Goal: Answer question/provide support: Share knowledge or assist other users

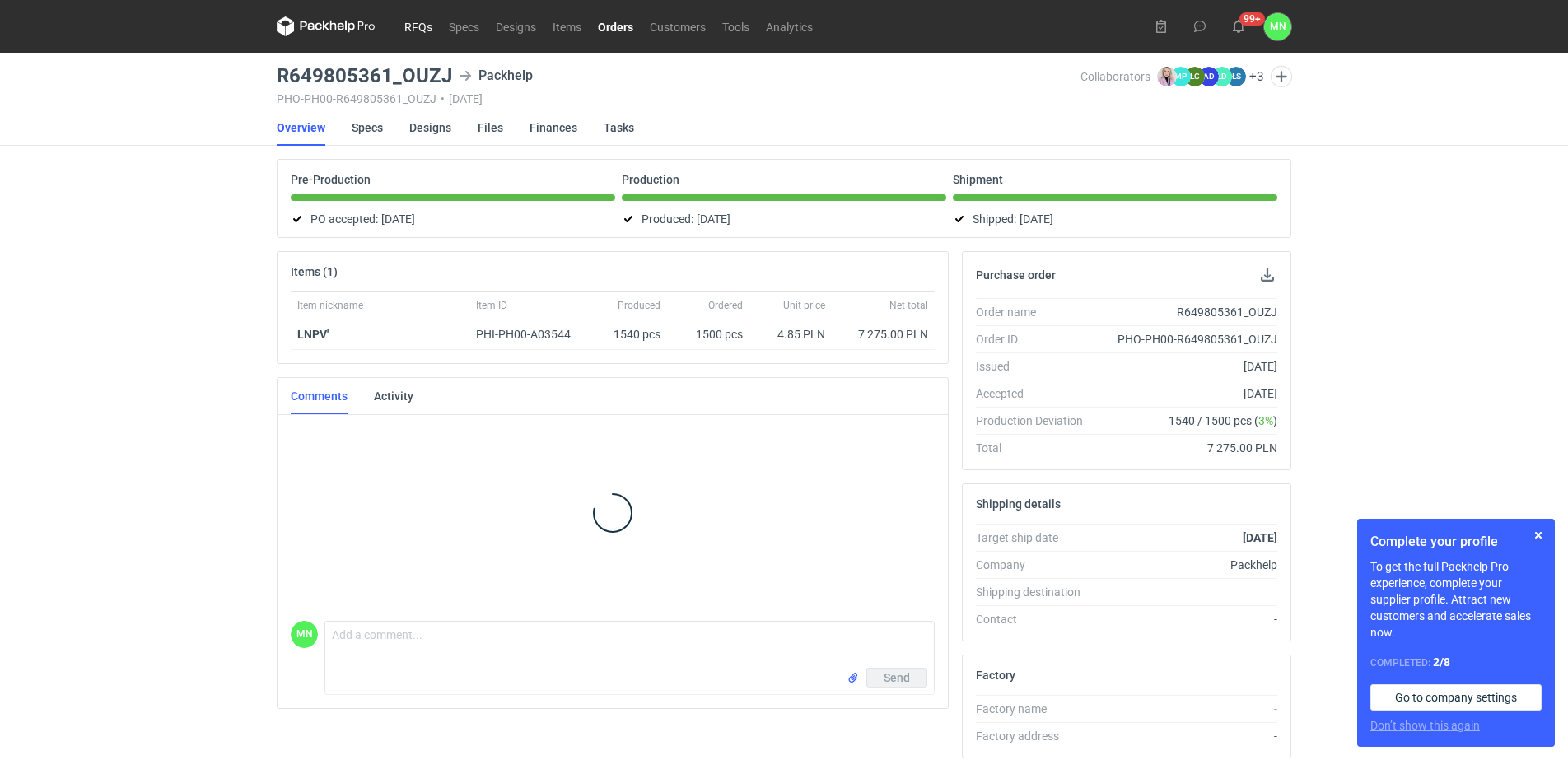
click at [415, 26] on link "RFQs" at bounding box center [419, 26] width 45 height 20
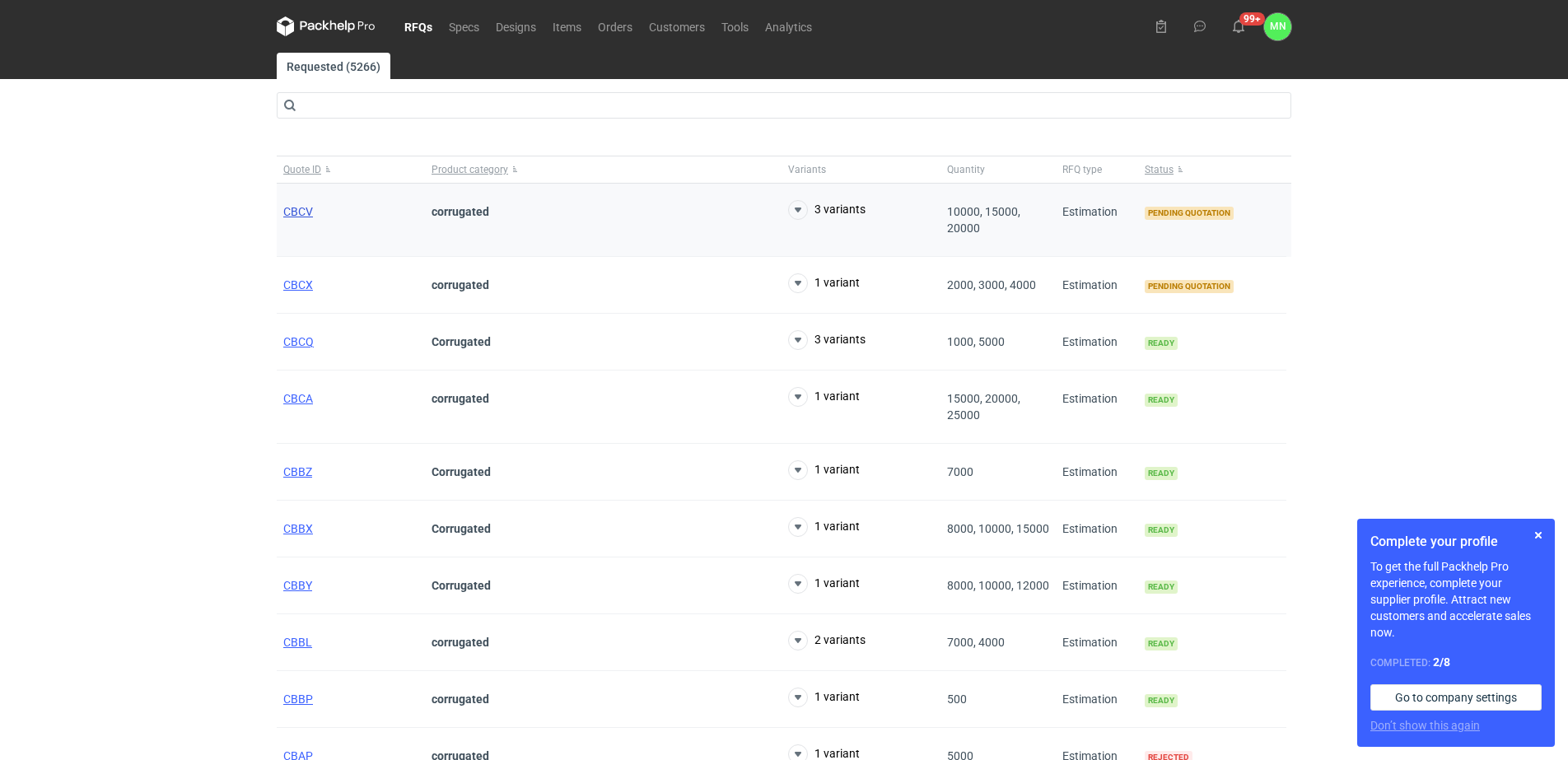
click at [309, 217] on span "CBCV" at bounding box center [298, 211] width 29 height 13
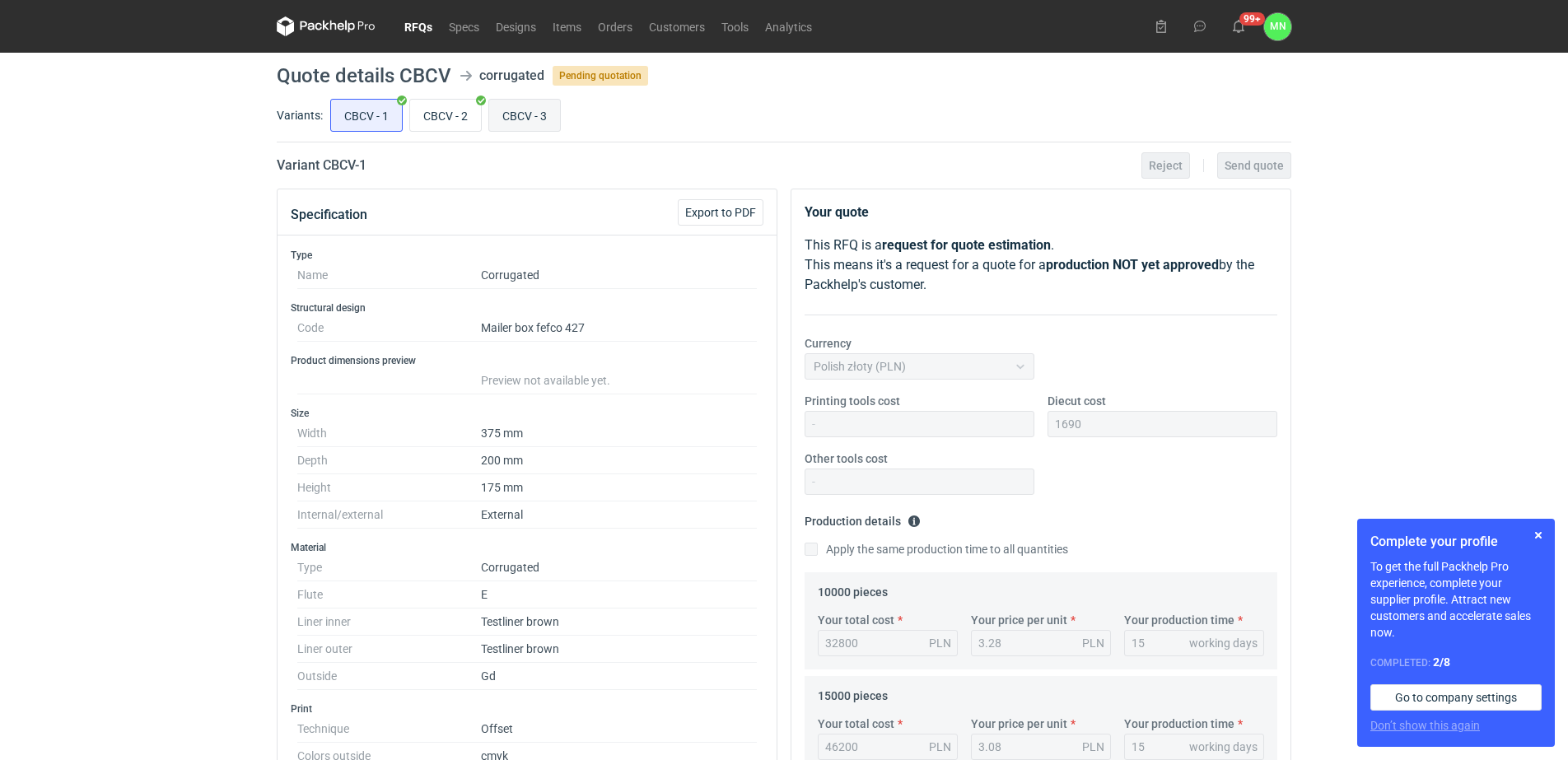
click at [531, 116] on input "CBCV - 3" at bounding box center [525, 115] width 71 height 31
radio input "true"
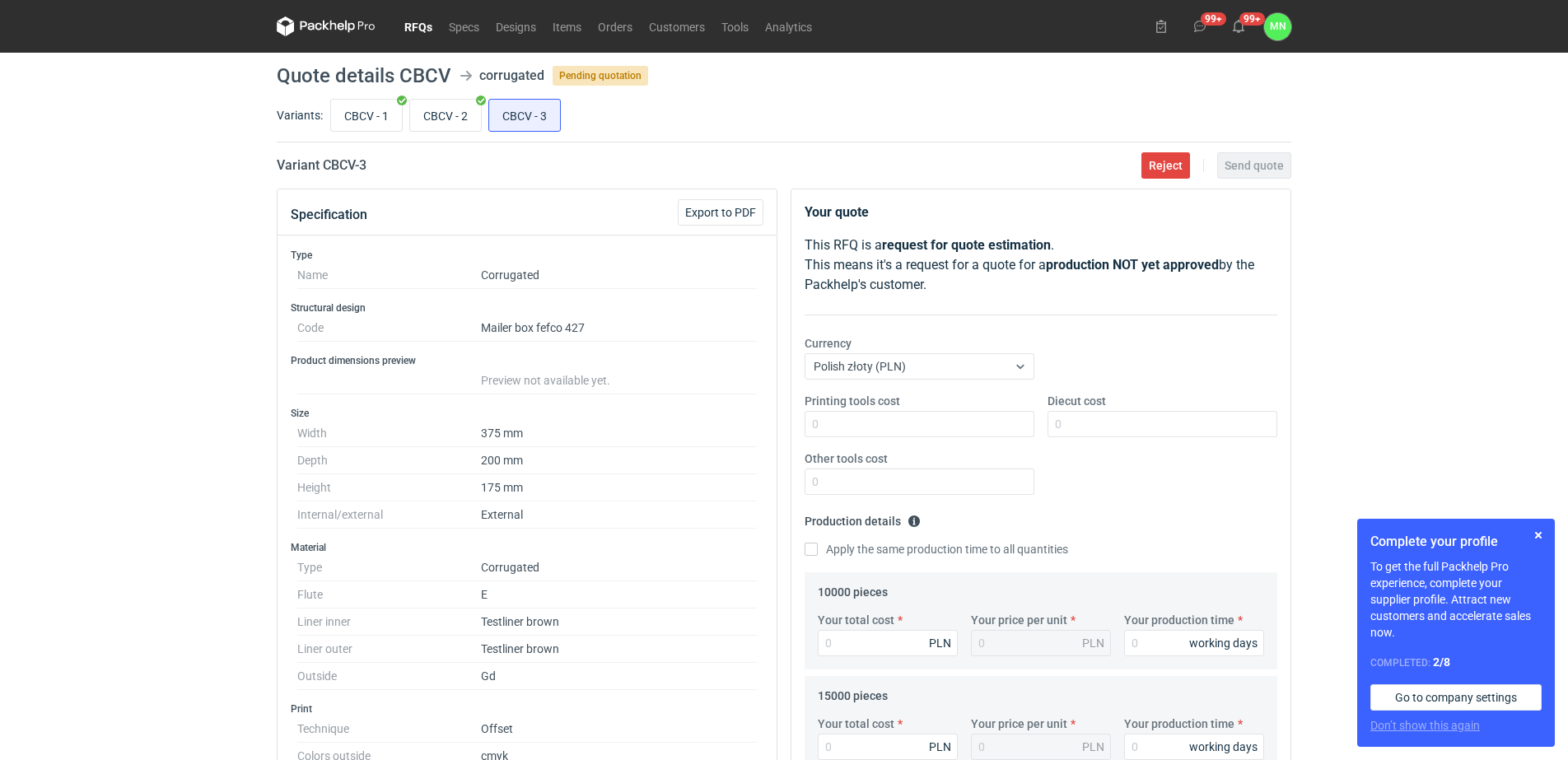
click at [332, 171] on h2 "Variant CBCV - 3" at bounding box center [322, 165] width 90 height 20
copy h2 "CBCV"
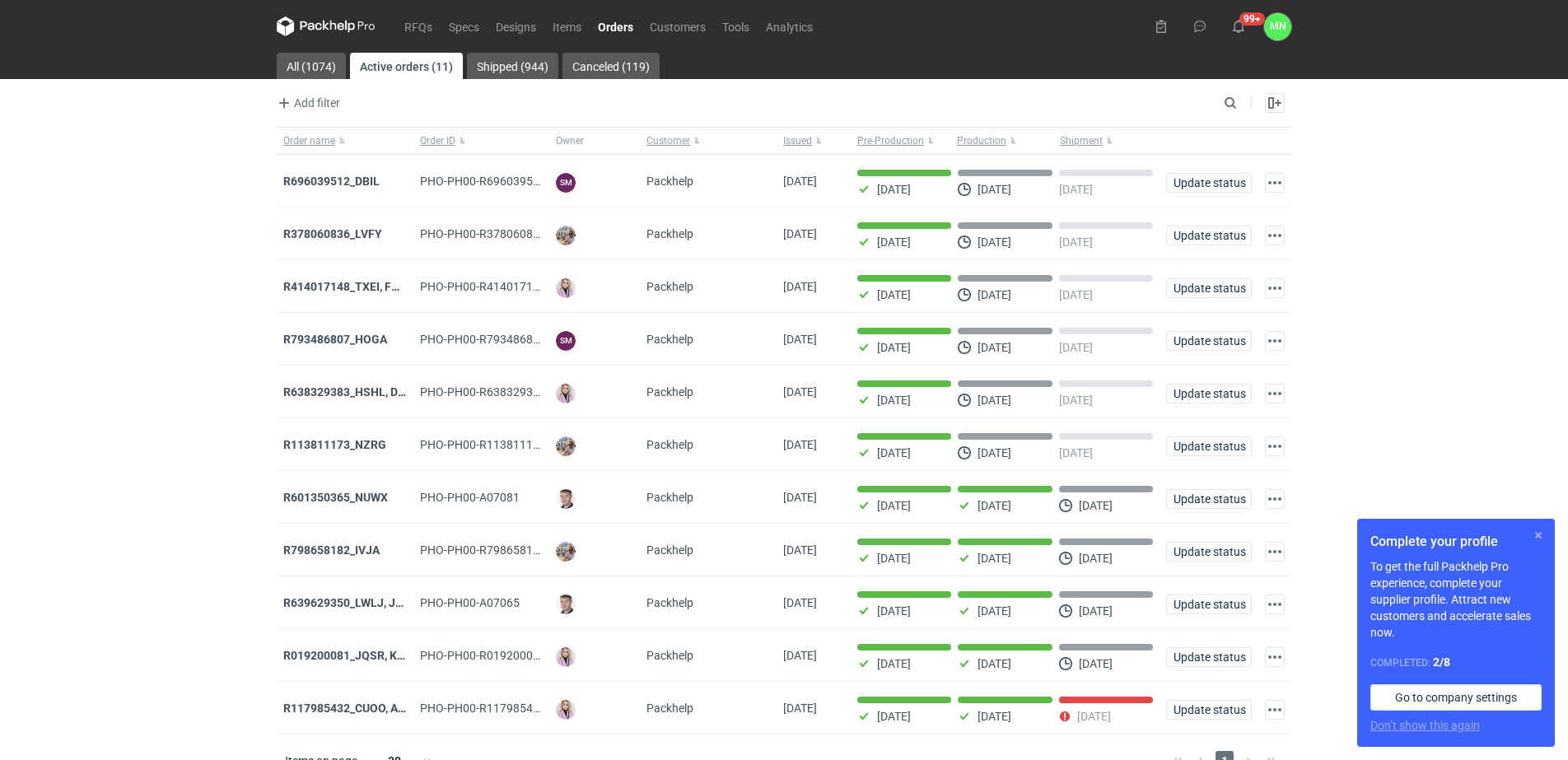
click at [1540, 536] on button "button" at bounding box center [1538, 535] width 20 height 20
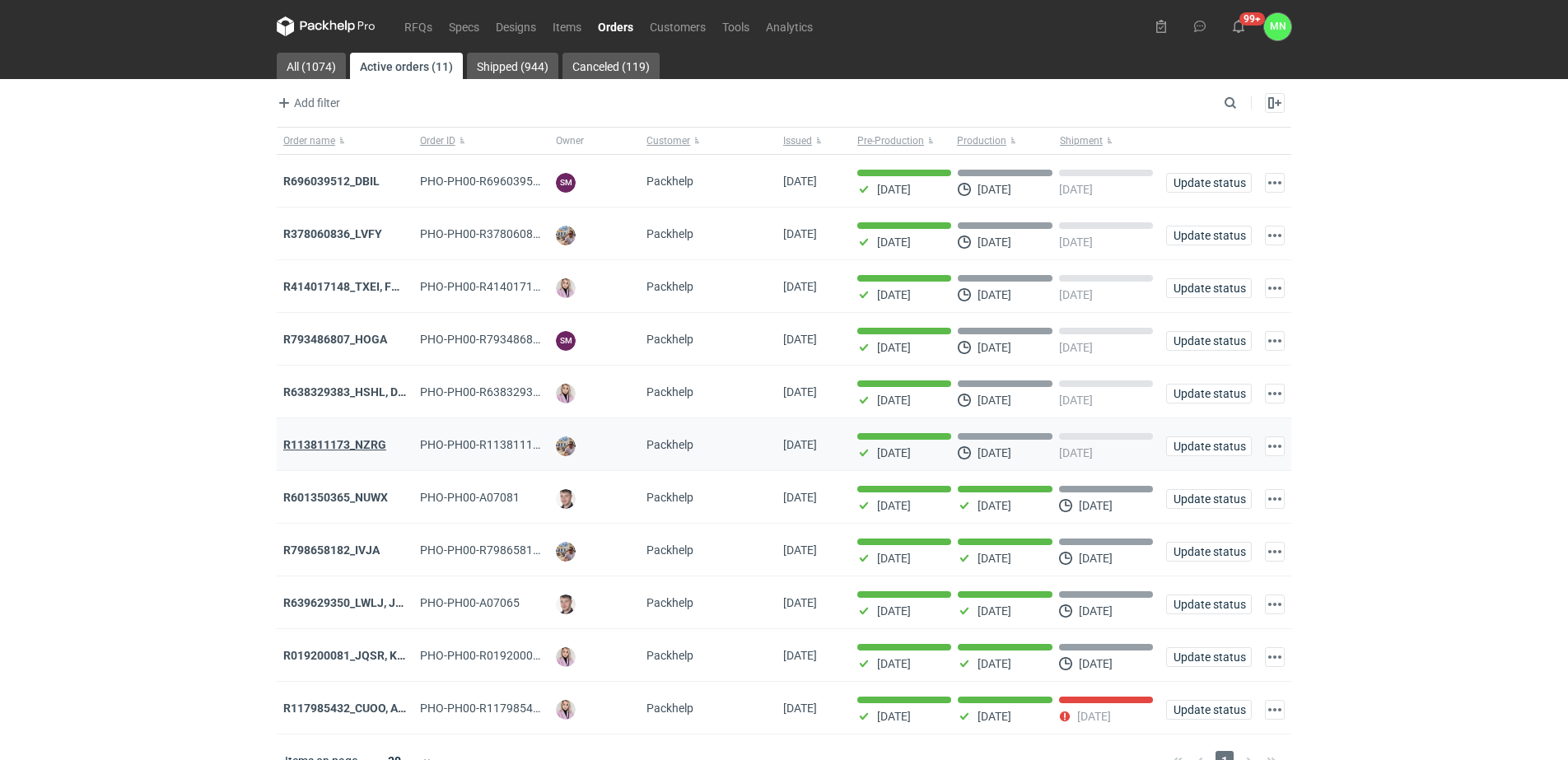
click at [374, 444] on strong "R113811173_NZRG" at bounding box center [334, 444] width 103 height 13
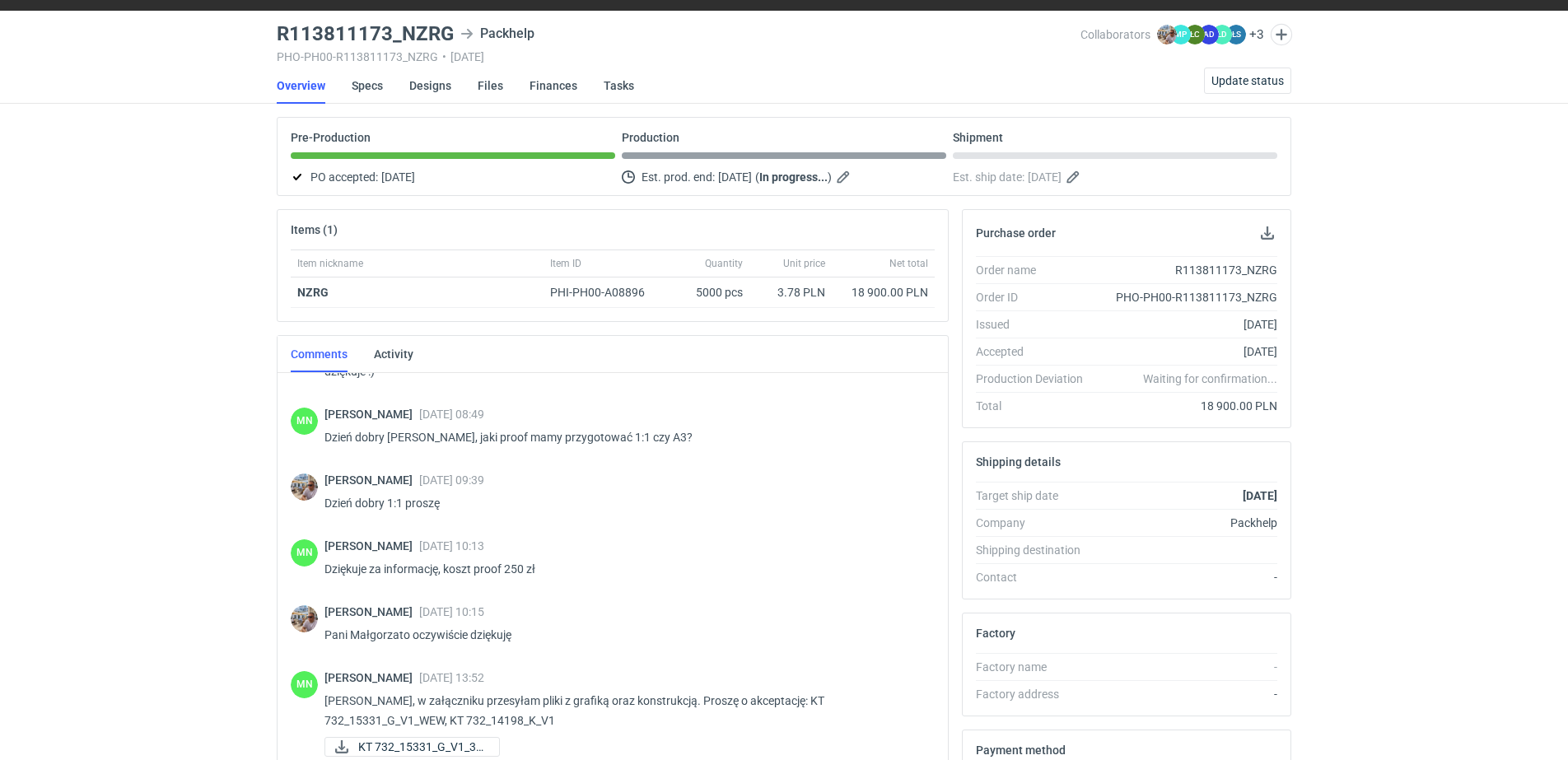
scroll to position [449, 0]
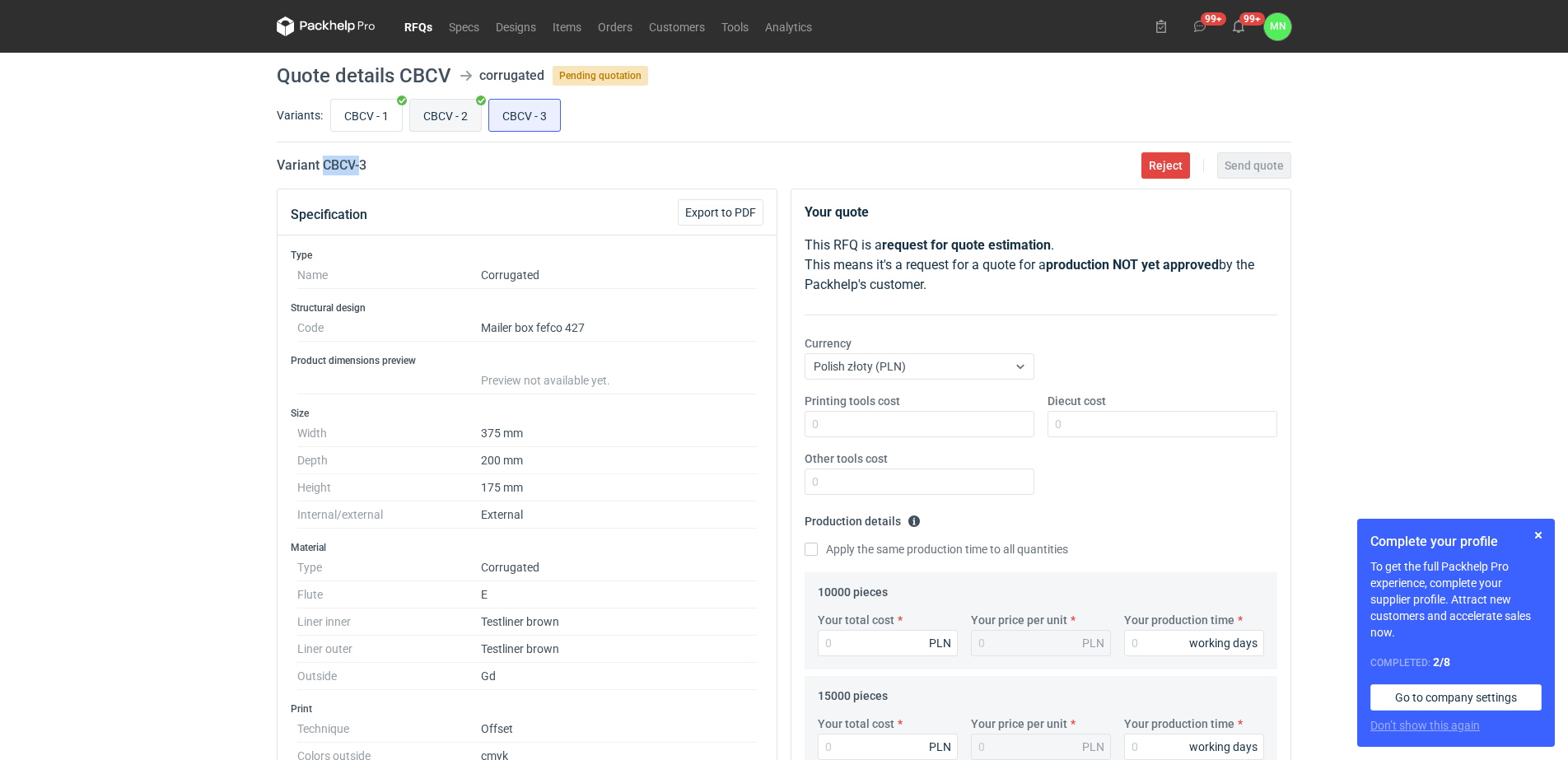
click at [443, 113] on input "CBCV - 2" at bounding box center [445, 115] width 71 height 31
radio input "true"
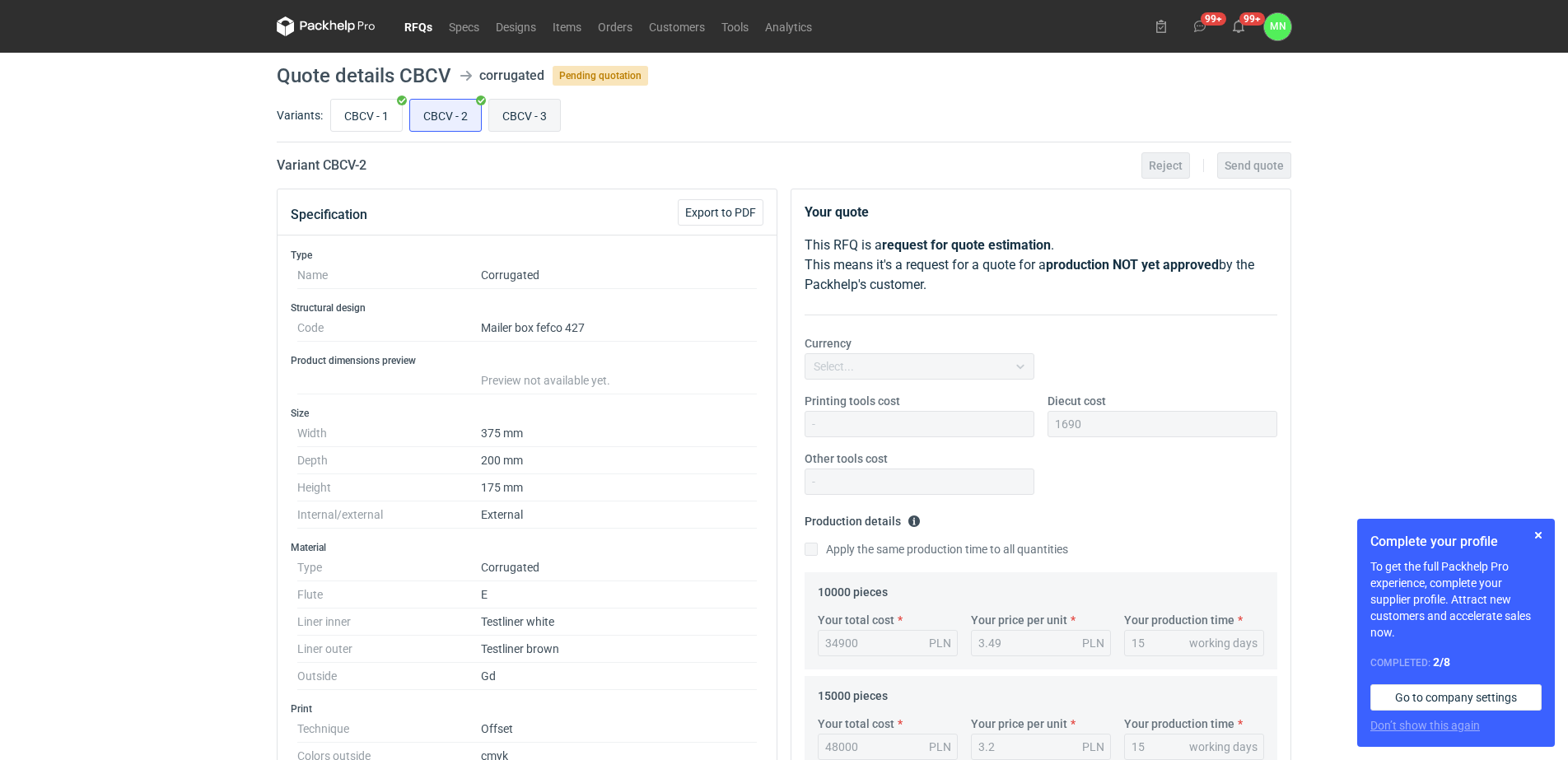
click at [537, 104] on input "CBCV - 3" at bounding box center [525, 115] width 71 height 31
radio input "true"
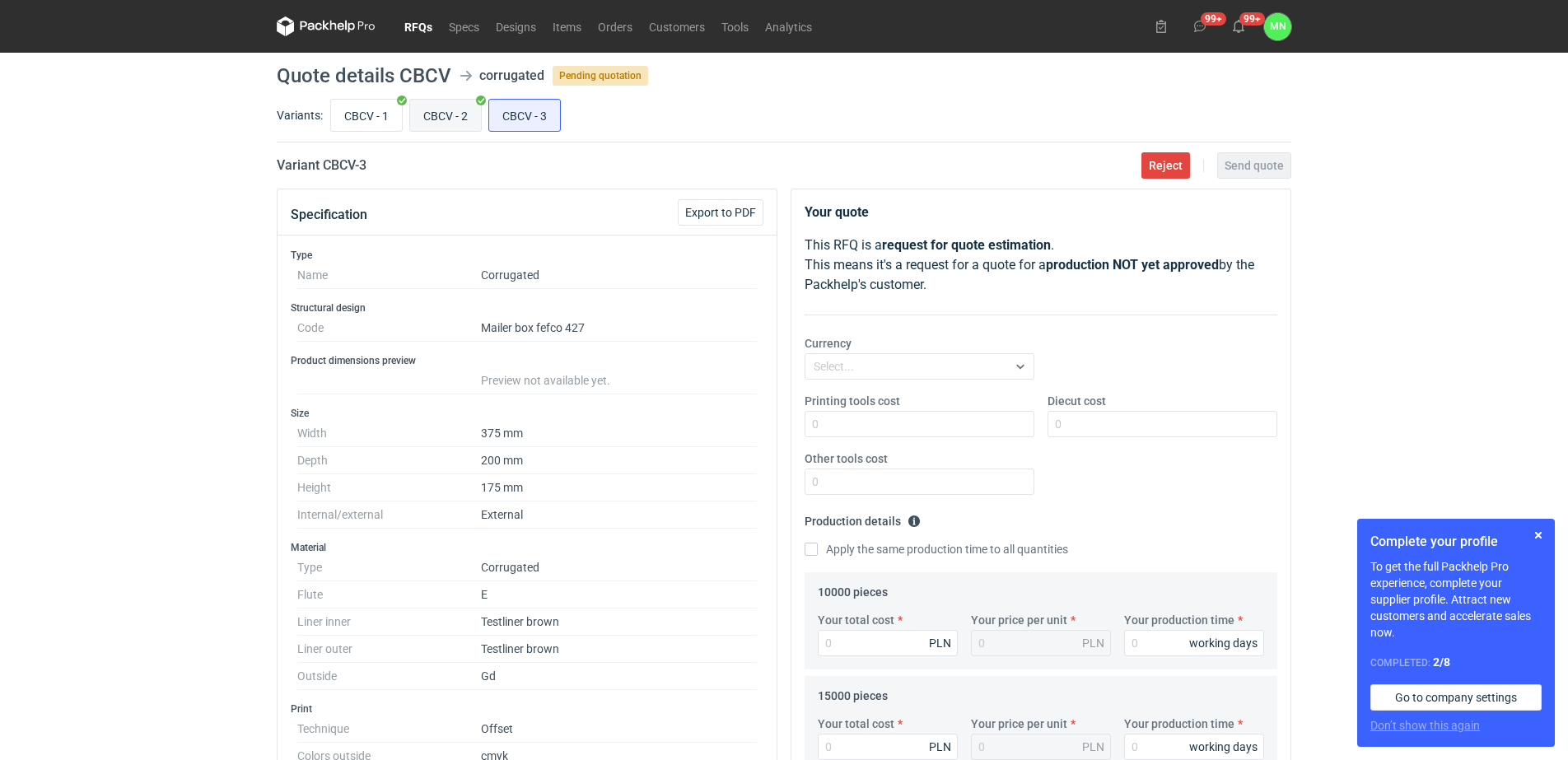
click at [424, 109] on input "CBCV - 2" at bounding box center [445, 115] width 71 height 31
radio input "true"
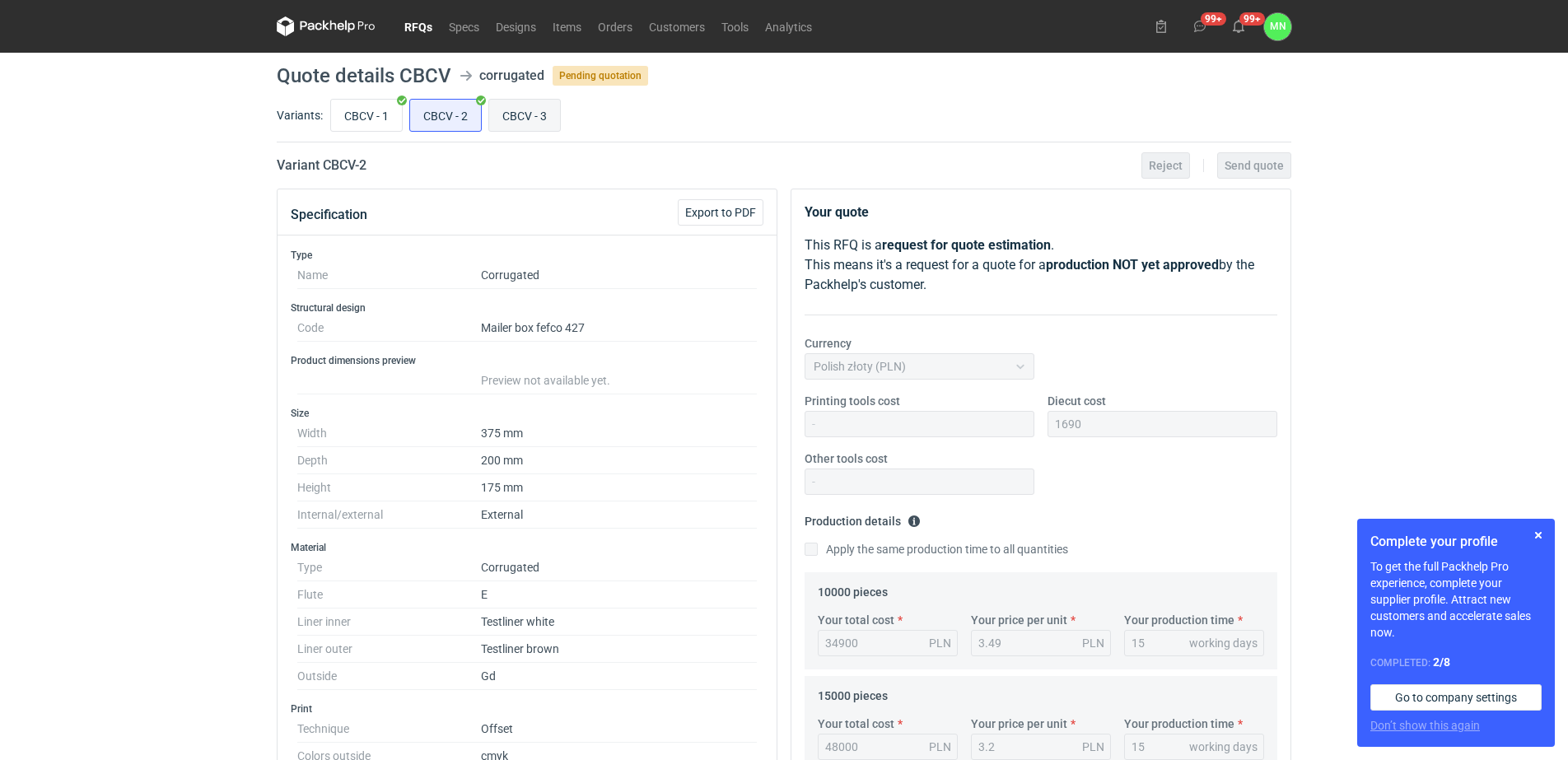
click at [508, 105] on input "CBCV - 3" at bounding box center [525, 115] width 71 height 31
radio input "true"
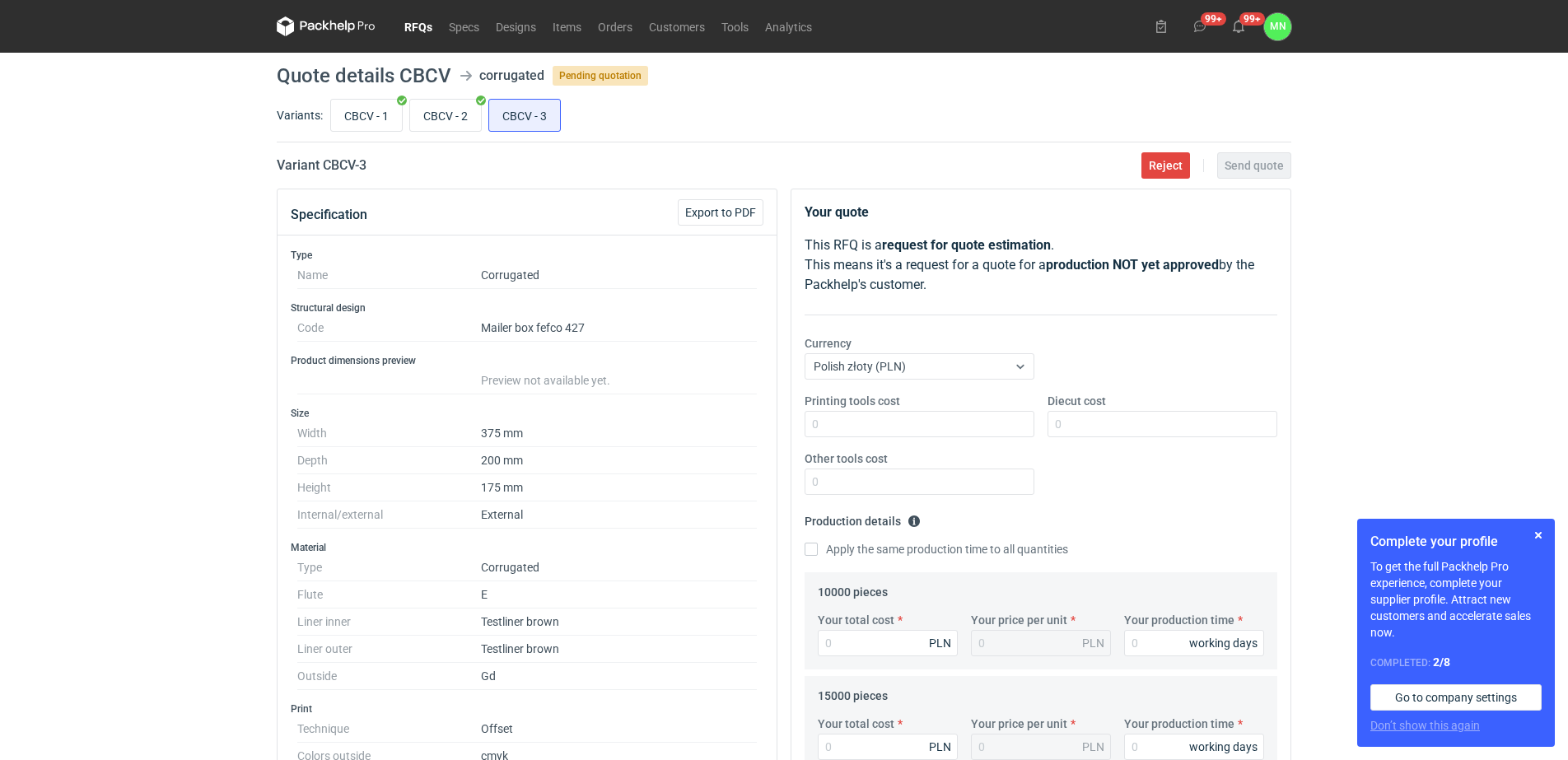
click at [349, 166] on h2 "Variant CBCV - 3" at bounding box center [322, 165] width 90 height 20
copy h2 "CBCV"
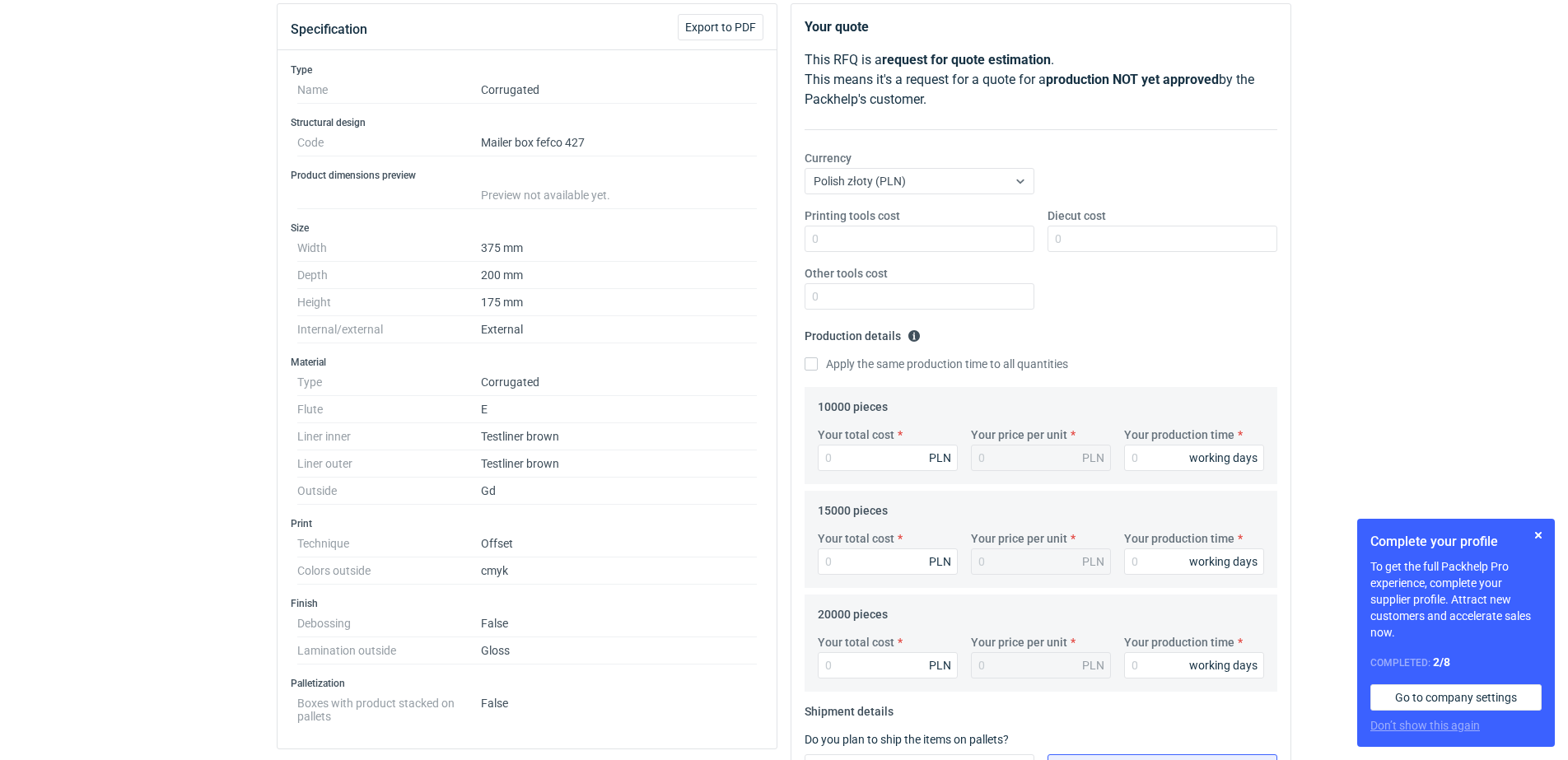
scroll to position [206, 0]
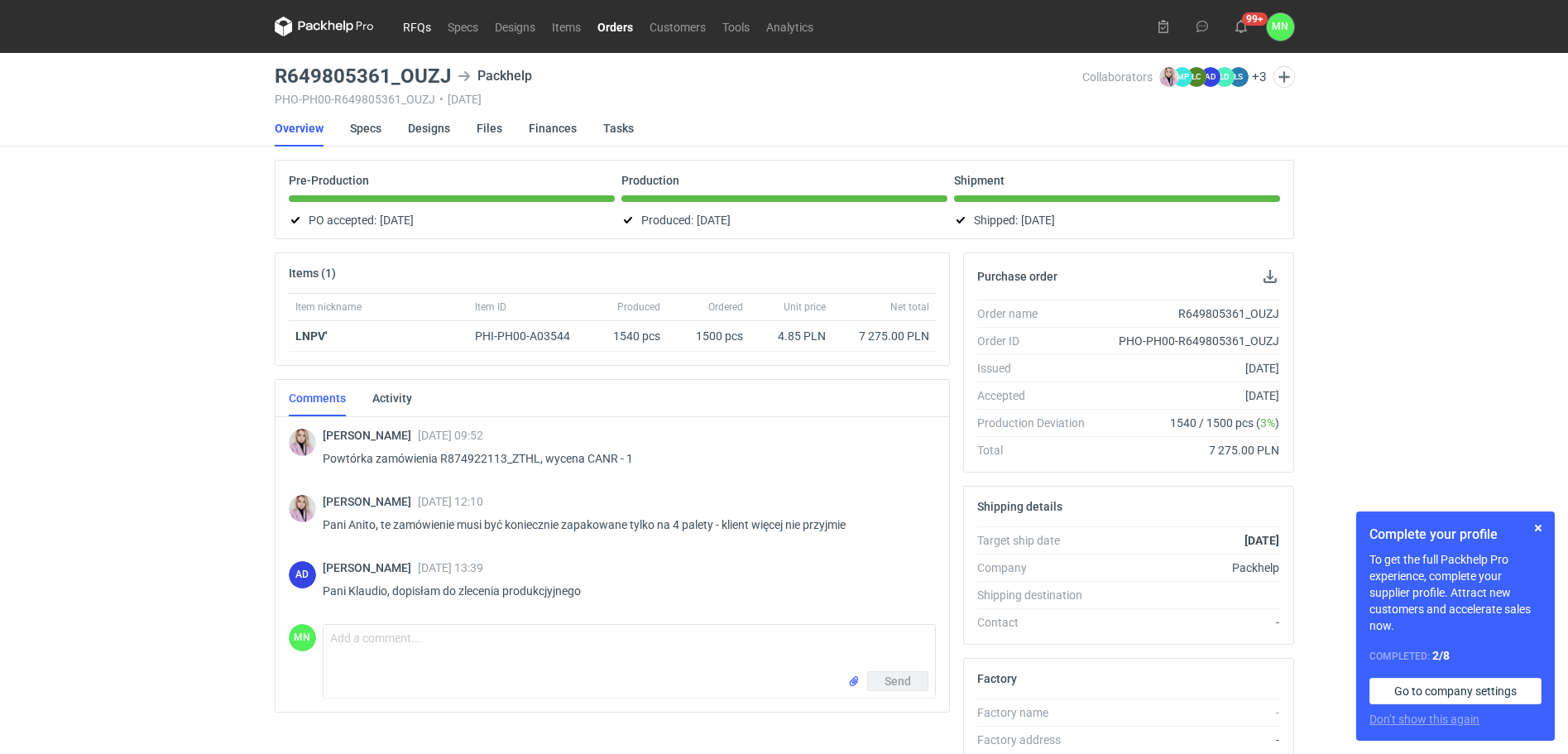
click at [412, 22] on link "RFQs" at bounding box center [417, 26] width 45 height 20
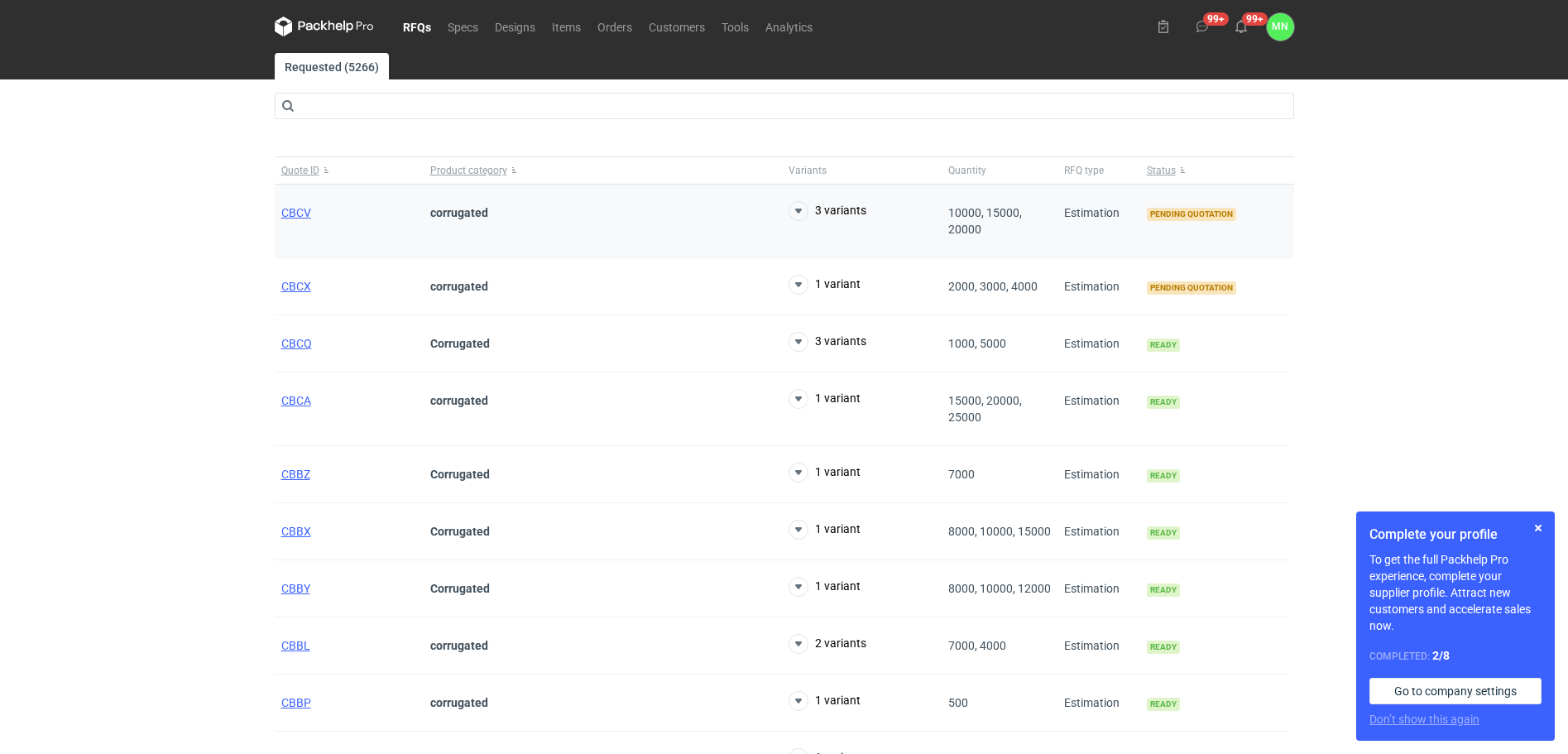
click at [304, 205] on div "CBCV" at bounding box center [350, 221] width 149 height 74
click at [307, 207] on span "CBCV" at bounding box center [296, 213] width 29 height 13
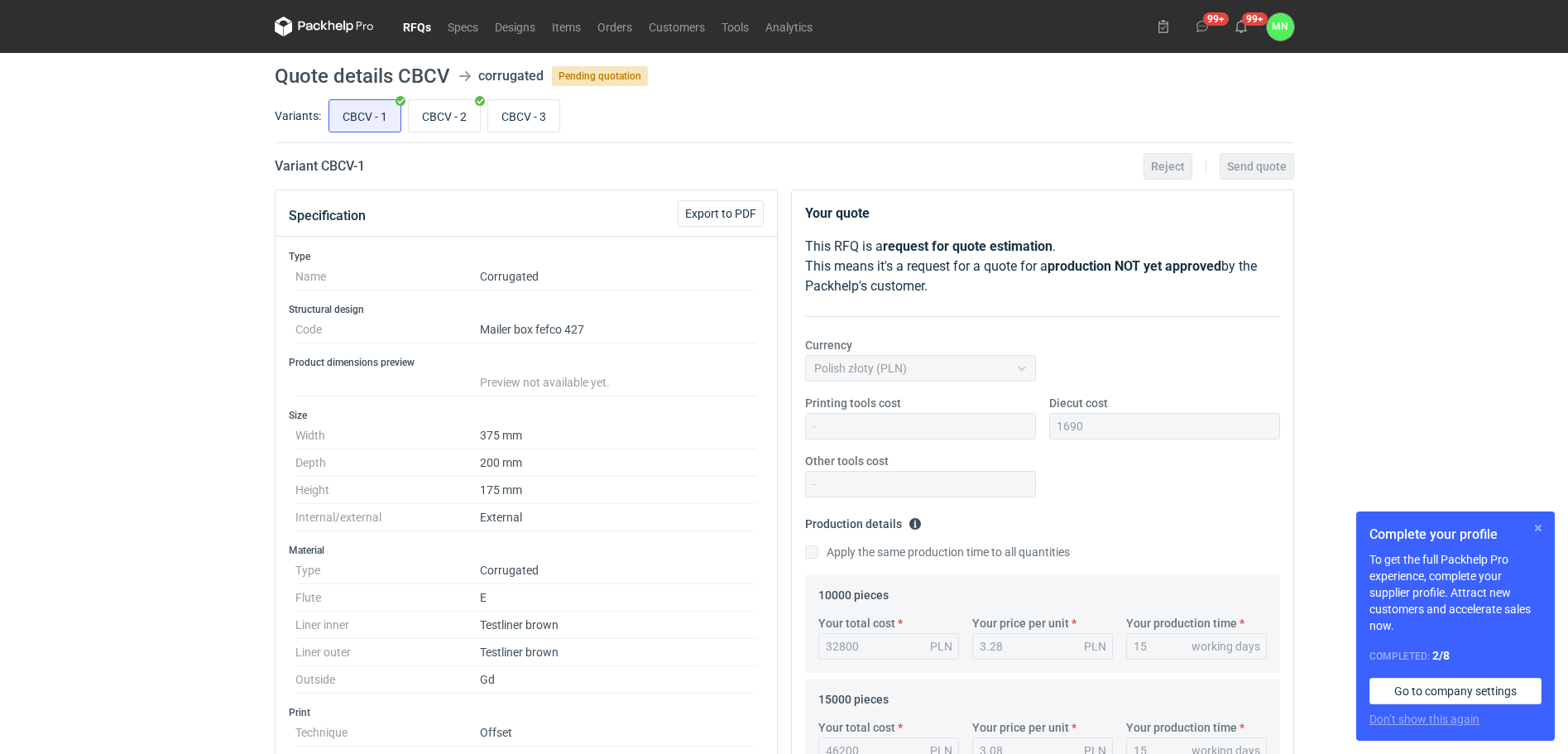
click at [1538, 522] on button "button" at bounding box center [1538, 528] width 20 height 20
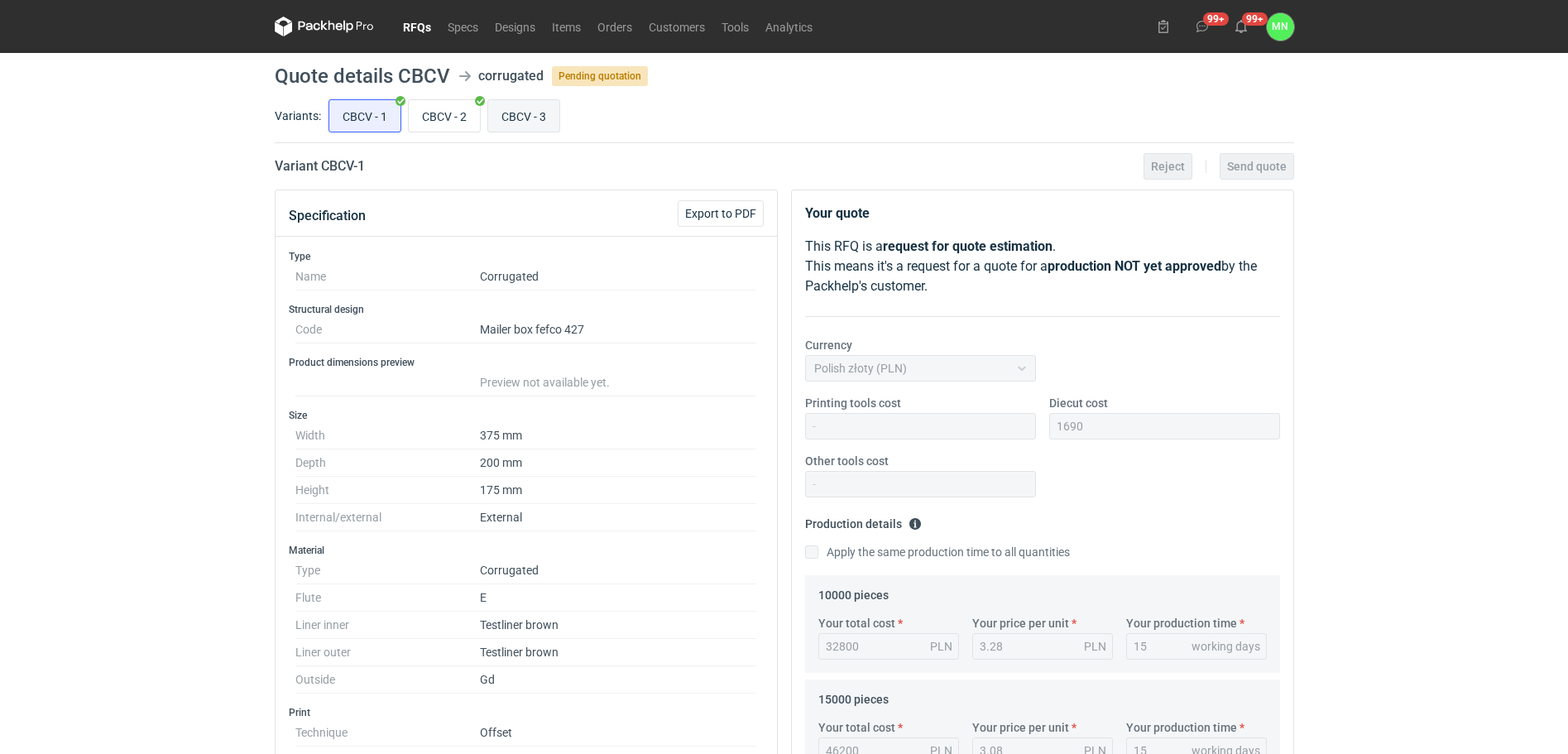
click at [534, 121] on input "CBCV - 3" at bounding box center [524, 115] width 71 height 31
radio input "true"
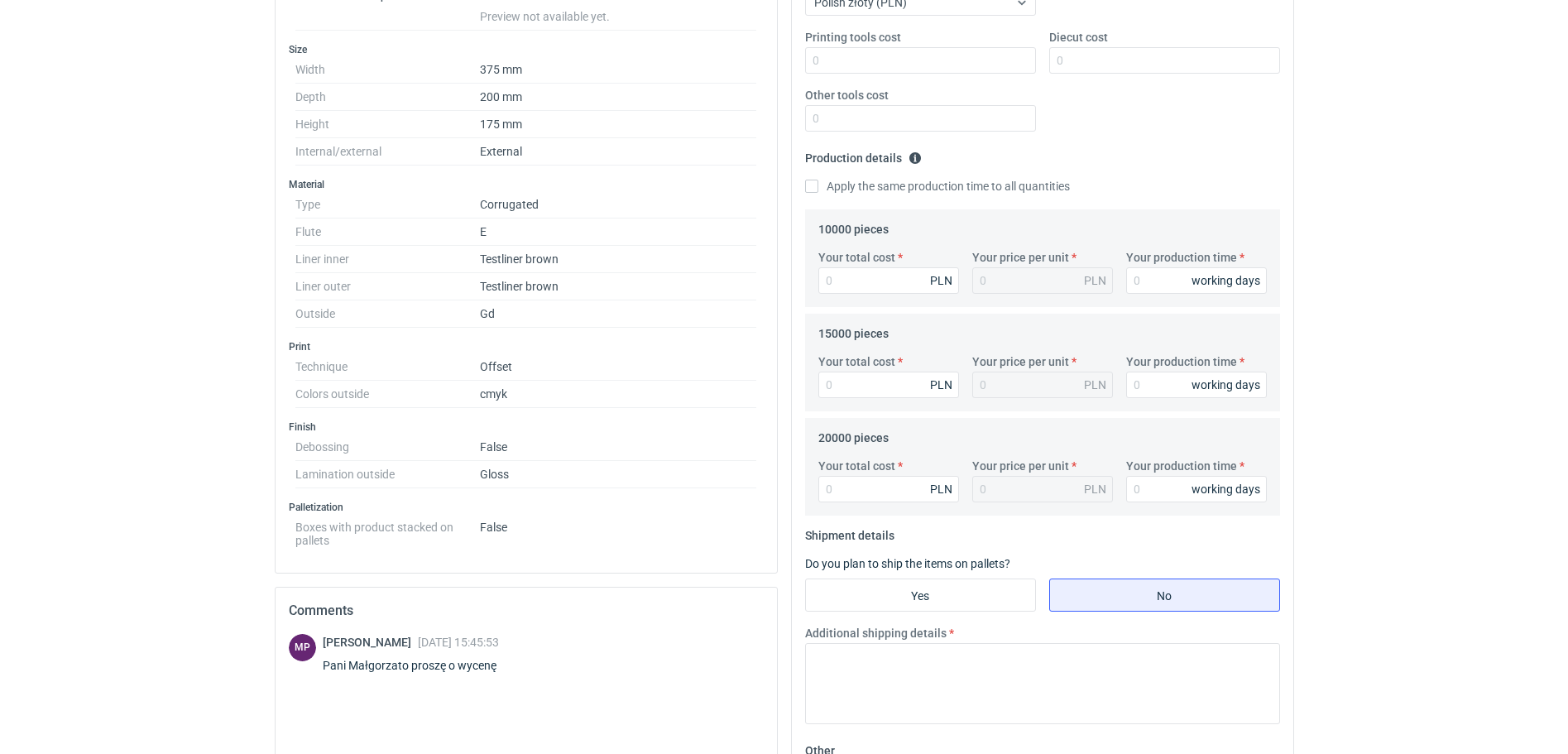
scroll to position [207, 0]
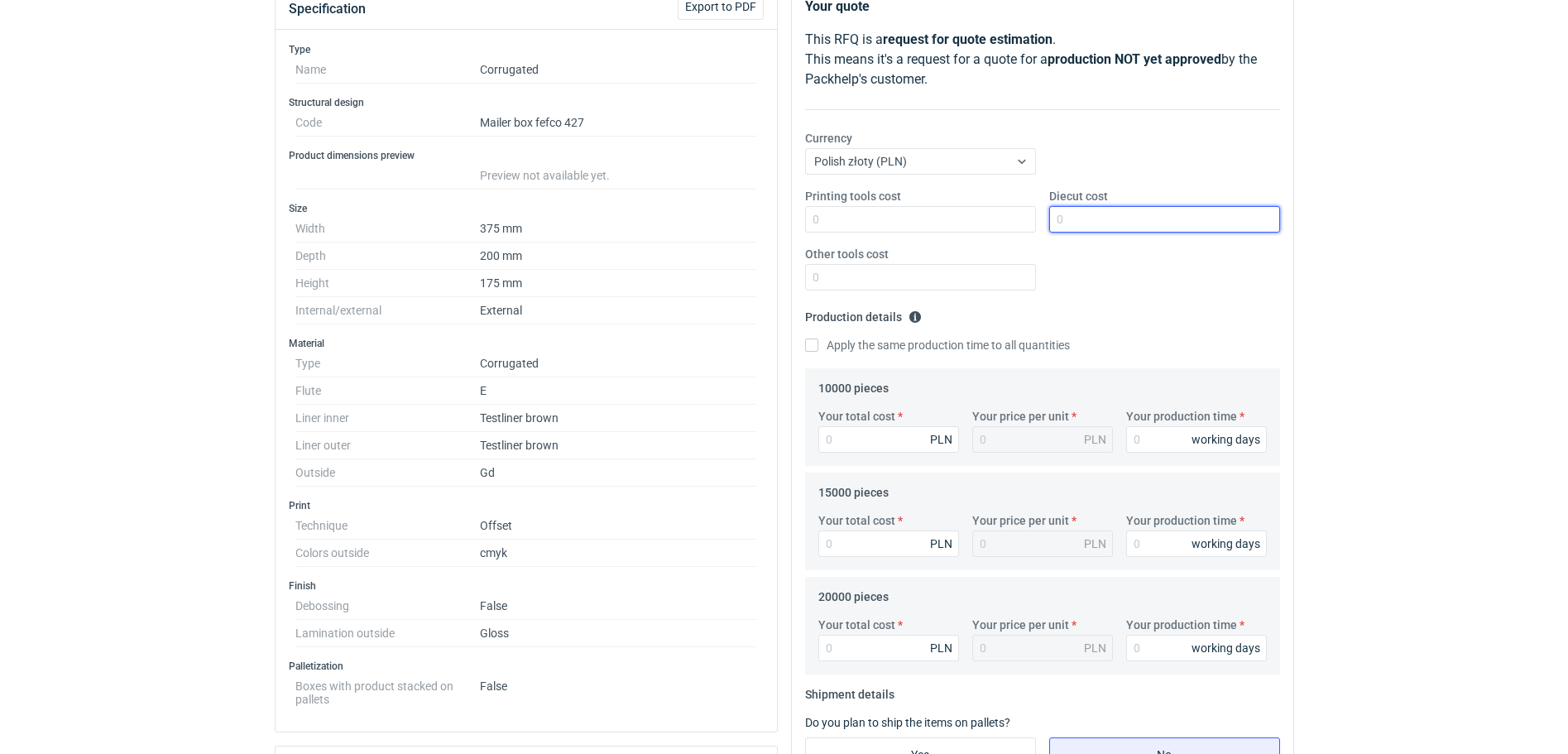
click at [1126, 213] on input "Diecut cost" at bounding box center [1165, 220] width 231 height 27
type input "1690"
click at [906, 444] on input "Your total cost" at bounding box center [889, 439] width 140 height 27
type input "44000"
type input "4.4"
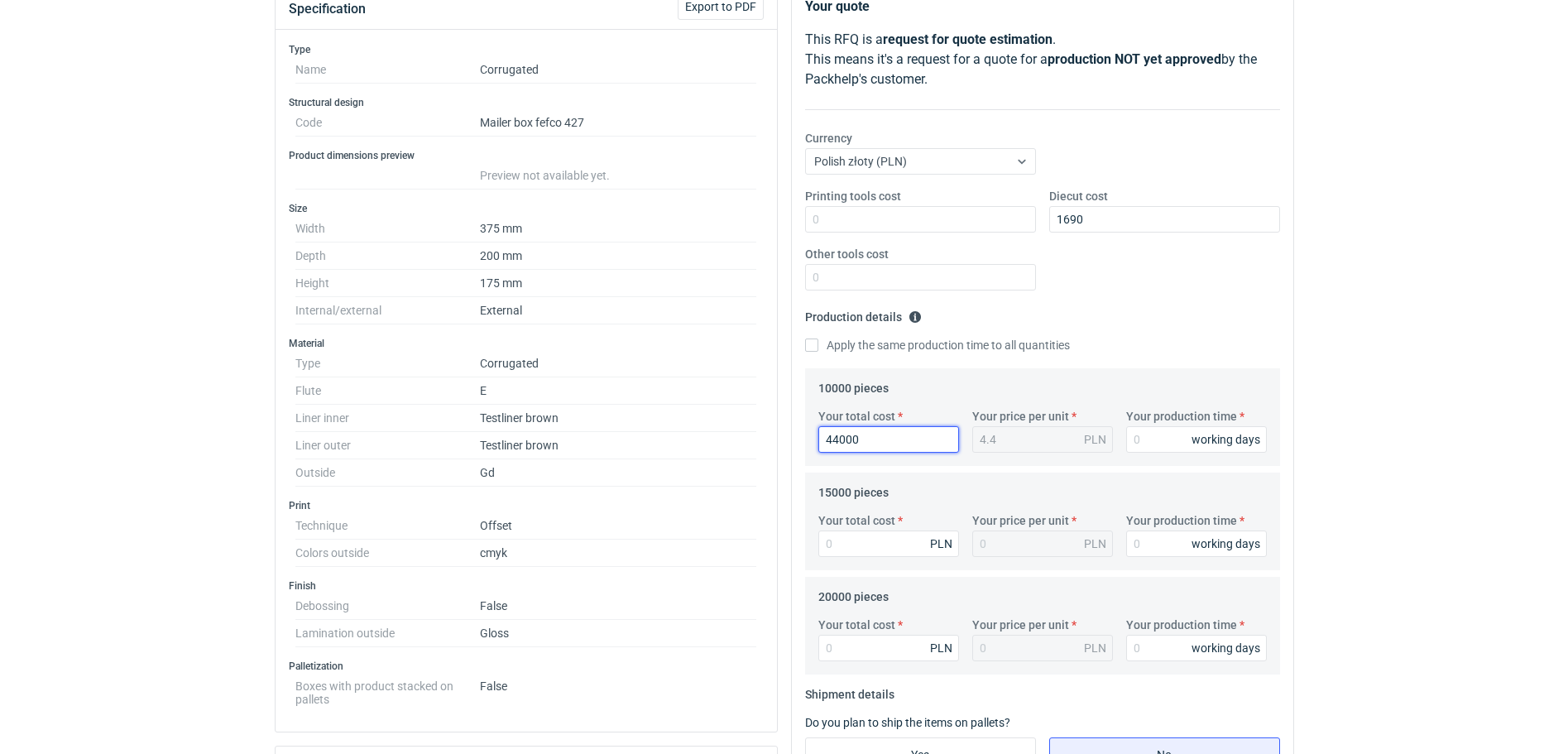
type input "44000"
click at [866, 548] on input "Your total cost" at bounding box center [889, 544] width 140 height 27
type input "62850"
type input "4.19"
type input "62850"
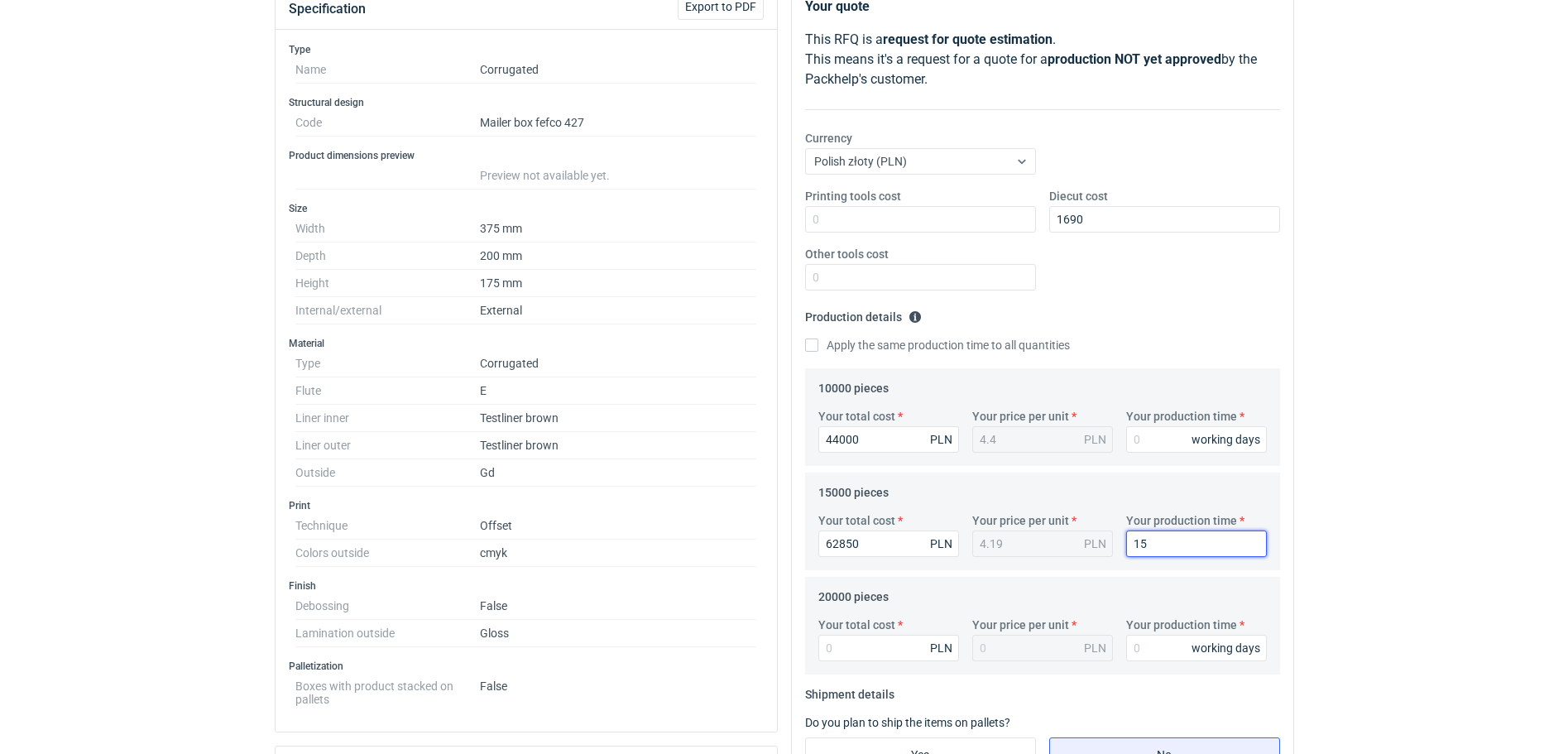
type input "15"
type input "82600"
type input "4.13"
type input "82600"
type input "15"
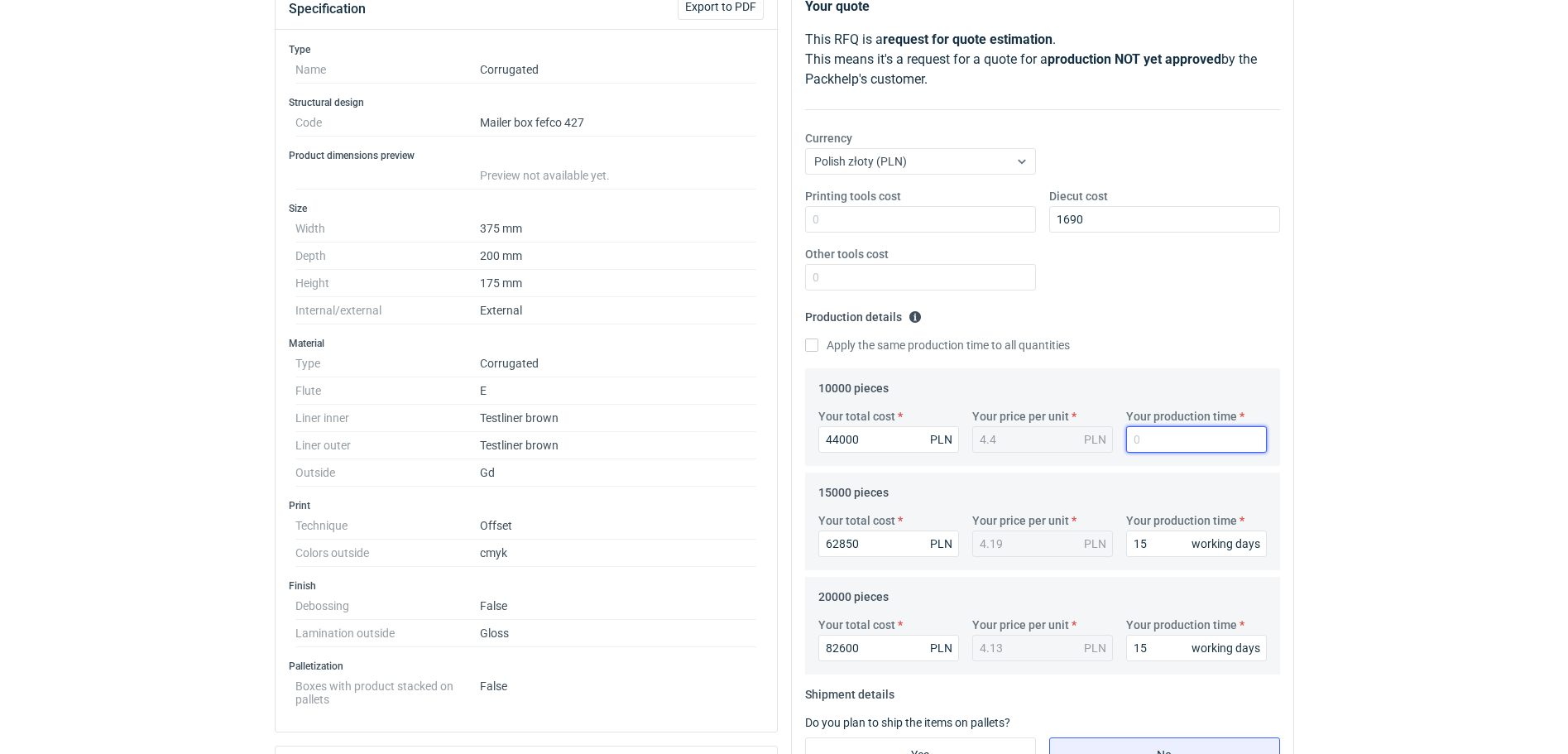
click at [1155, 440] on input "Your production time" at bounding box center [1197, 439] width 140 height 27
type input "15"
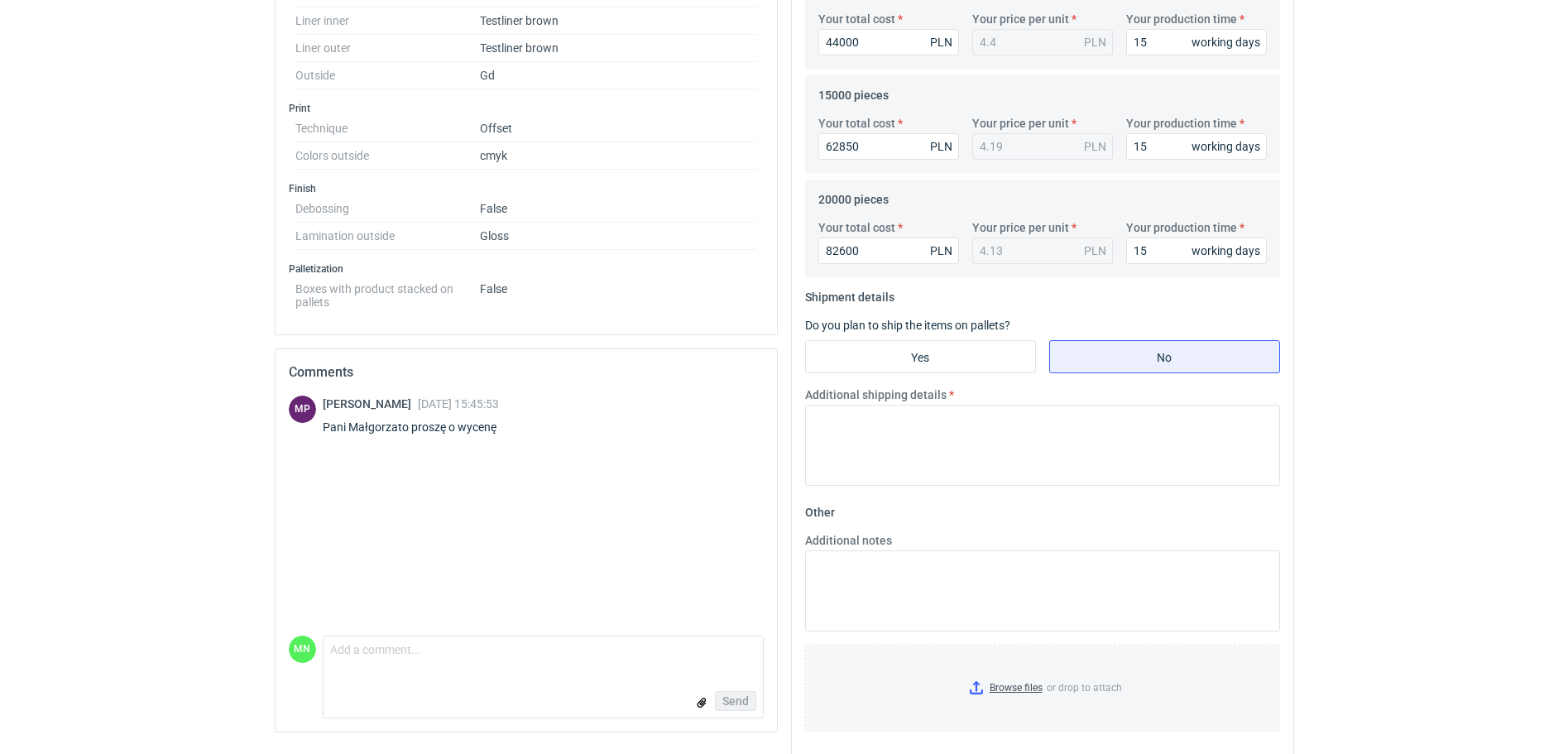
scroll to position [625, 0]
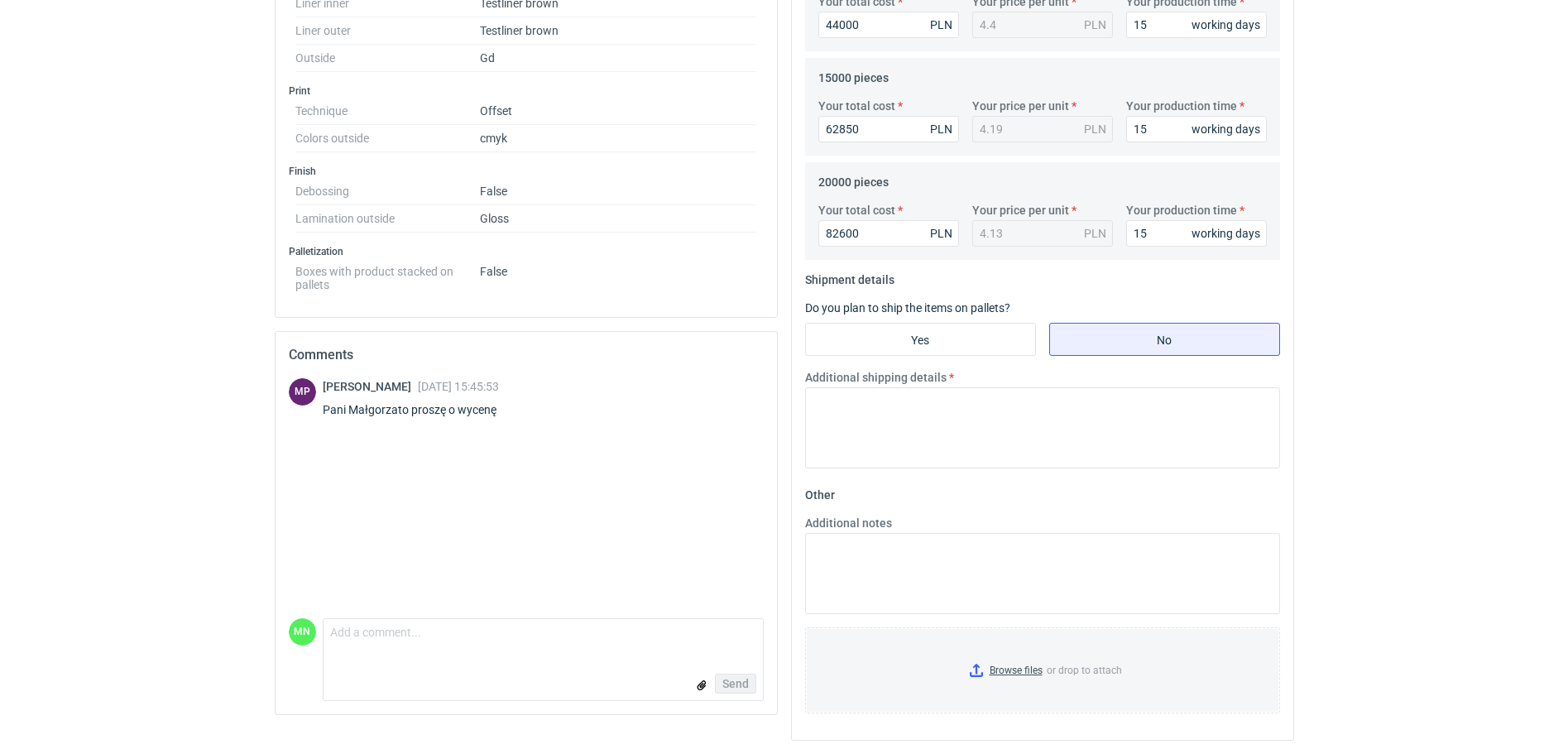
drag, startPoint x: 951, startPoint y: 336, endPoint x: 969, endPoint y: 357, distance: 27.7
click at [951, 336] on input "Yes" at bounding box center [920, 339] width 229 height 31
radio input "true"
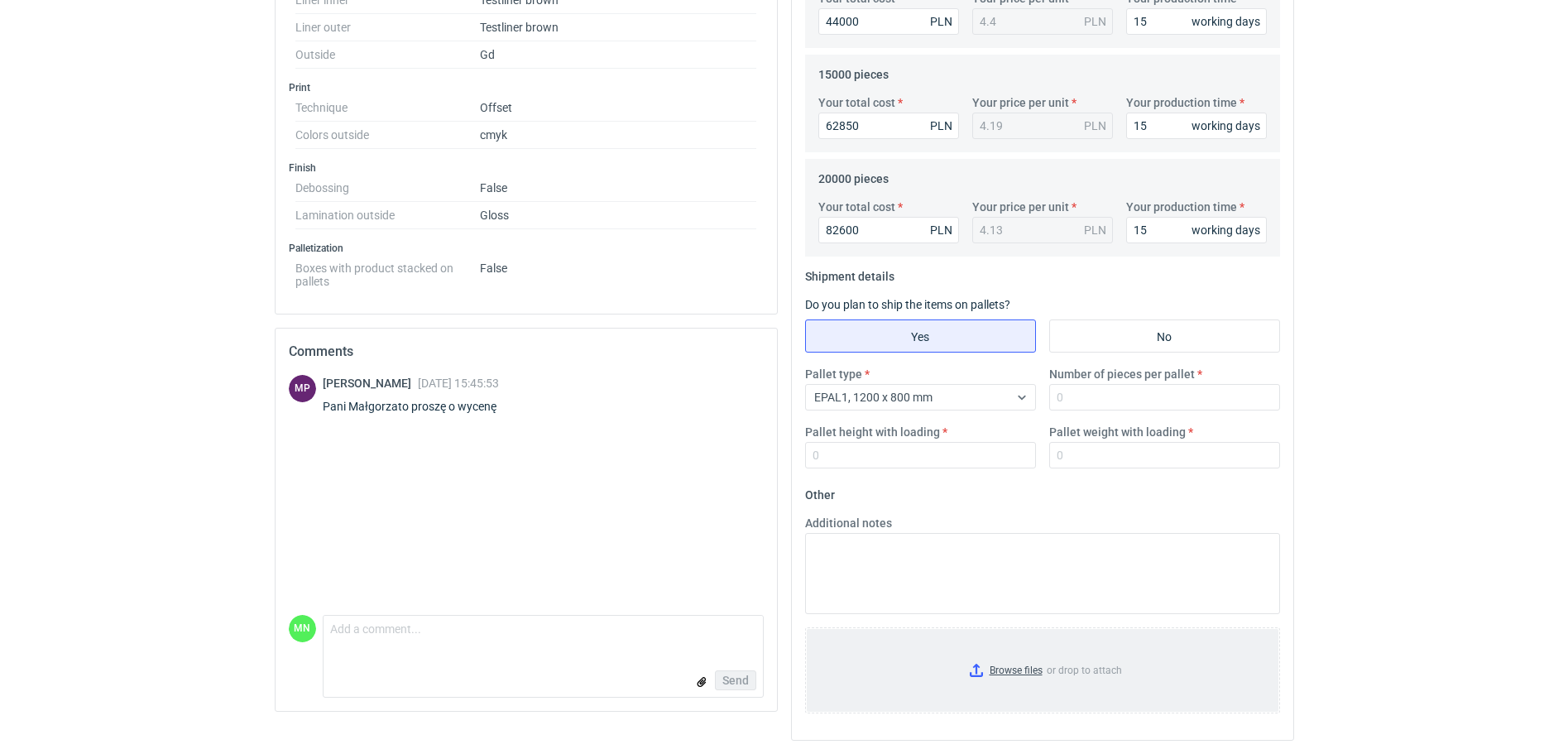
click at [1009, 673] on input "Browse files or drop to attach" at bounding box center [1042, 670] width 472 height 82
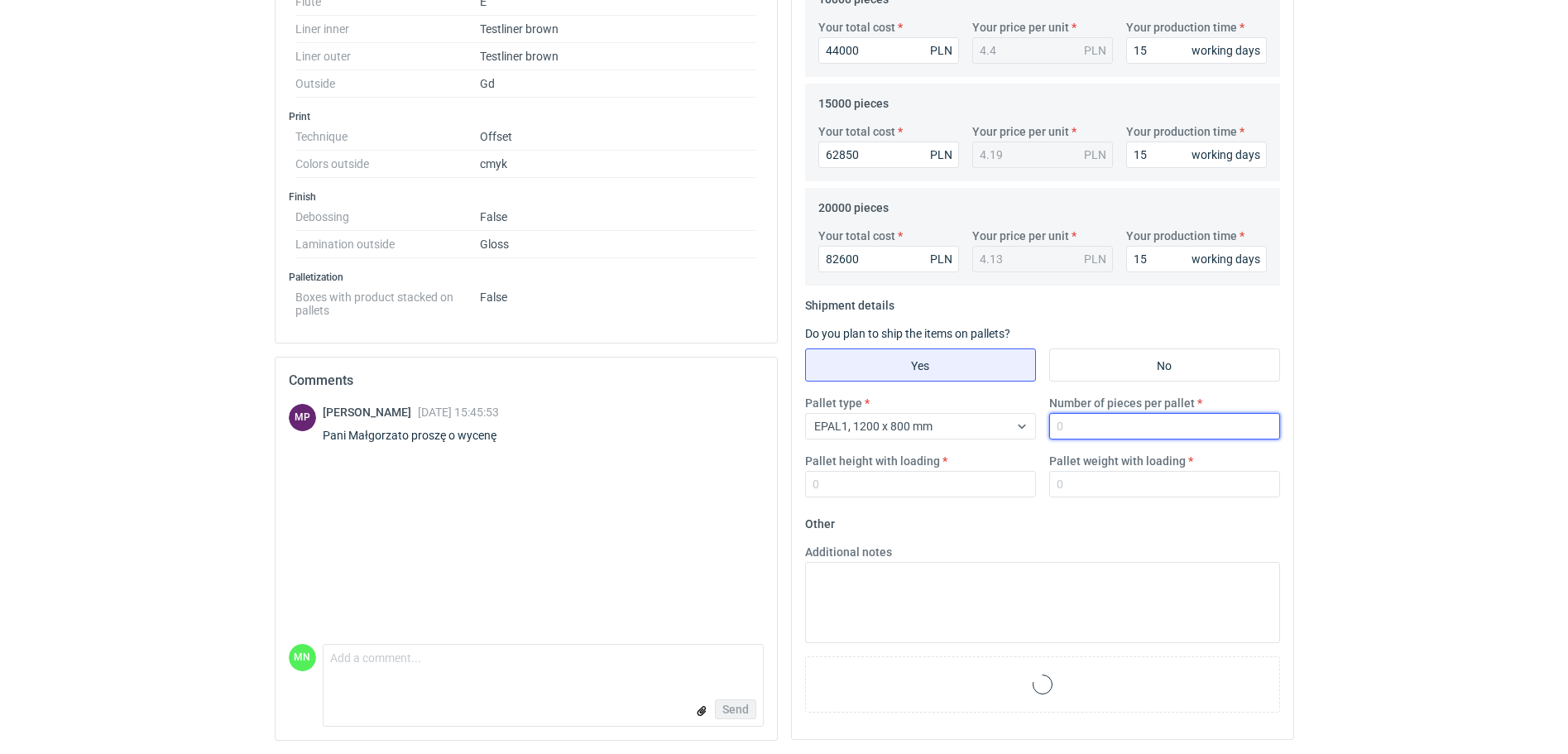
click at [1160, 432] on input "Number of pieces per pallet" at bounding box center [1165, 426] width 231 height 27
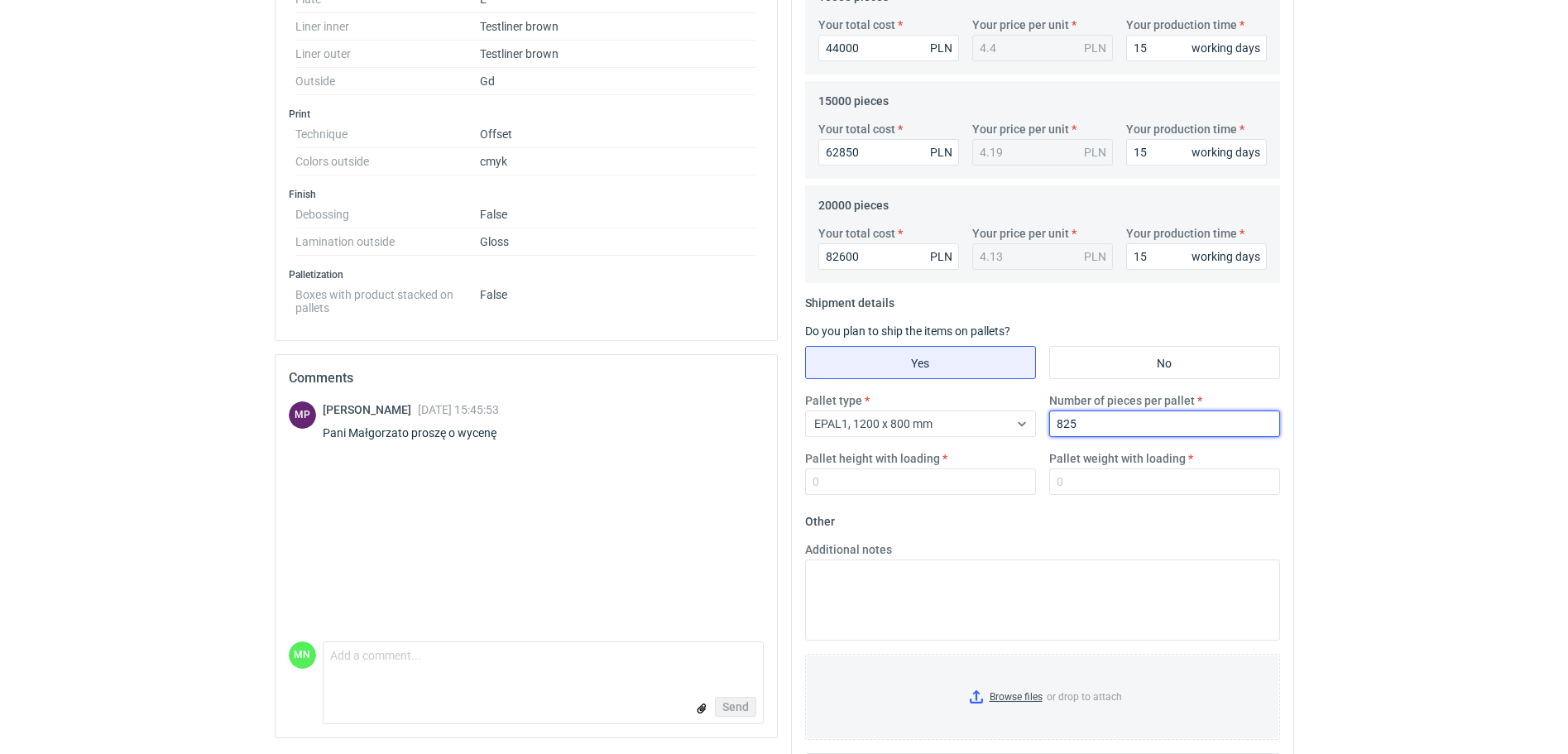
type input "825"
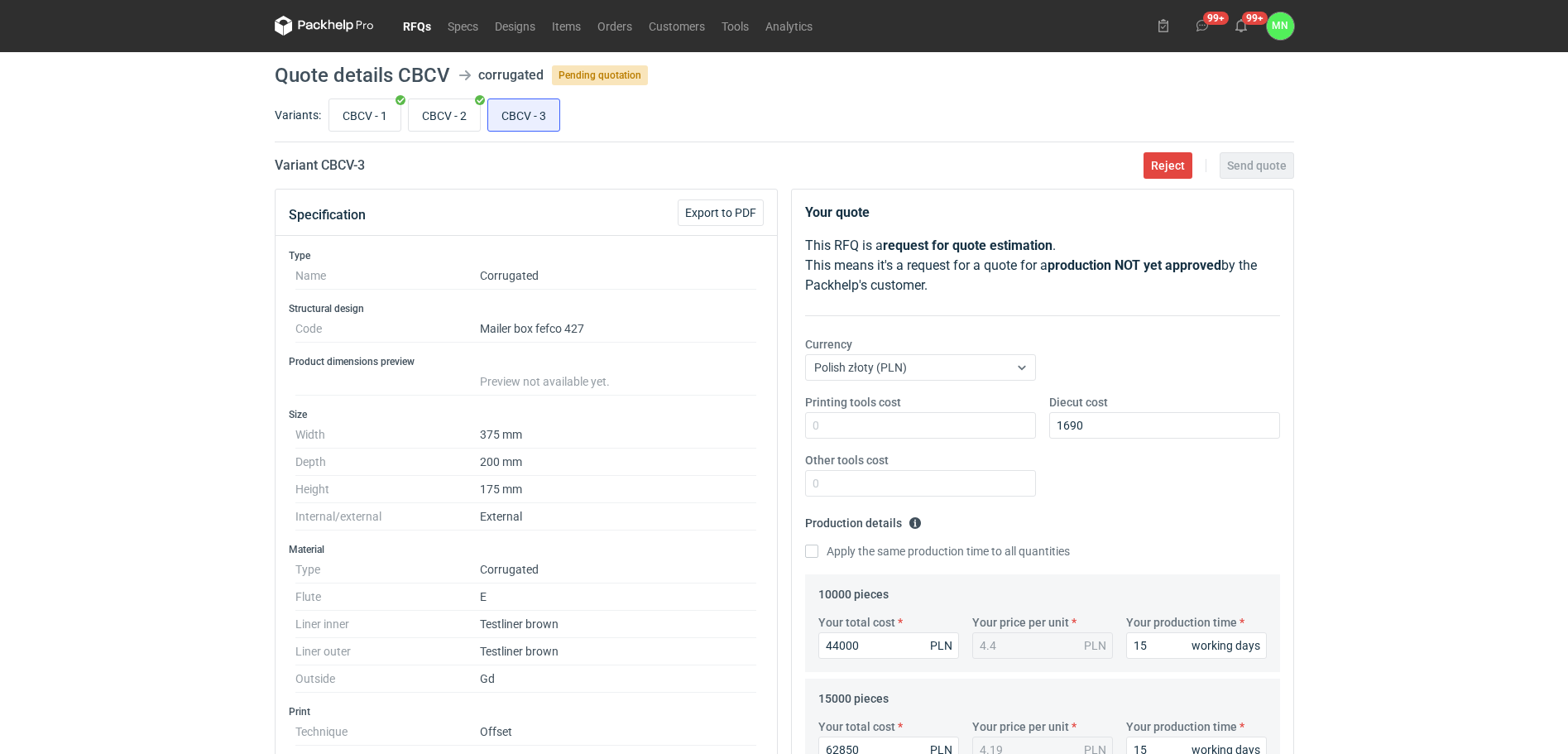
scroll to position [0, 0]
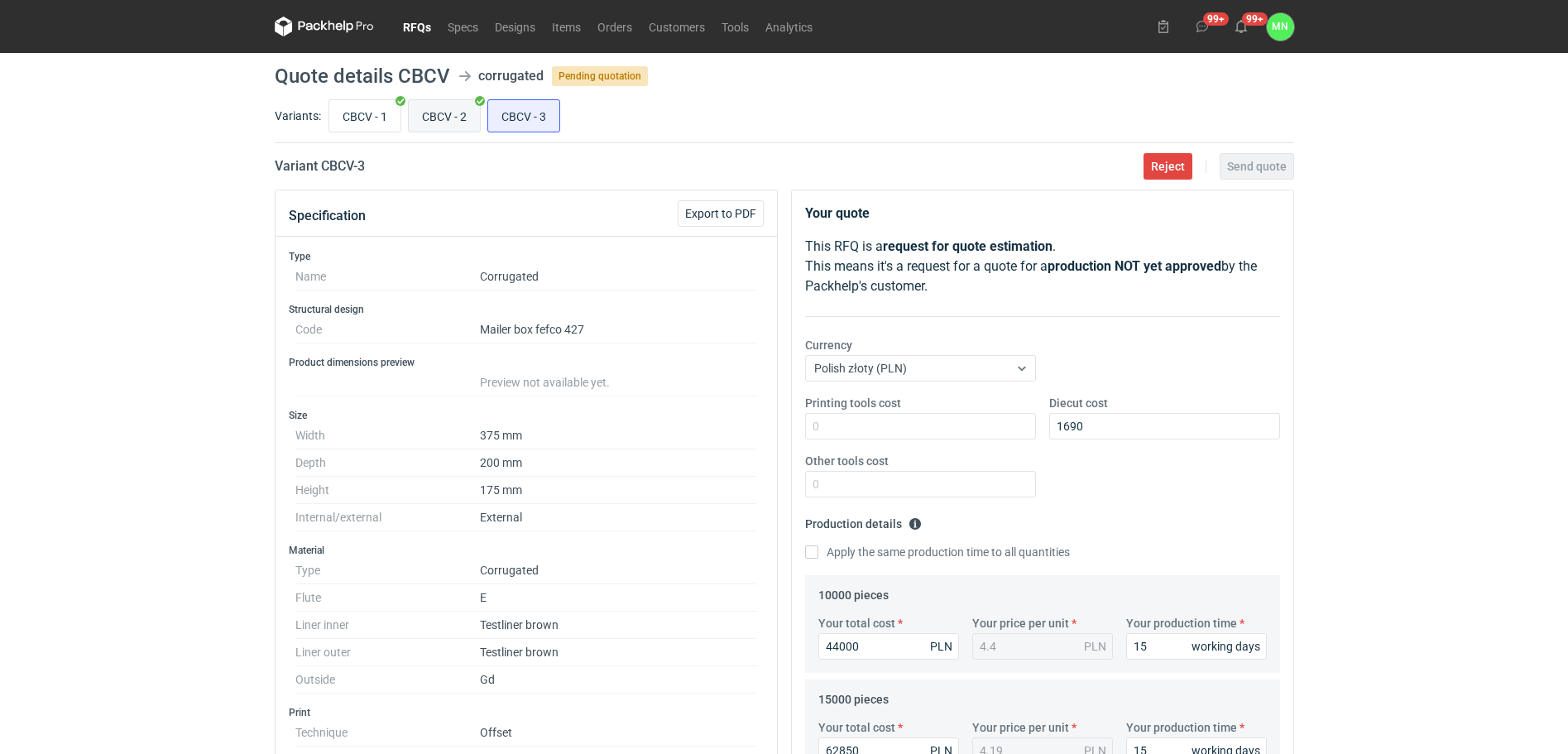
type input "1800"
drag, startPoint x: 437, startPoint y: 108, endPoint x: 634, endPoint y: 143, distance: 200.1
click at [437, 108] on input "CBCV - 2" at bounding box center [444, 115] width 71 height 31
radio input "true"
click at [545, 108] on input "CBCV - 3" at bounding box center [524, 115] width 71 height 31
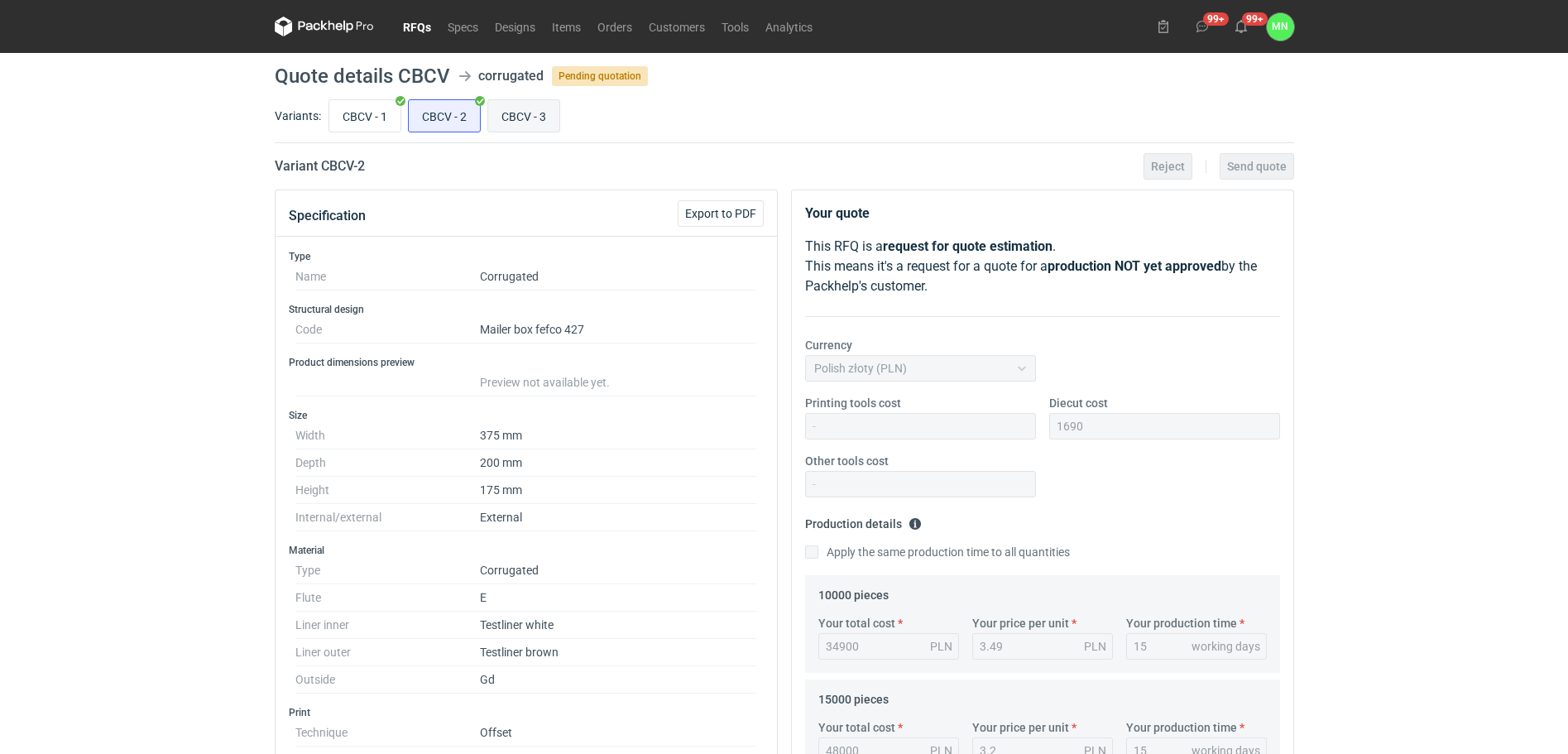
radio input "true"
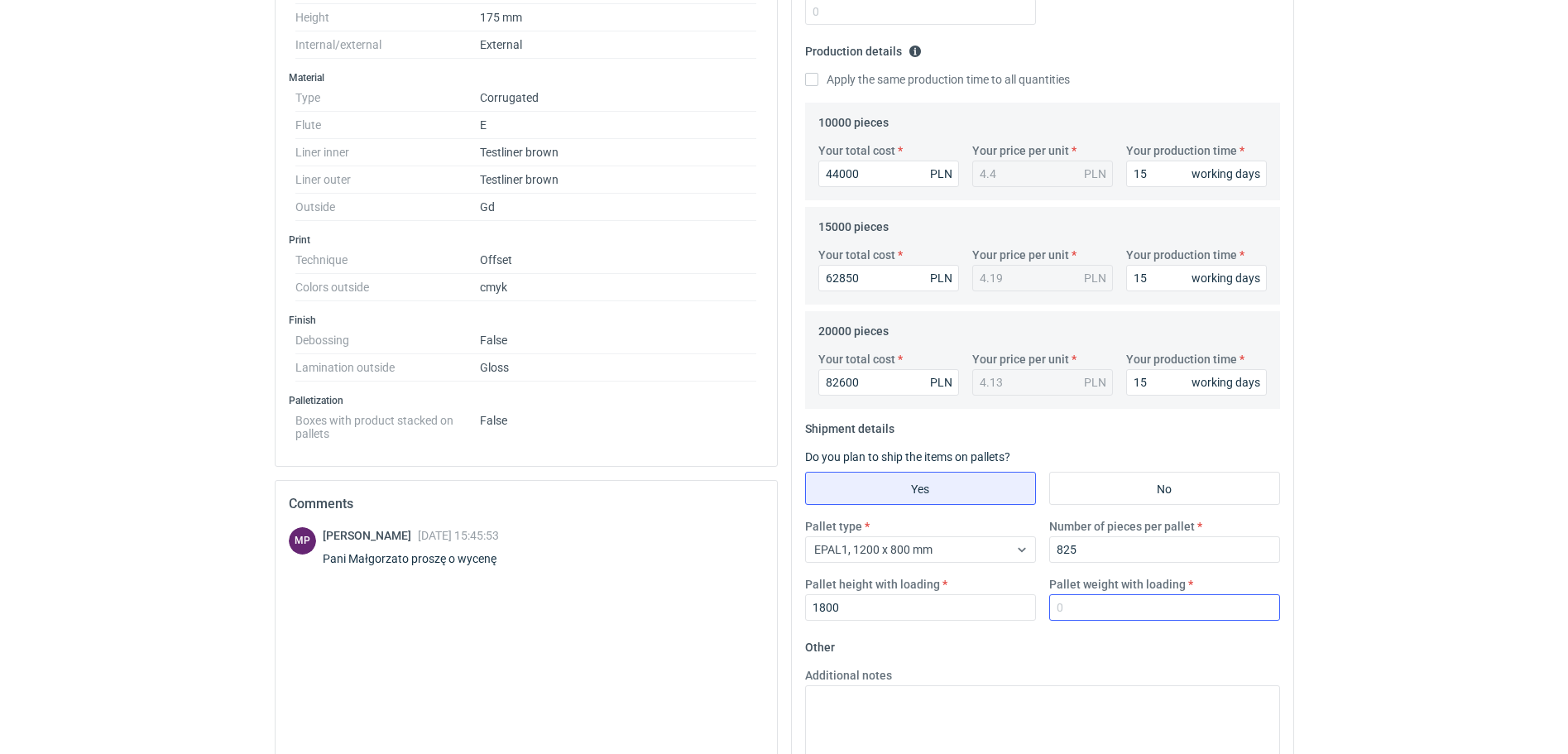
scroll to position [517, 0]
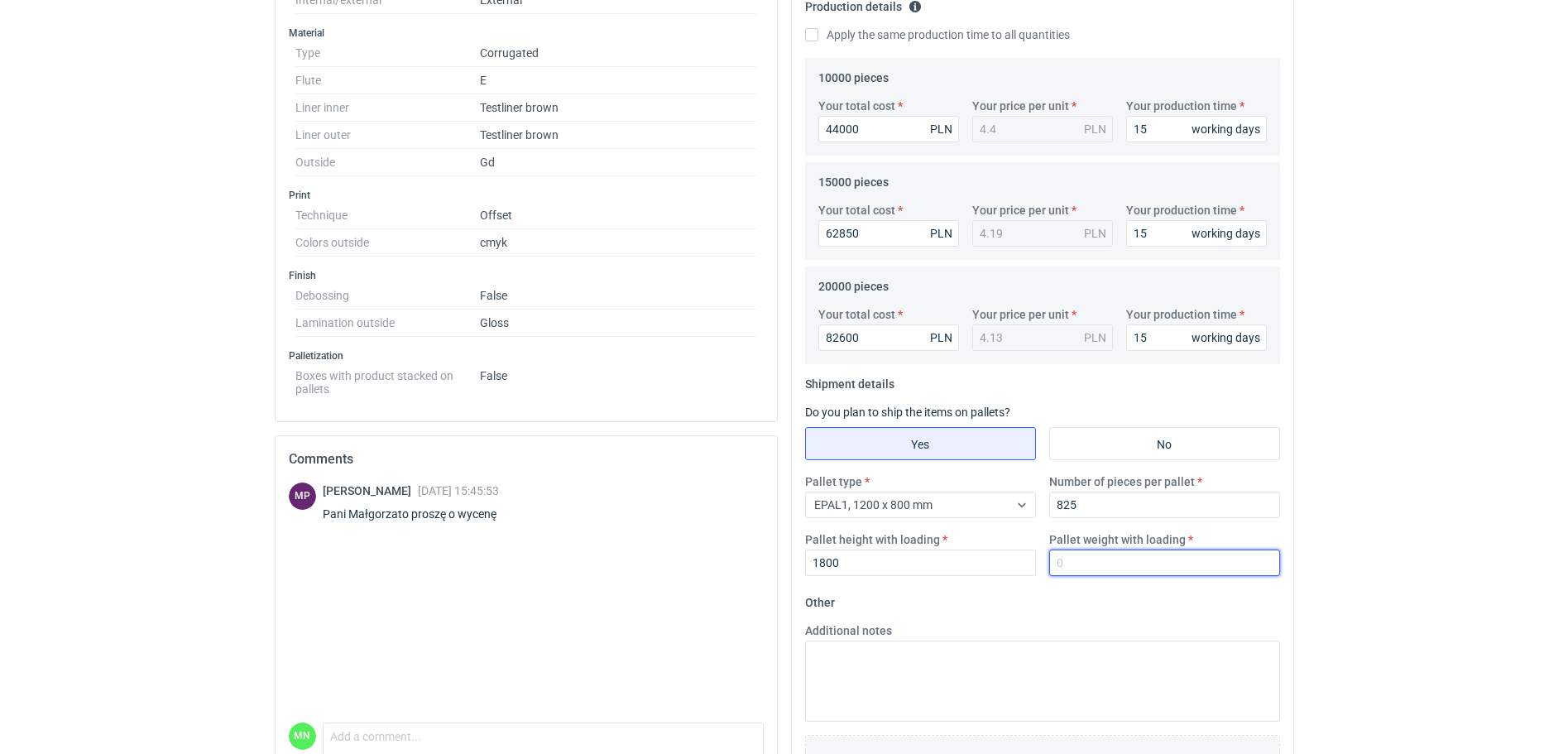
click at [1145, 553] on input "Pallet weight with loading" at bounding box center [1165, 563] width 231 height 27
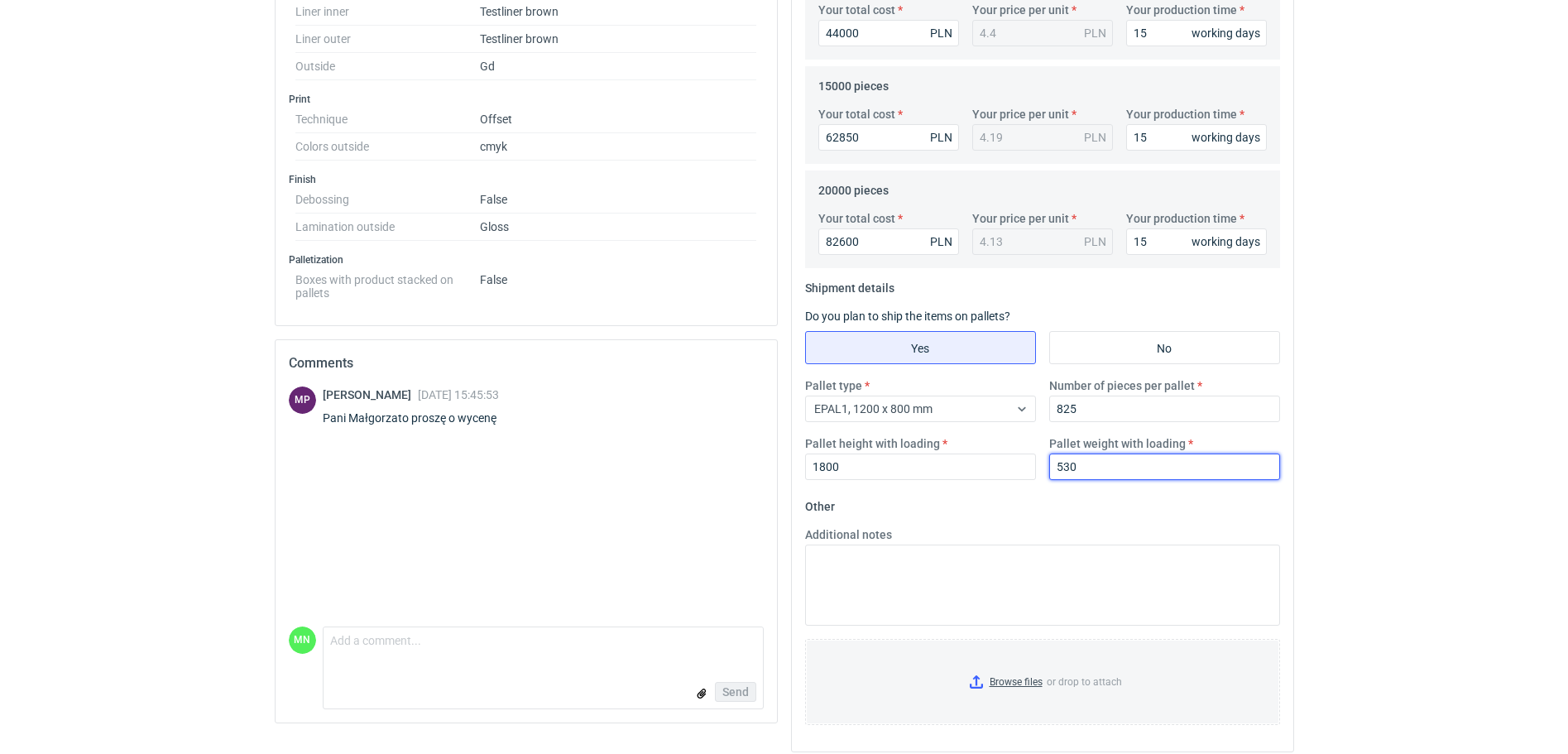
scroll to position [626, 0]
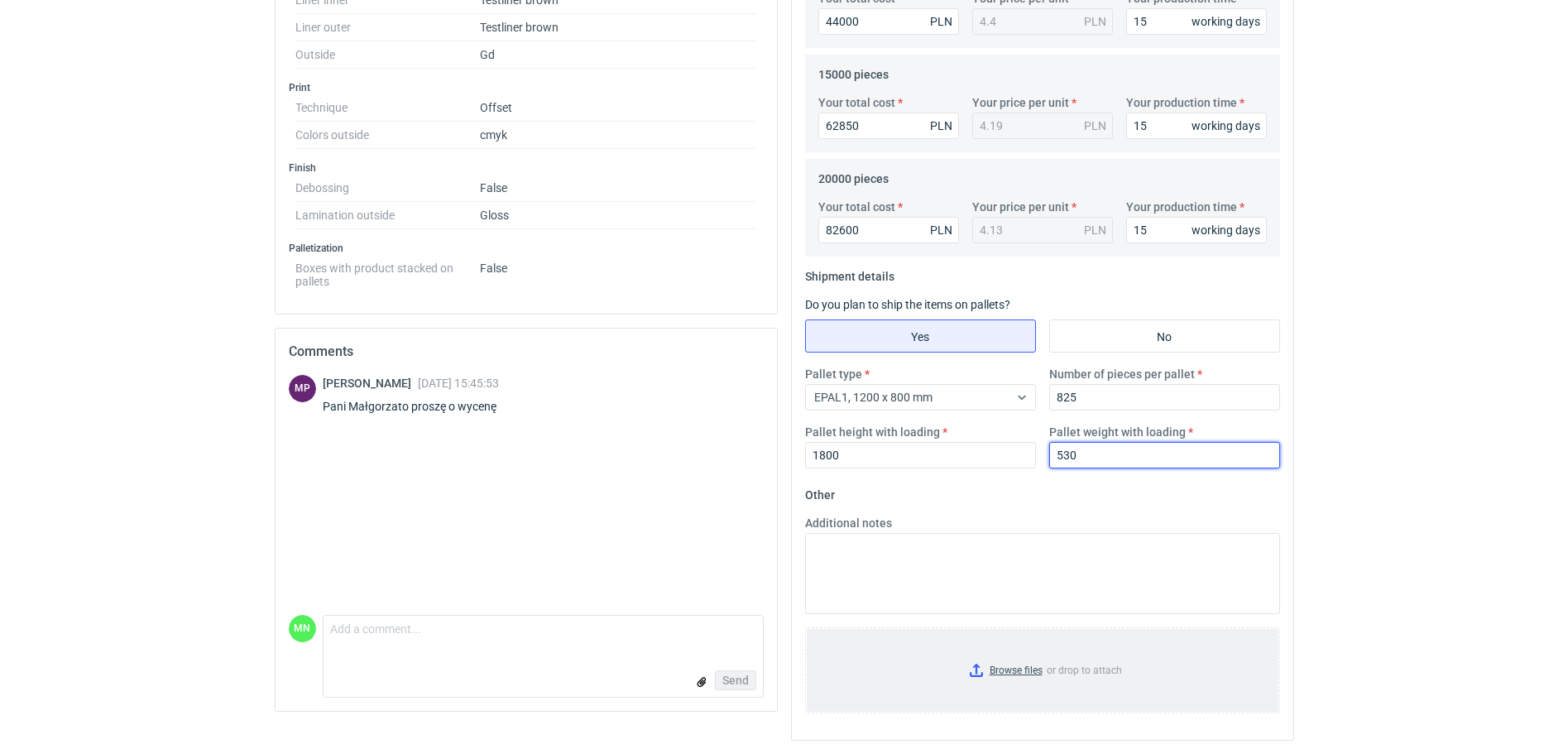
type input "530"
click at [1022, 672] on input "Browse files or drop to attach" at bounding box center [1042, 670] width 472 height 82
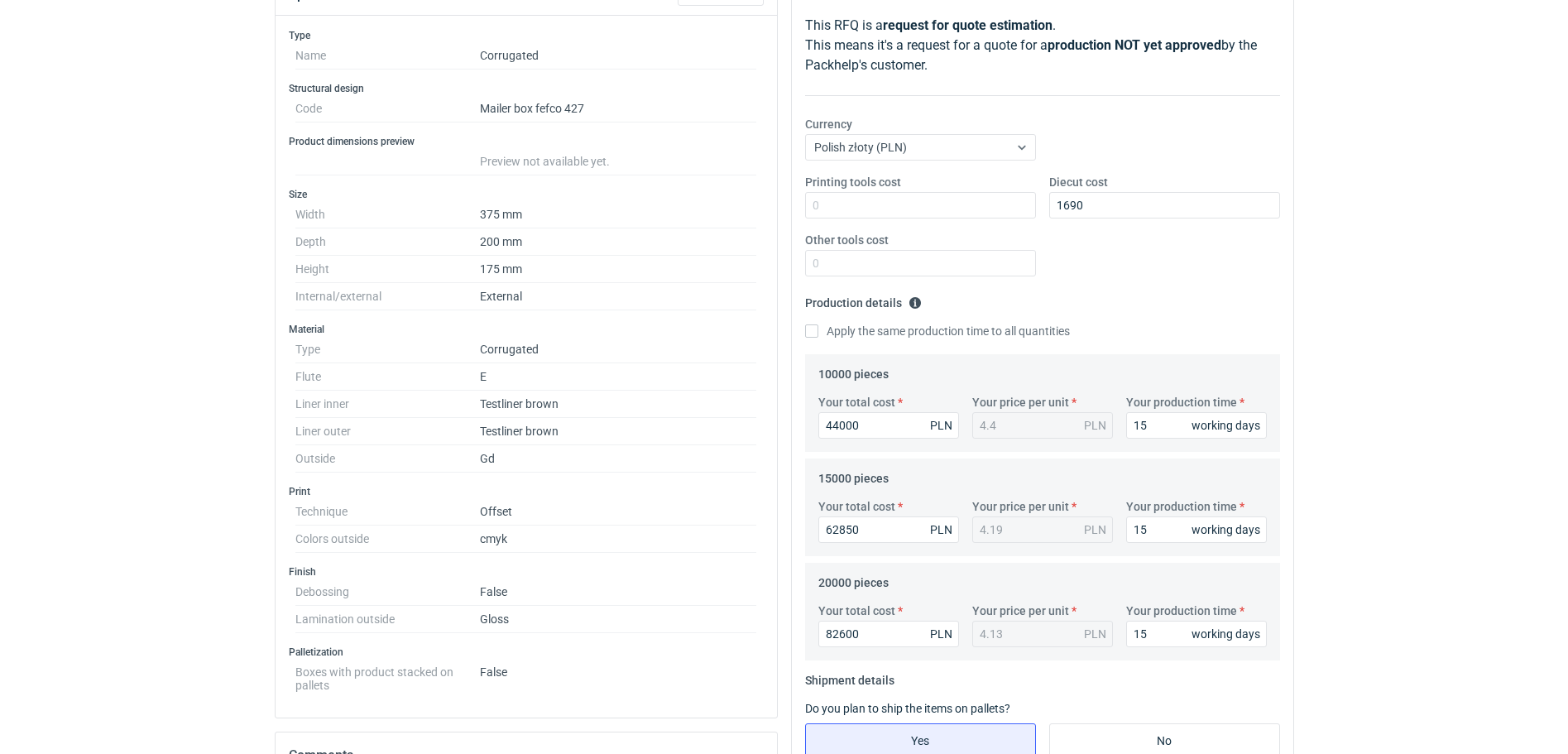
scroll to position [0, 0]
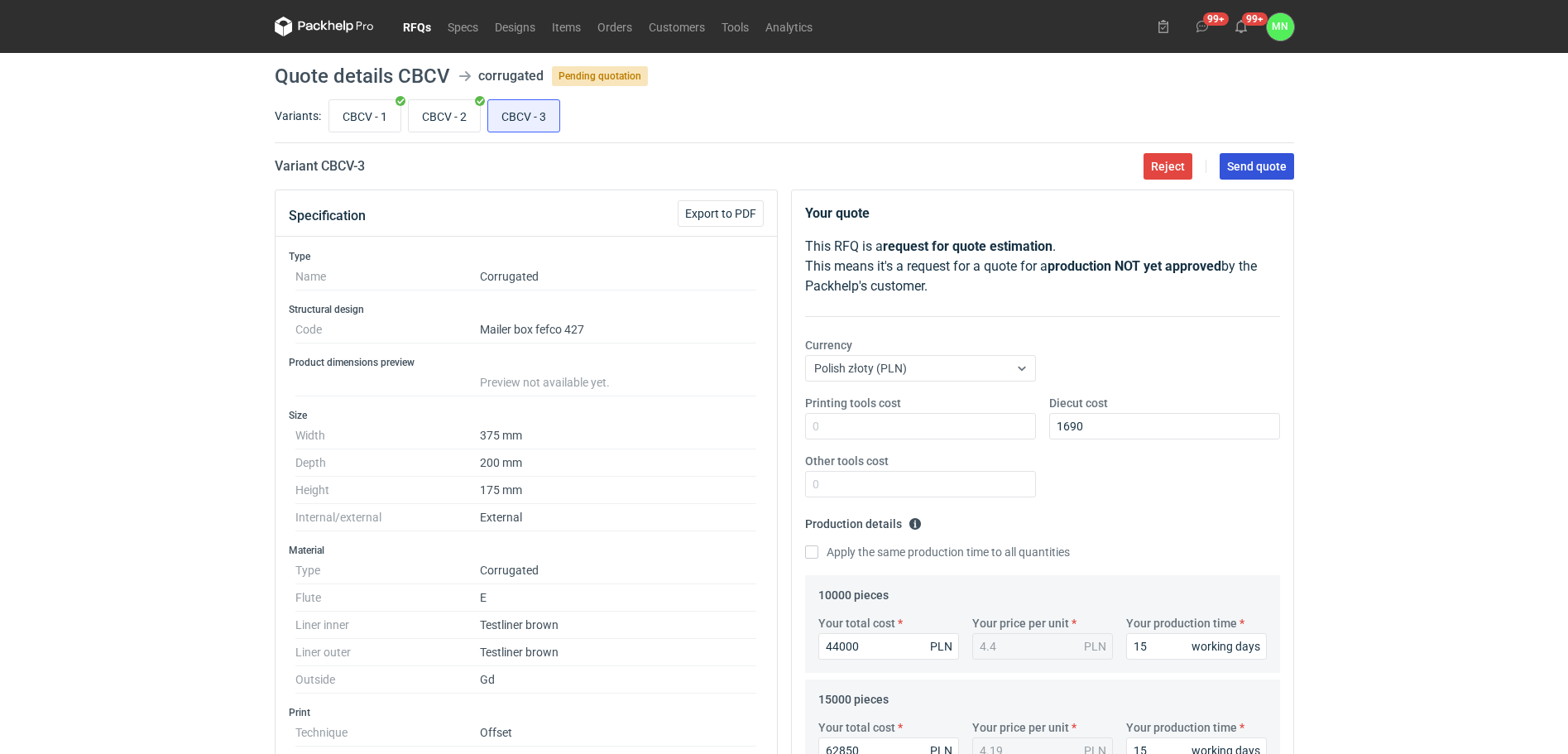
click at [1264, 167] on span "Send quote" at bounding box center [1257, 166] width 60 height 11
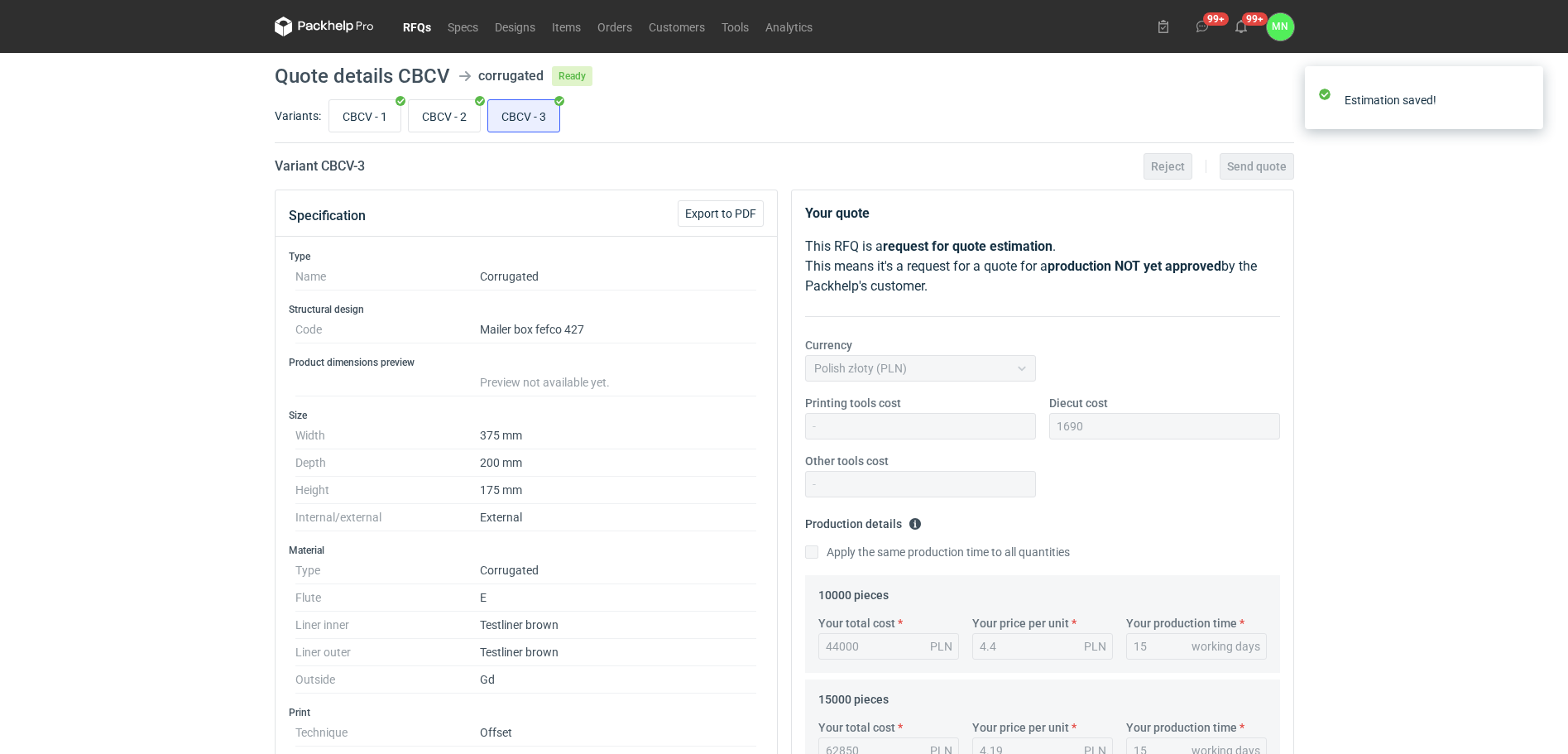
click at [415, 31] on link "RFQs" at bounding box center [417, 26] width 45 height 20
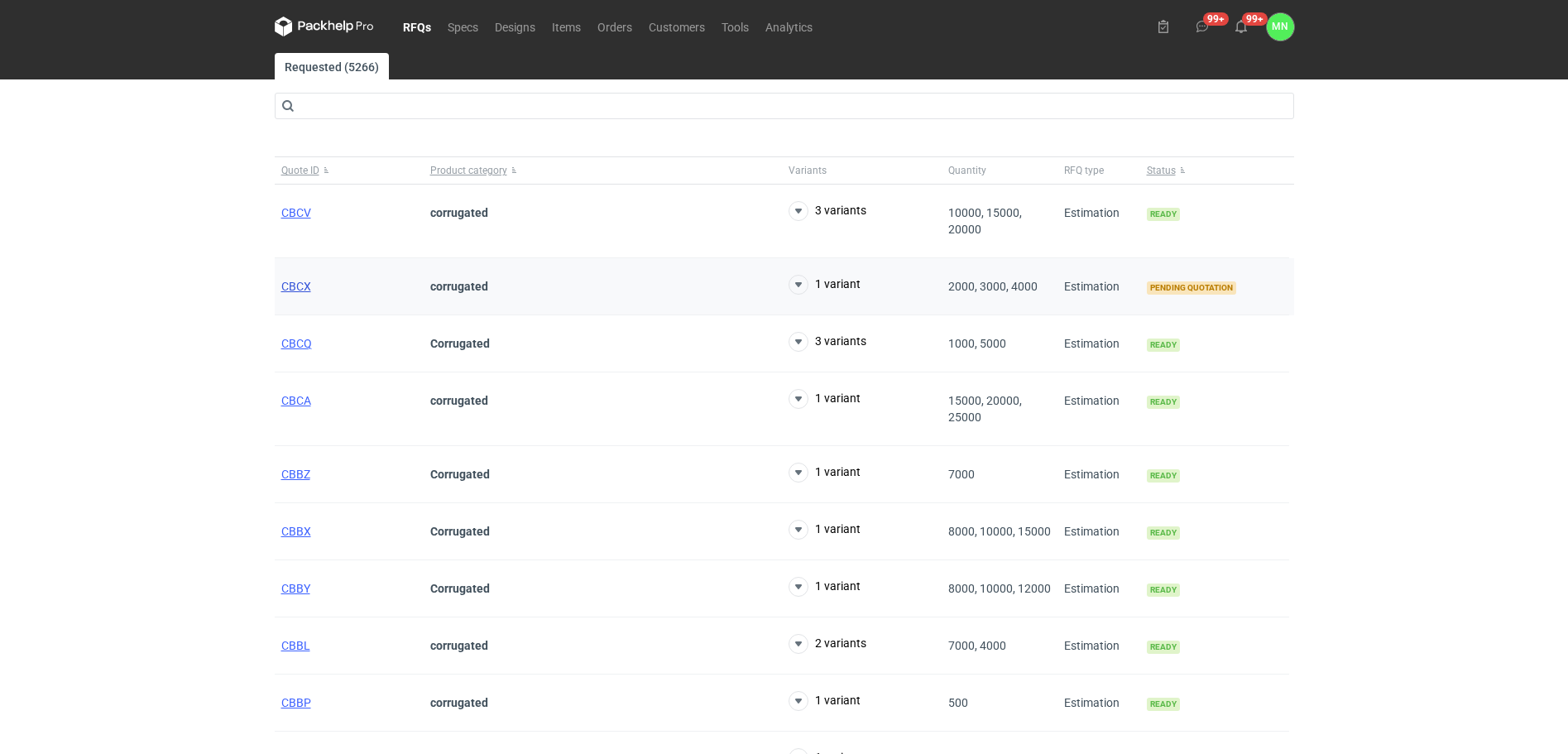
click at [287, 290] on span "CBCX" at bounding box center [296, 286] width 29 height 13
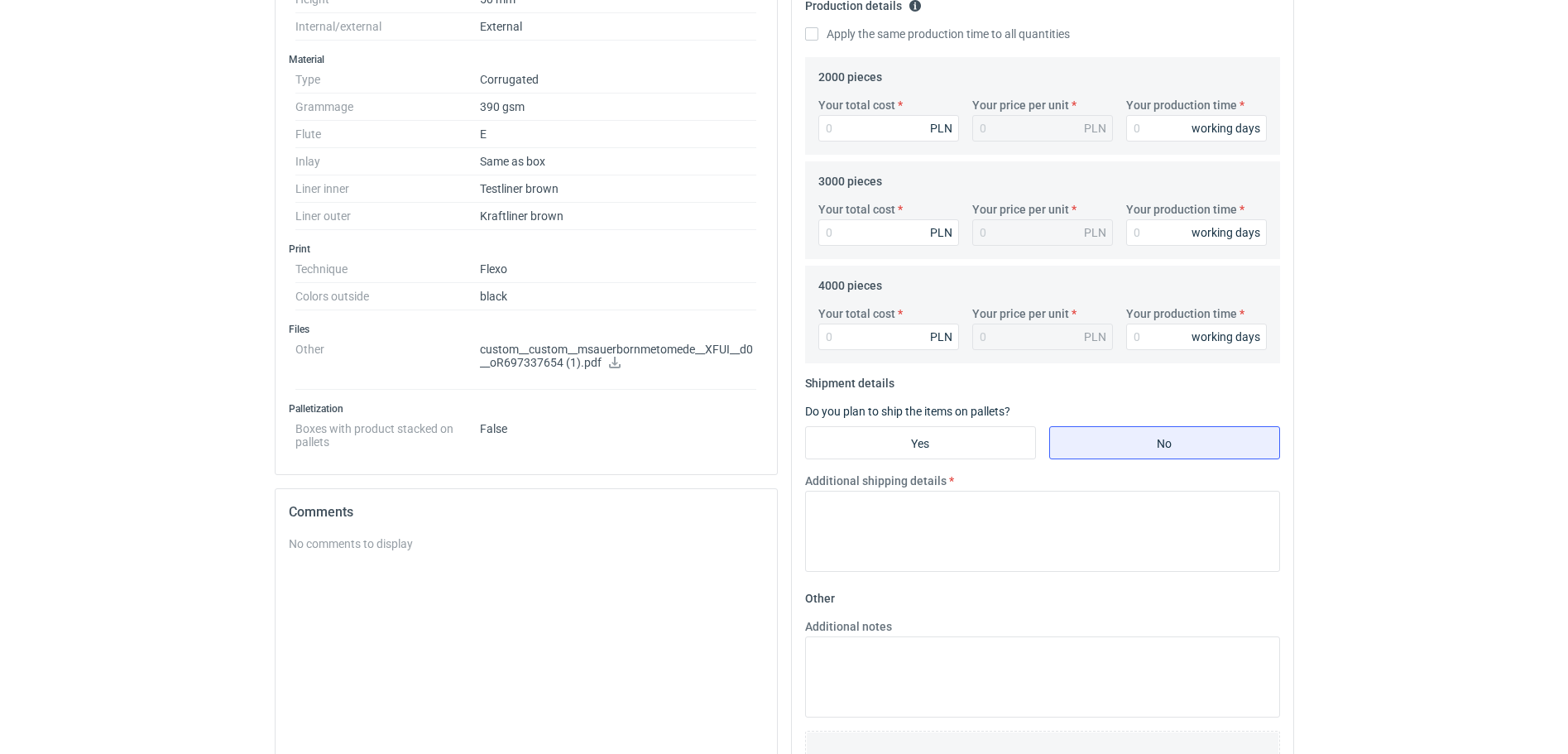
scroll to position [517, 0]
click at [617, 364] on icon at bounding box center [614, 363] width 13 height 11
click at [611, 367] on icon at bounding box center [614, 363] width 13 height 11
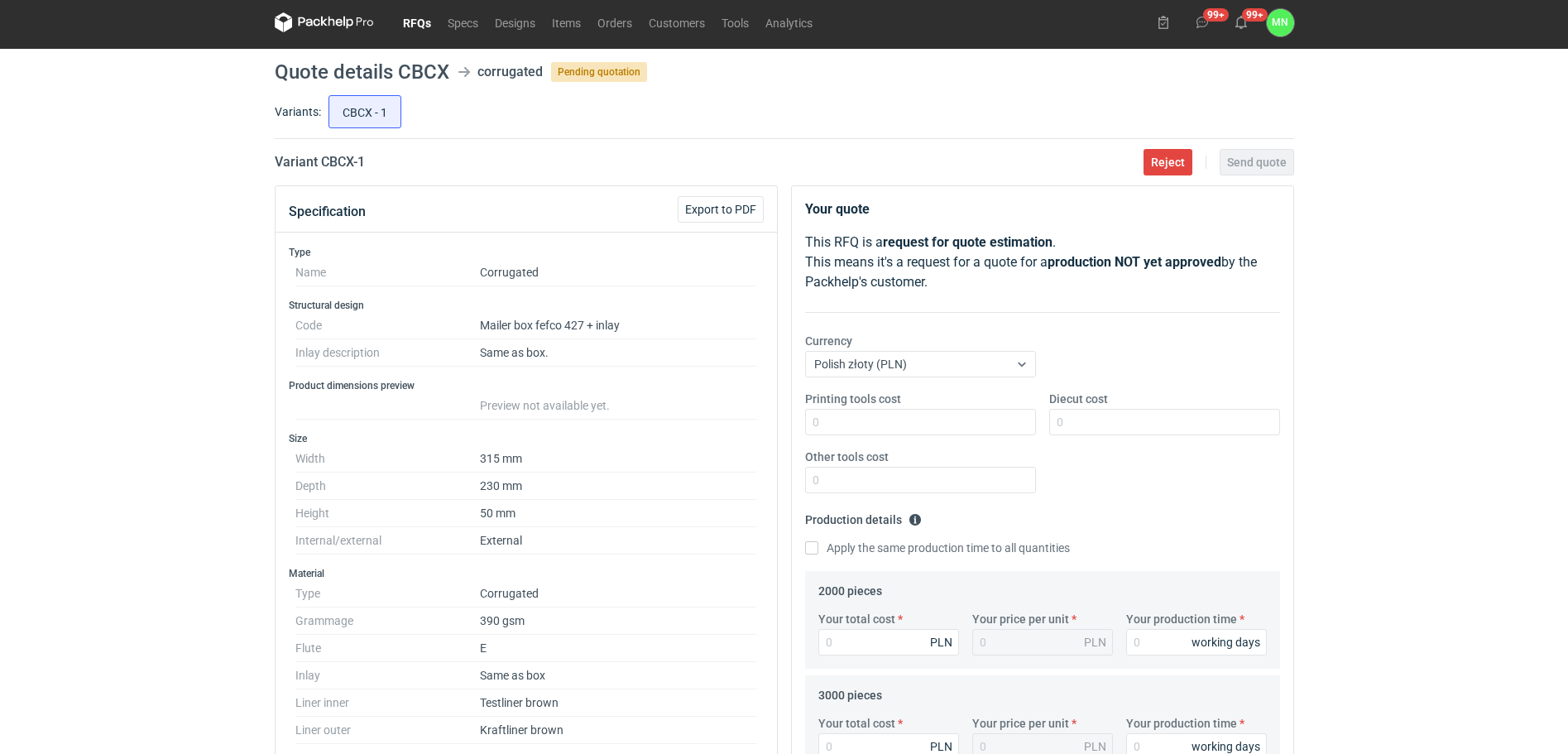
scroll to position [0, 0]
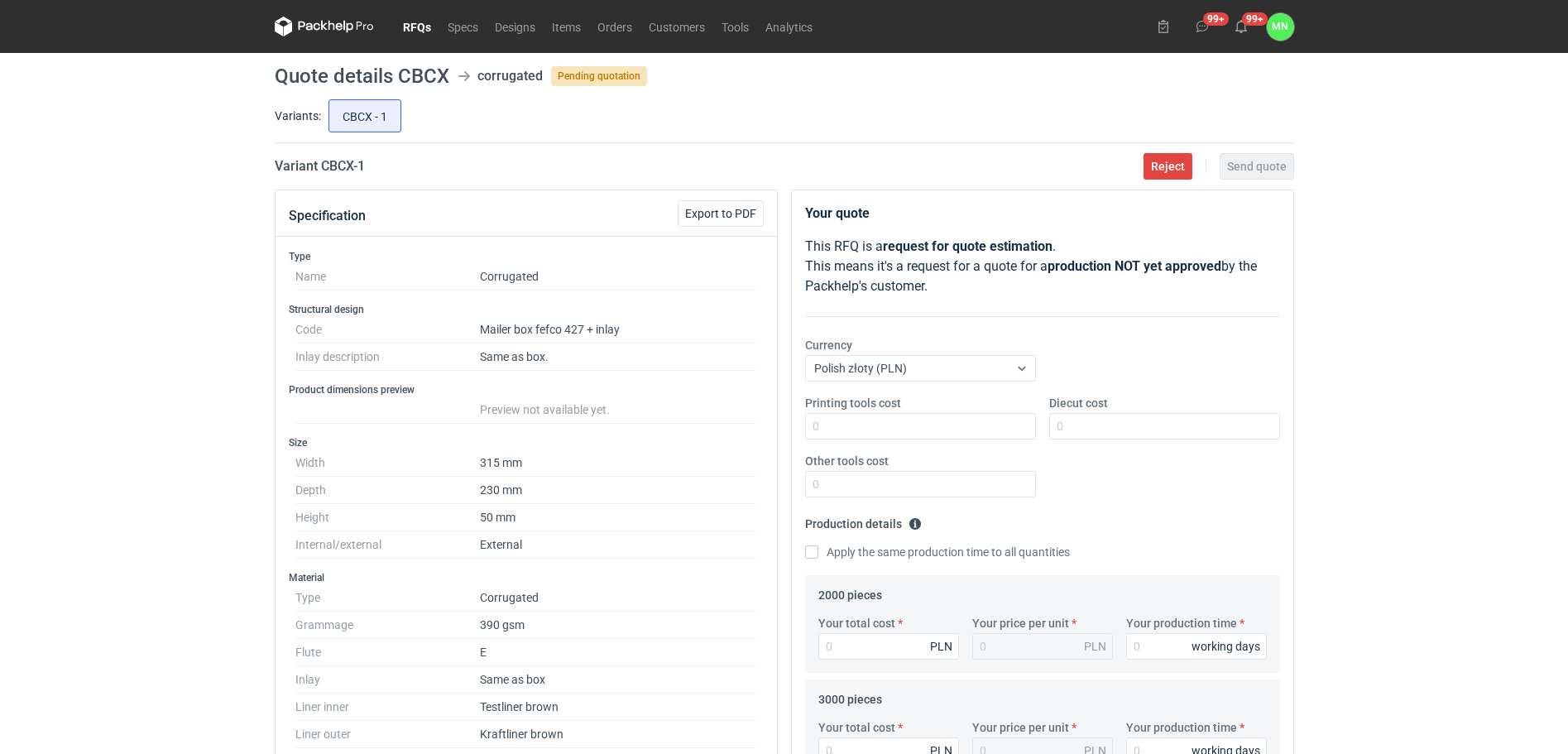
click at [598, 226] on div "Specification Export to PDF" at bounding box center [526, 213] width 501 height 46
drag, startPoint x: 388, startPoint y: 180, endPoint x: 339, endPoint y: 167, distance: 50.7
click at [339, 167] on main "Quote details CBCX corrugated Pending quotation Variants: CBCX - 1 Variant CBCX…" at bounding box center [784, 728] width 1033 height 1351
drag, startPoint x: 339, startPoint y: 167, endPoint x: 379, endPoint y: 176, distance: 41.0
click at [379, 176] on main "Quote details CBCX corrugated Pending quotation Variants: CBCX - 1 Variant CBCX…" at bounding box center [784, 728] width 1033 height 1351
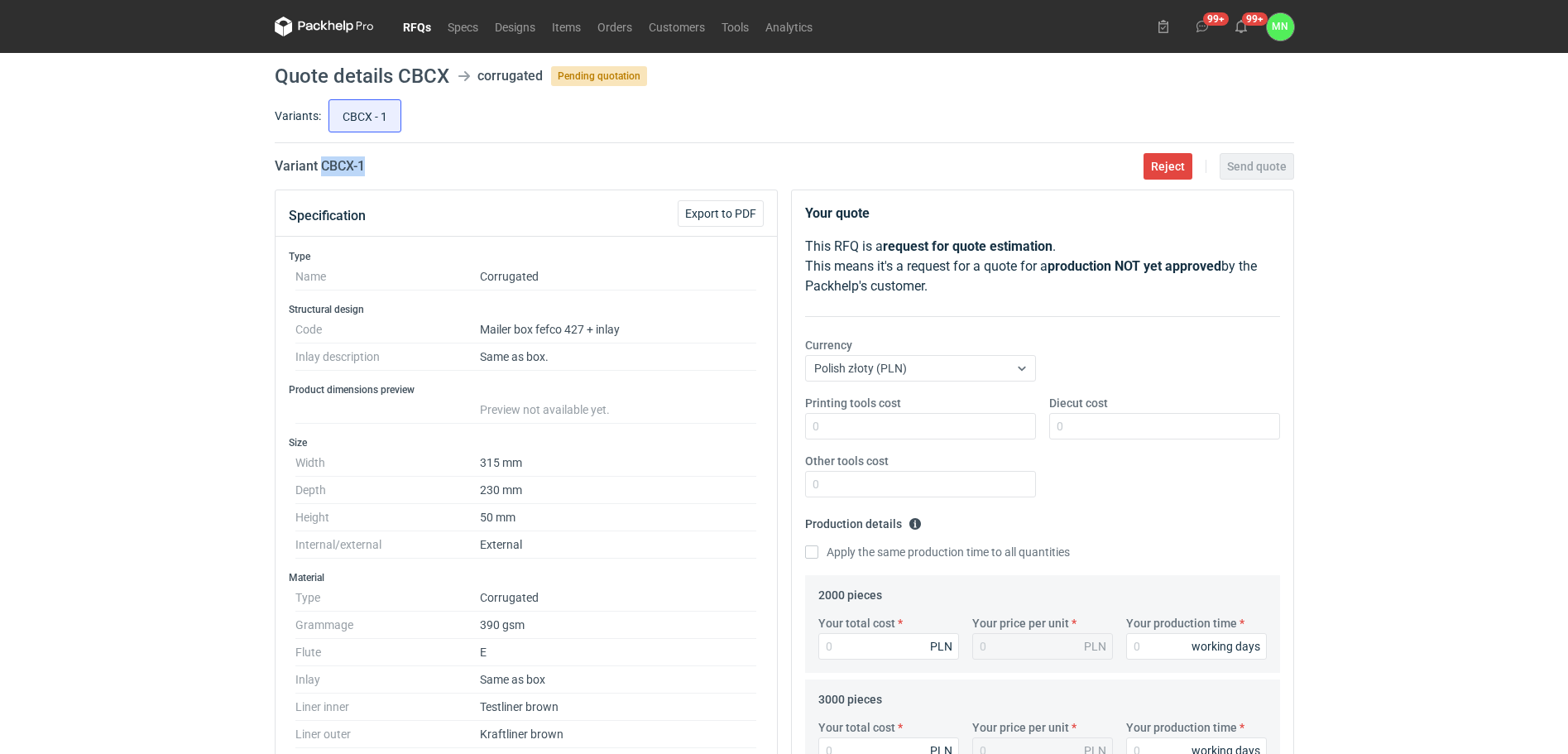
drag, startPoint x: 375, startPoint y: 164, endPoint x: 321, endPoint y: 162, distance: 54.0
click at [321, 162] on div "Variant CBCX - 1 Reject Send quote" at bounding box center [785, 166] width 1020 height 20
copy h2 "CBCX - 1"
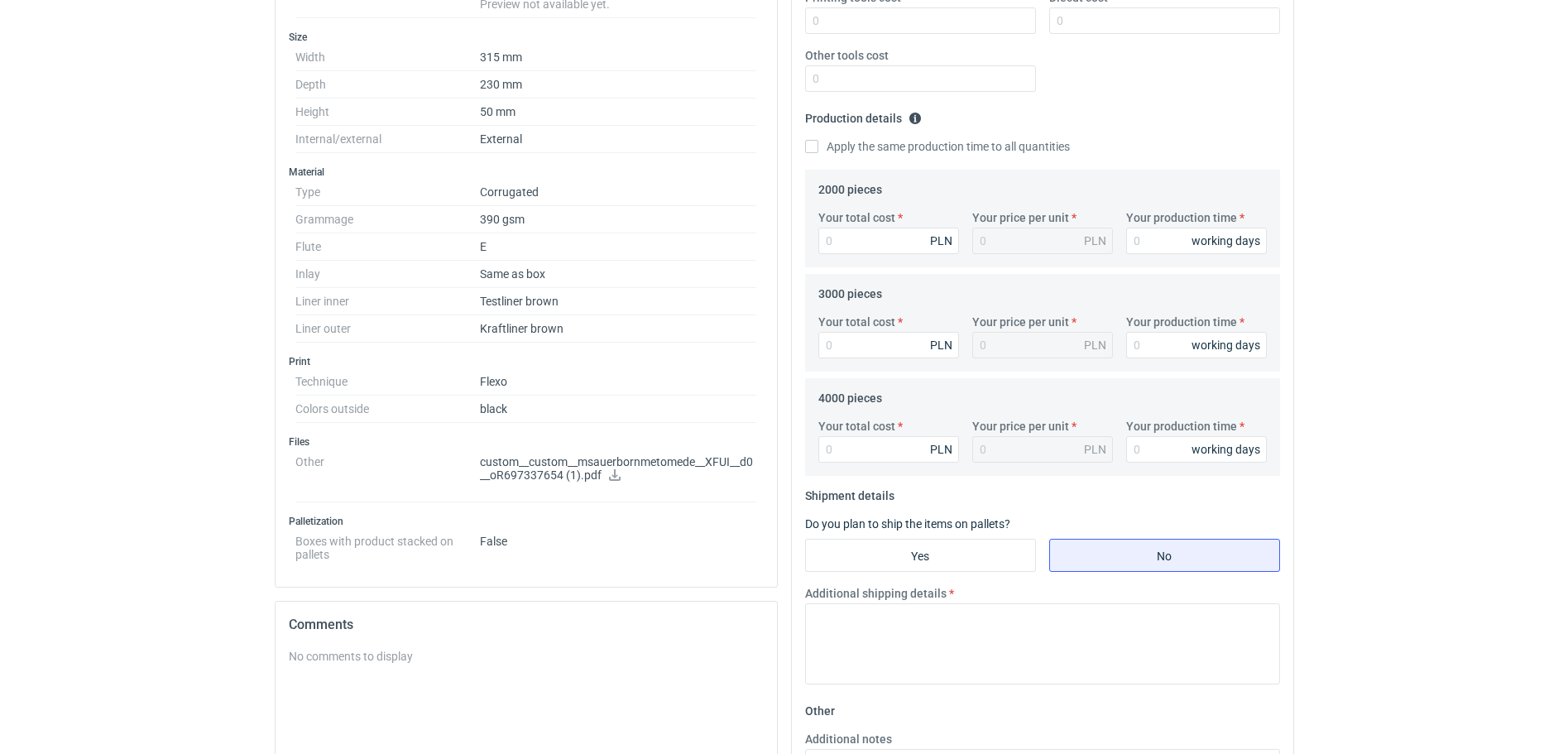
scroll to position [414, 0]
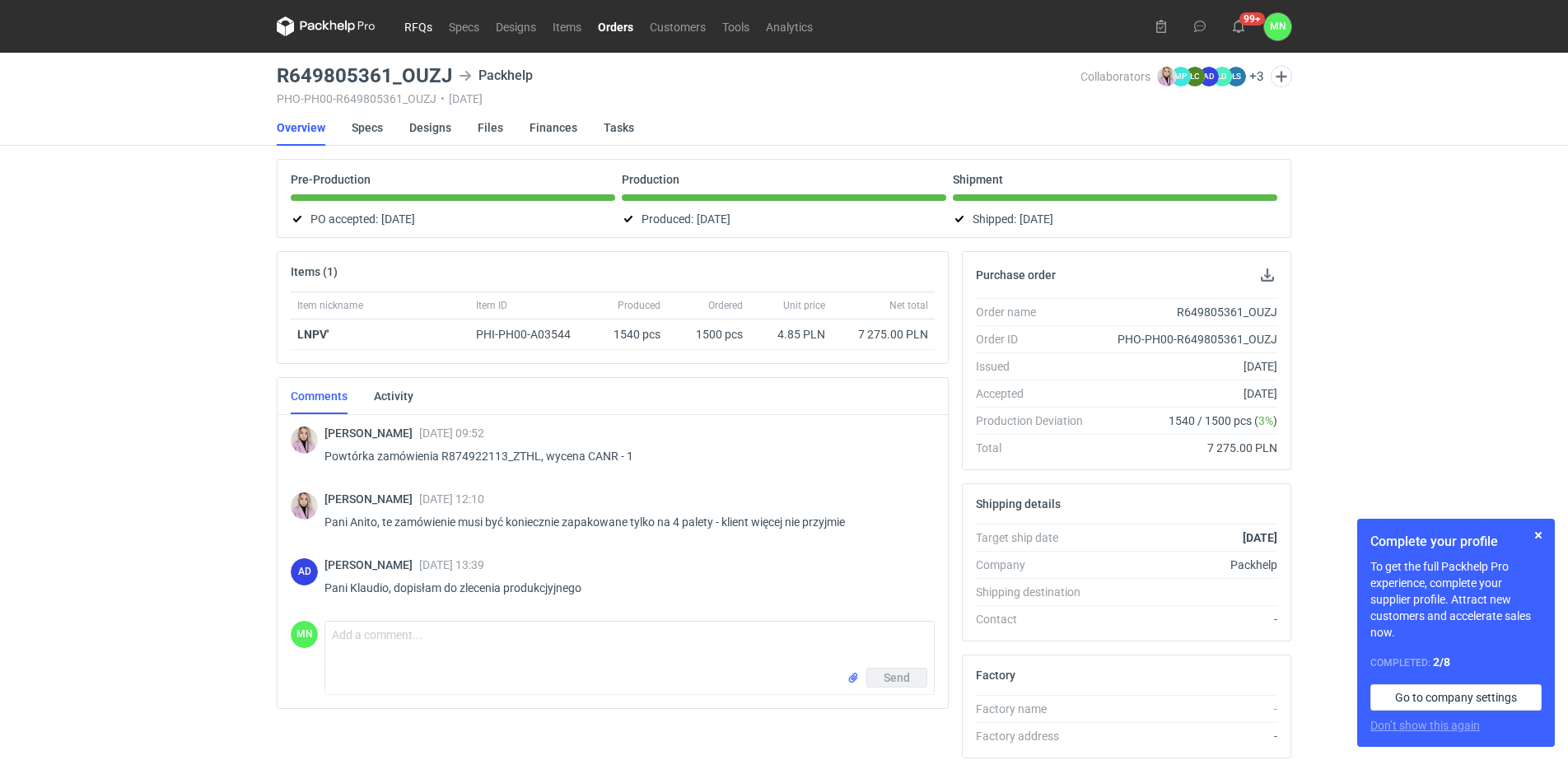
click at [411, 25] on link "RFQs" at bounding box center [419, 26] width 45 height 20
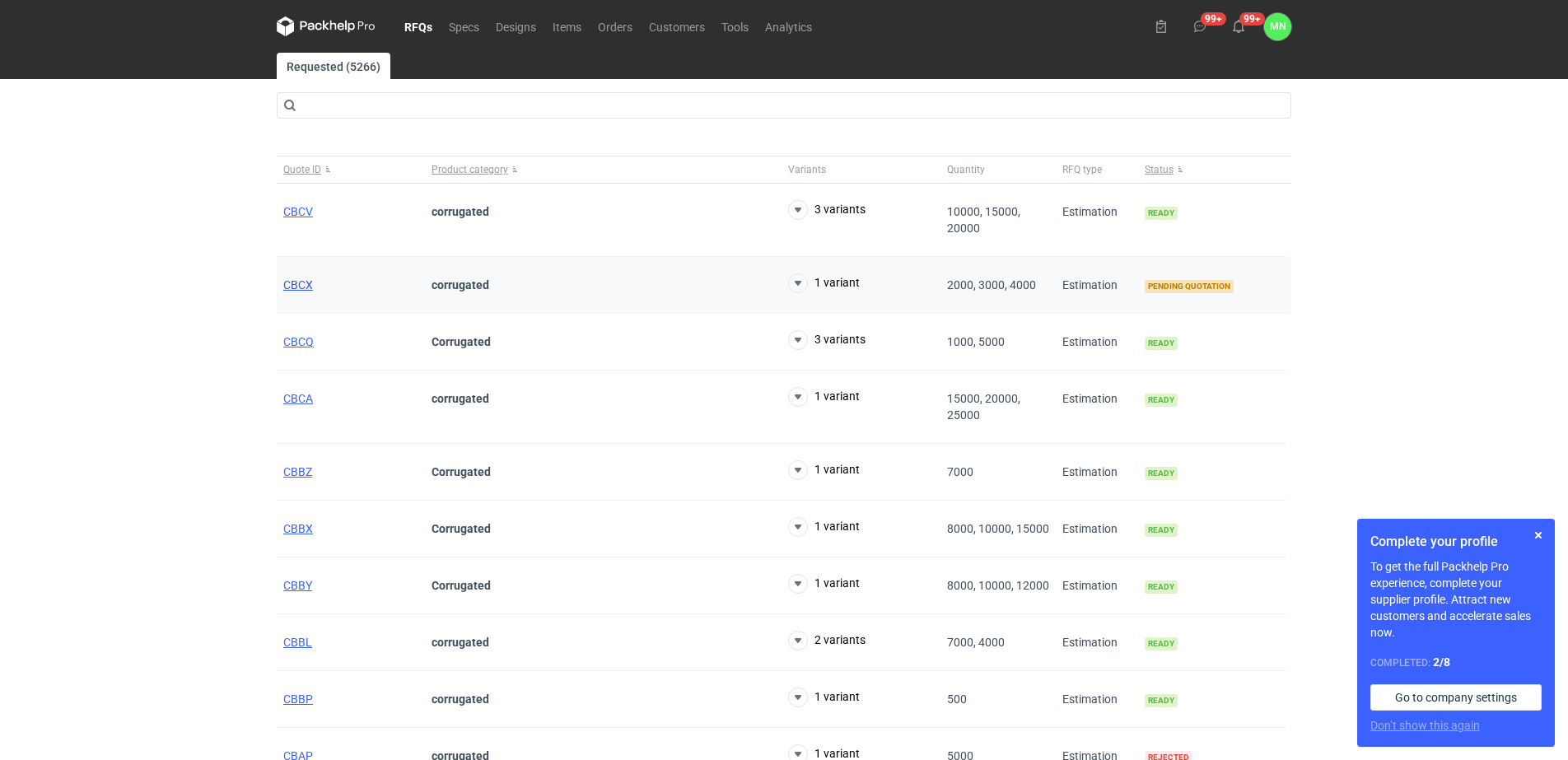
click at [309, 279] on span "CBCX" at bounding box center [298, 285] width 29 height 13
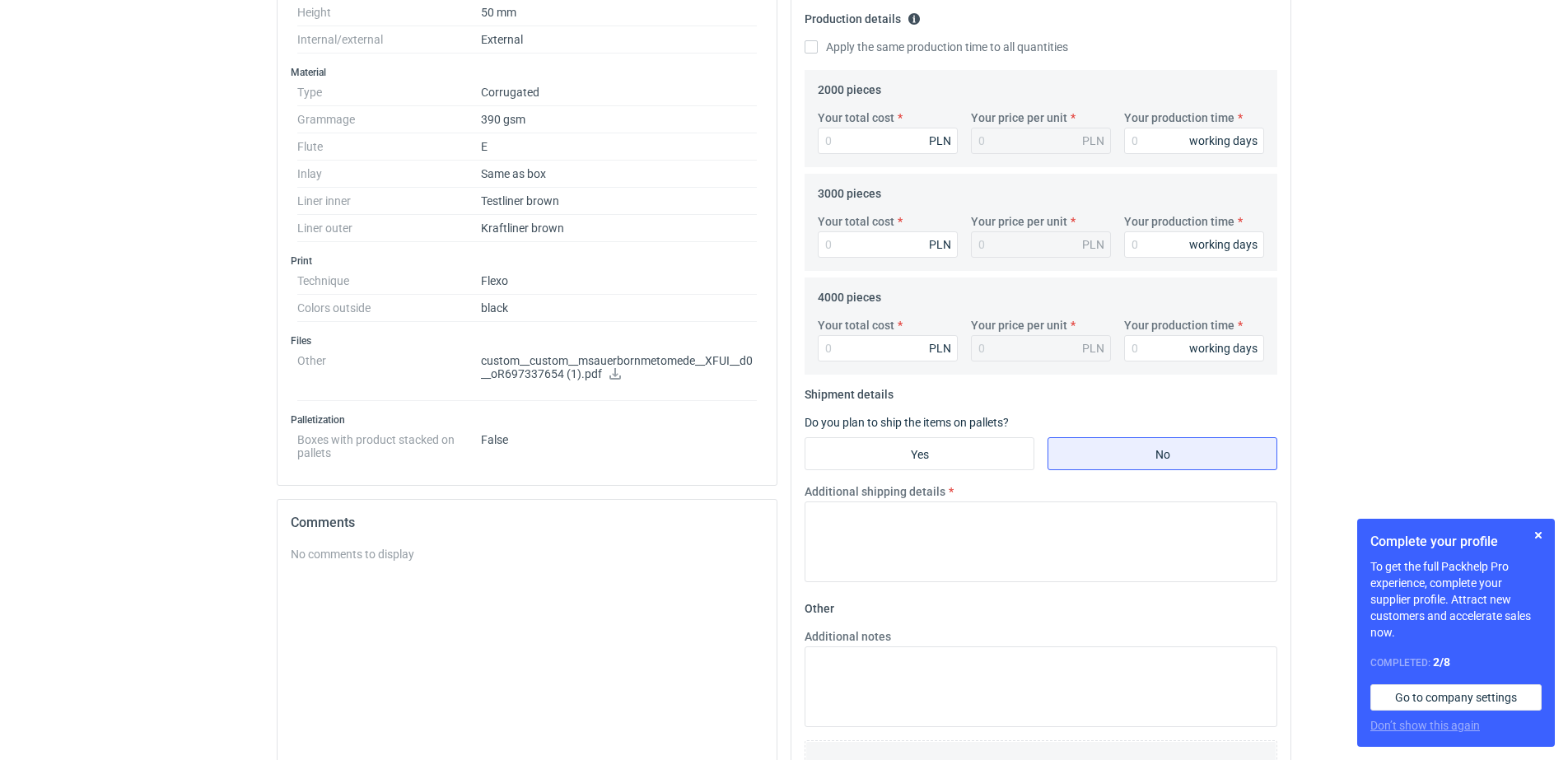
scroll to position [514, 0]
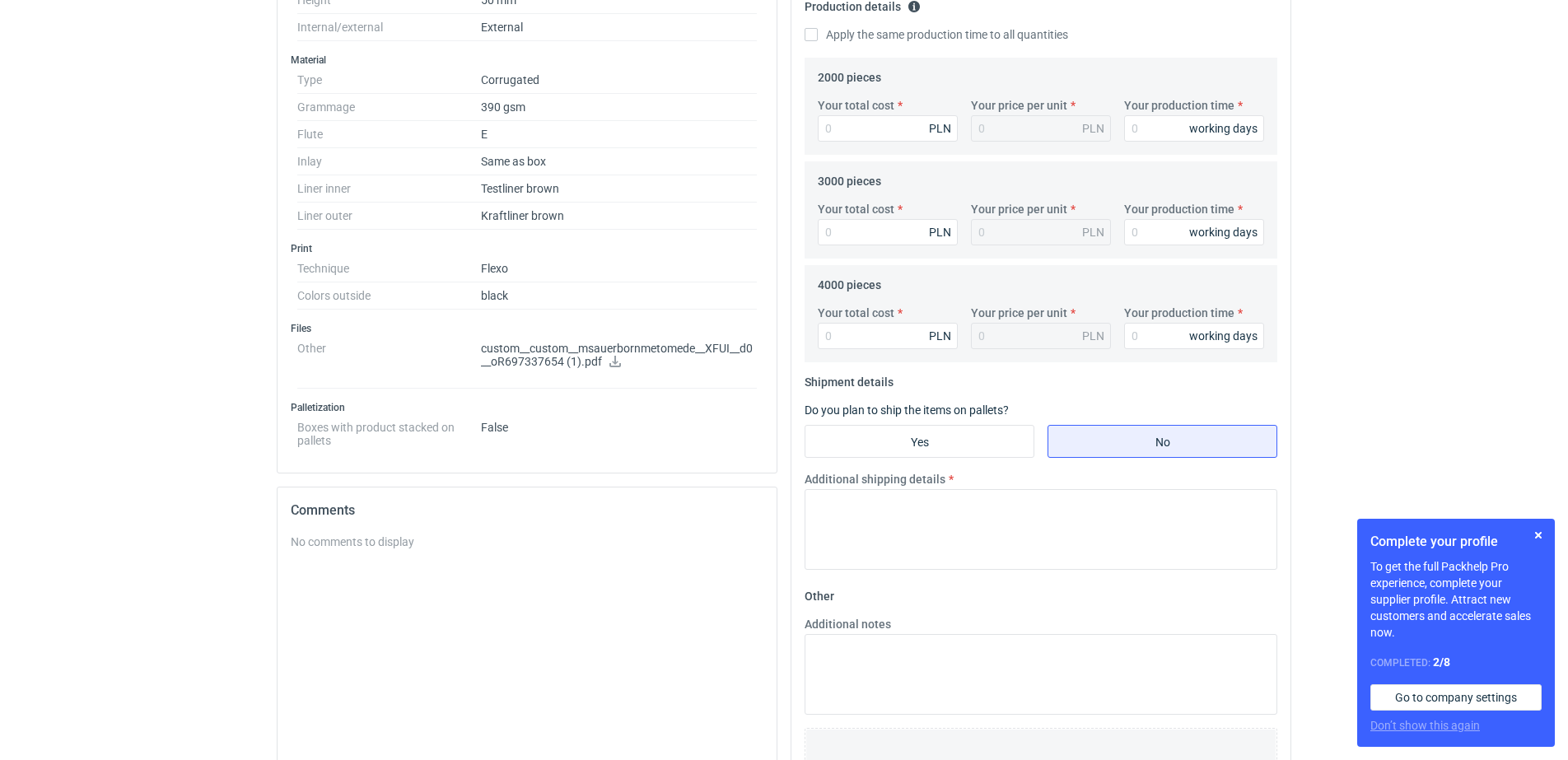
click at [610, 355] on icon at bounding box center [614, 361] width 13 height 11
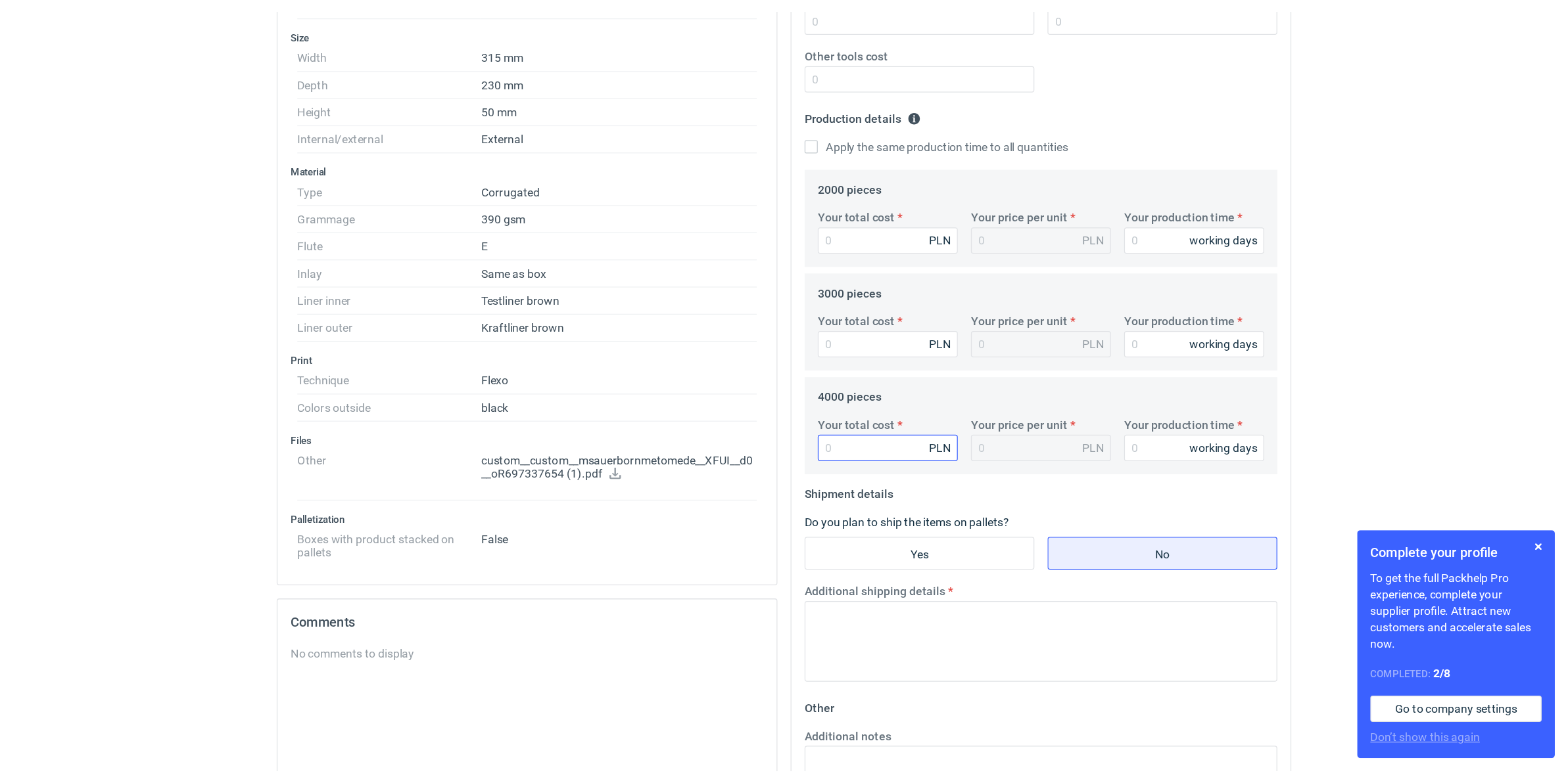
scroll to position [328, 0]
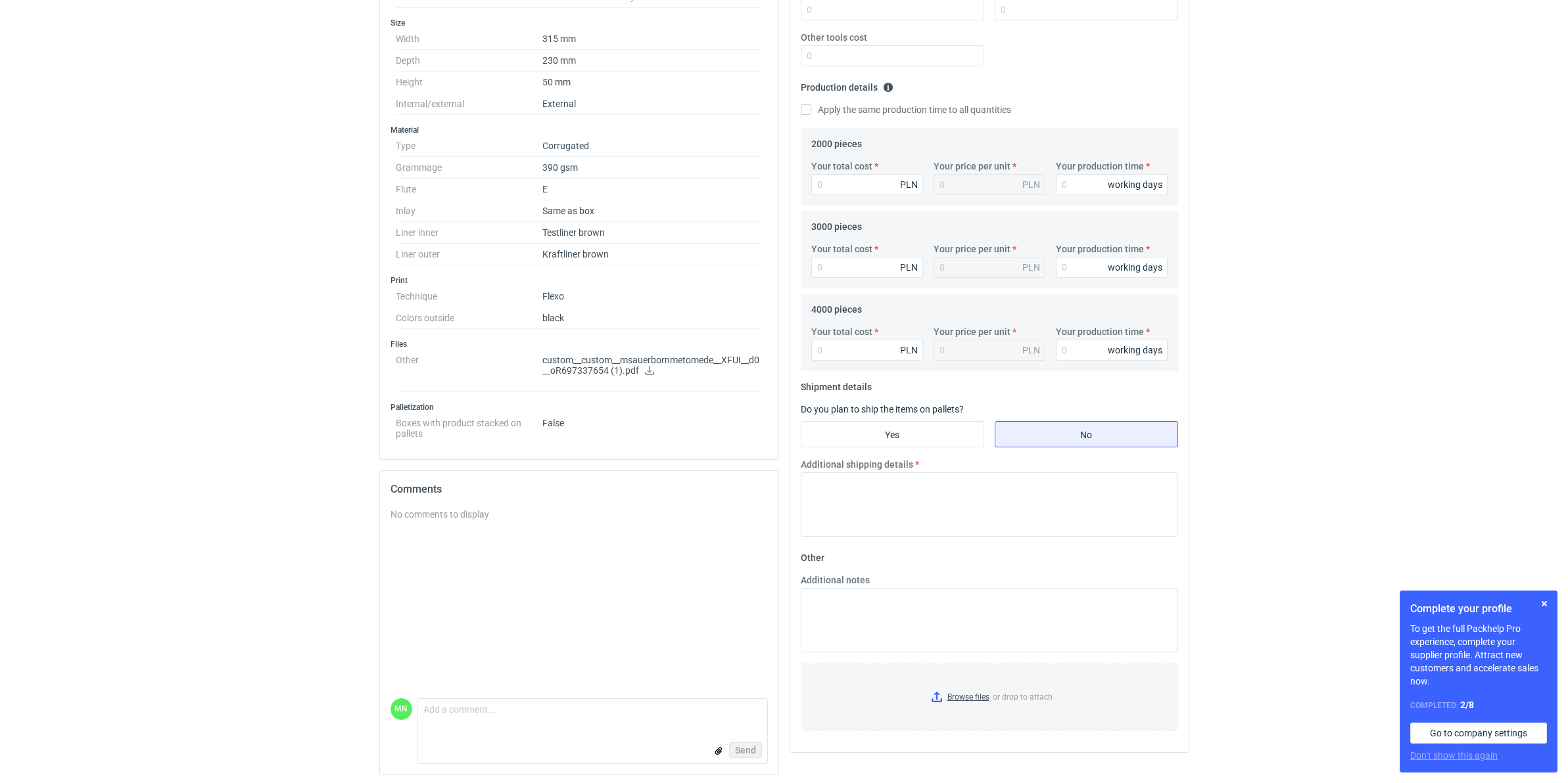
click at [878, 172] on div "Your total cost PLN" at bounding box center [867, 178] width 122 height 36
click at [869, 182] on input "Your total cost" at bounding box center [867, 185] width 112 height 21
type input "4000"
type input "2"
type input "4000"
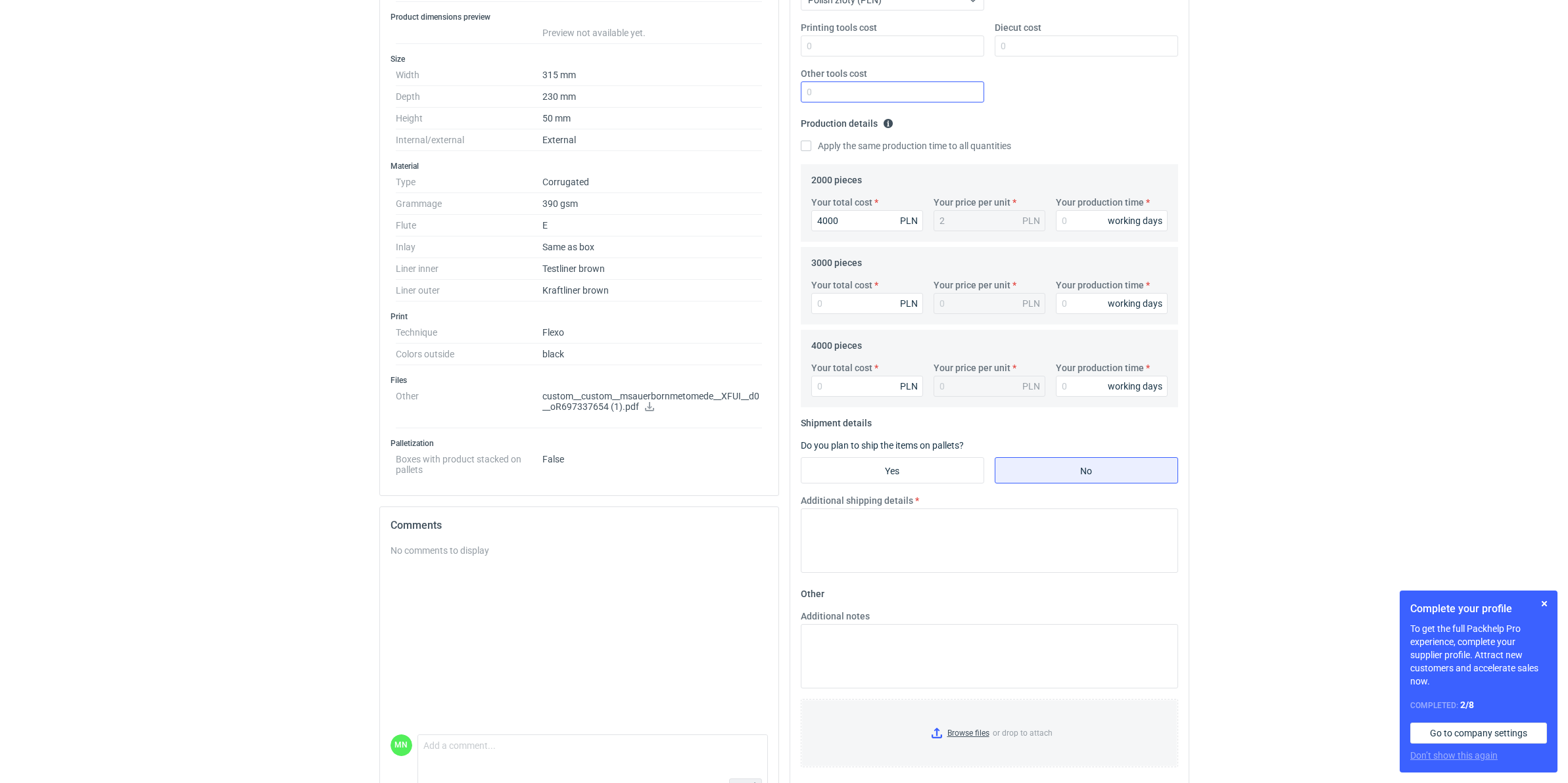
scroll to position [165, 0]
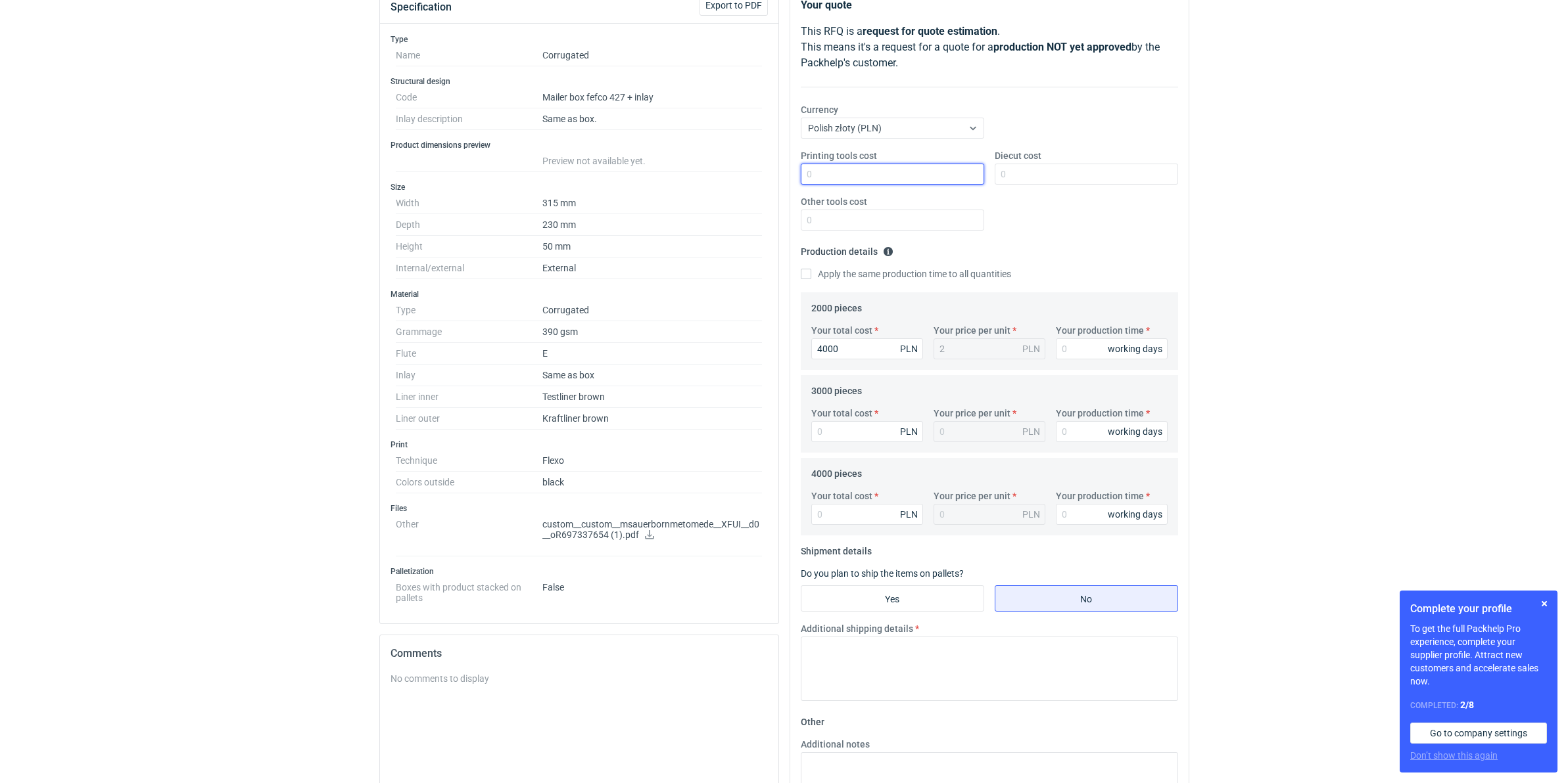
click at [882, 168] on input "Printing tools cost" at bounding box center [892, 174] width 183 height 21
type input "900"
click at [1069, 169] on input "Diecut cost" at bounding box center [1086, 174] width 183 height 21
type input "1950"
click at [863, 430] on input "Your total cost" at bounding box center [867, 432] width 112 height 21
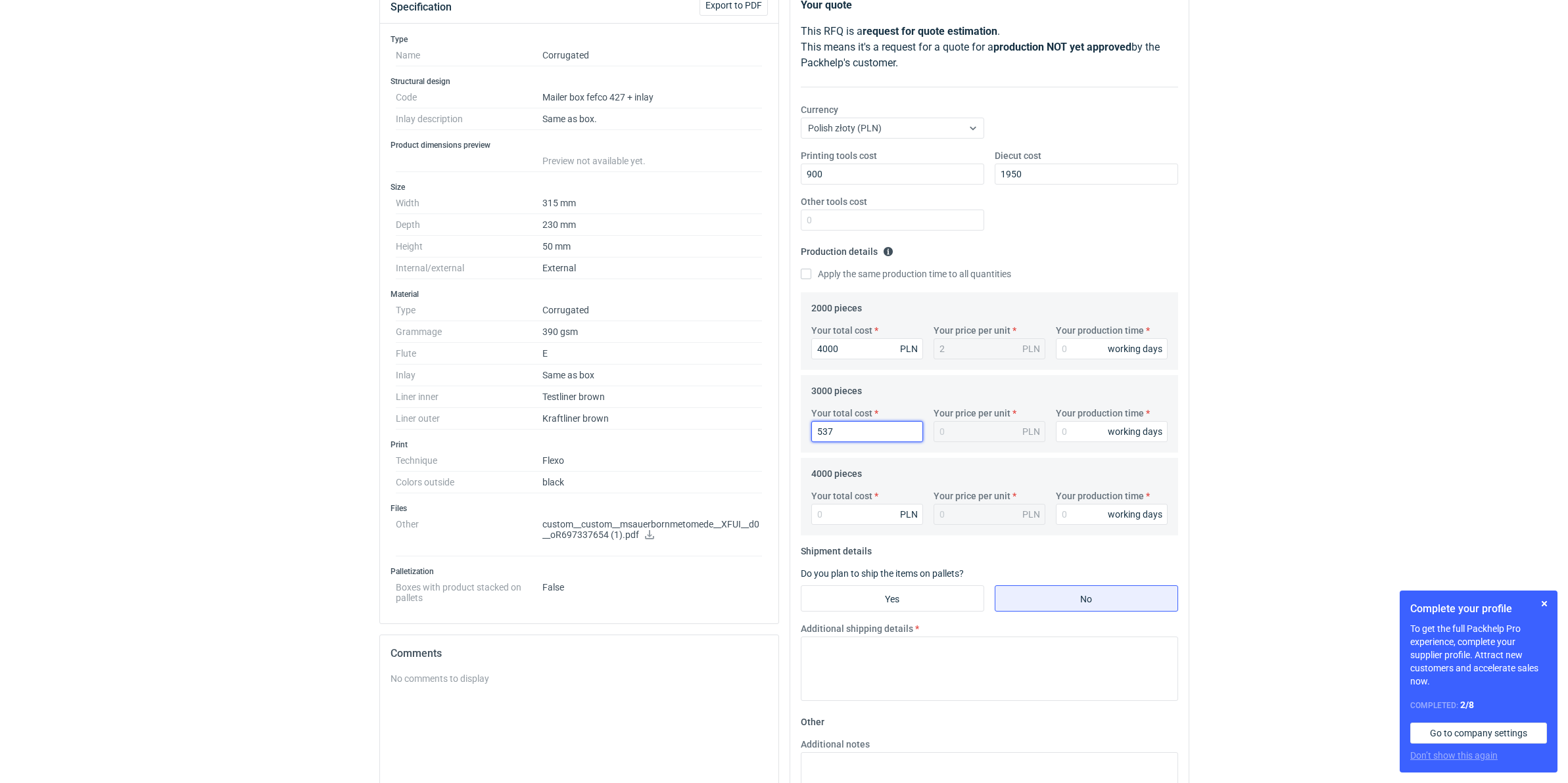
type input "5370"
type input "1.79"
type input "5370"
click at [852, 513] on input "Your total cost" at bounding box center [867, 514] width 112 height 21
type input "6800"
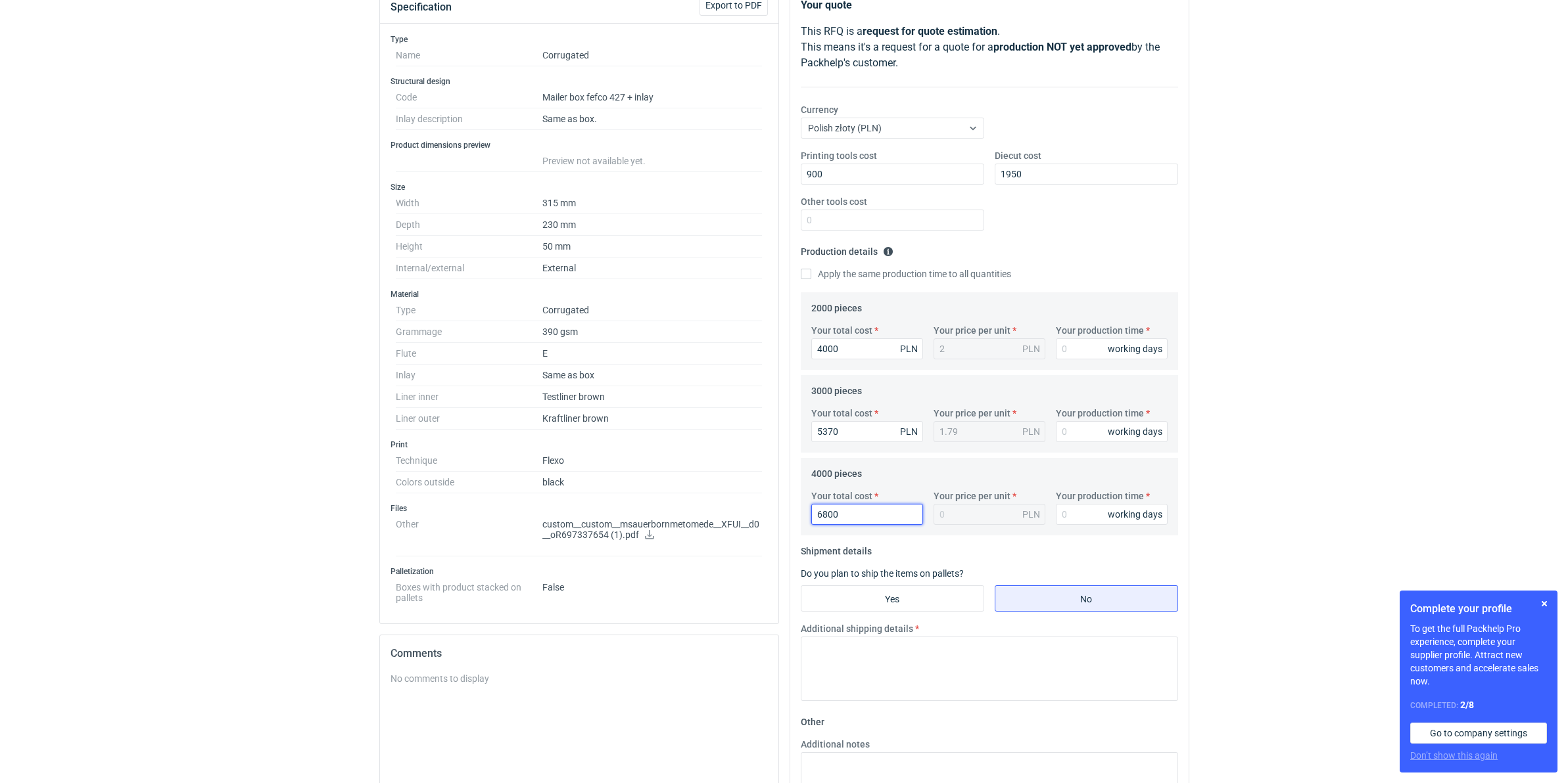
type input "1.7"
type input "6800"
click at [1062, 347] on input "Your production time" at bounding box center [1111, 348] width 112 height 21
type input "12"
click at [1089, 431] on input "1" at bounding box center [1111, 432] width 112 height 21
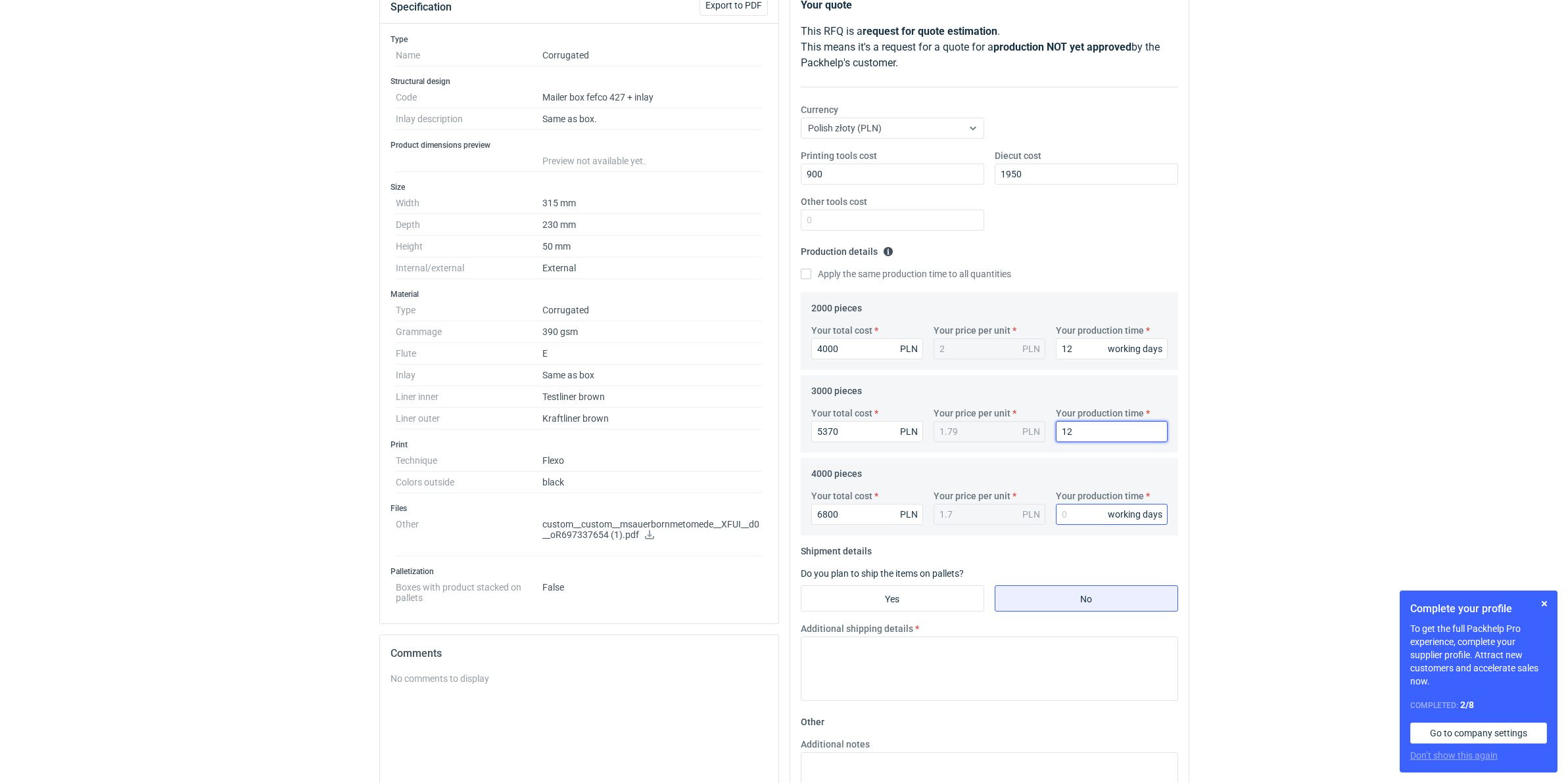
type input "12"
click at [1070, 524] on input "Your production time" at bounding box center [1111, 514] width 112 height 21
type input "12"
click at [911, 598] on input "Yes" at bounding box center [892, 598] width 182 height 25
radio input "true"
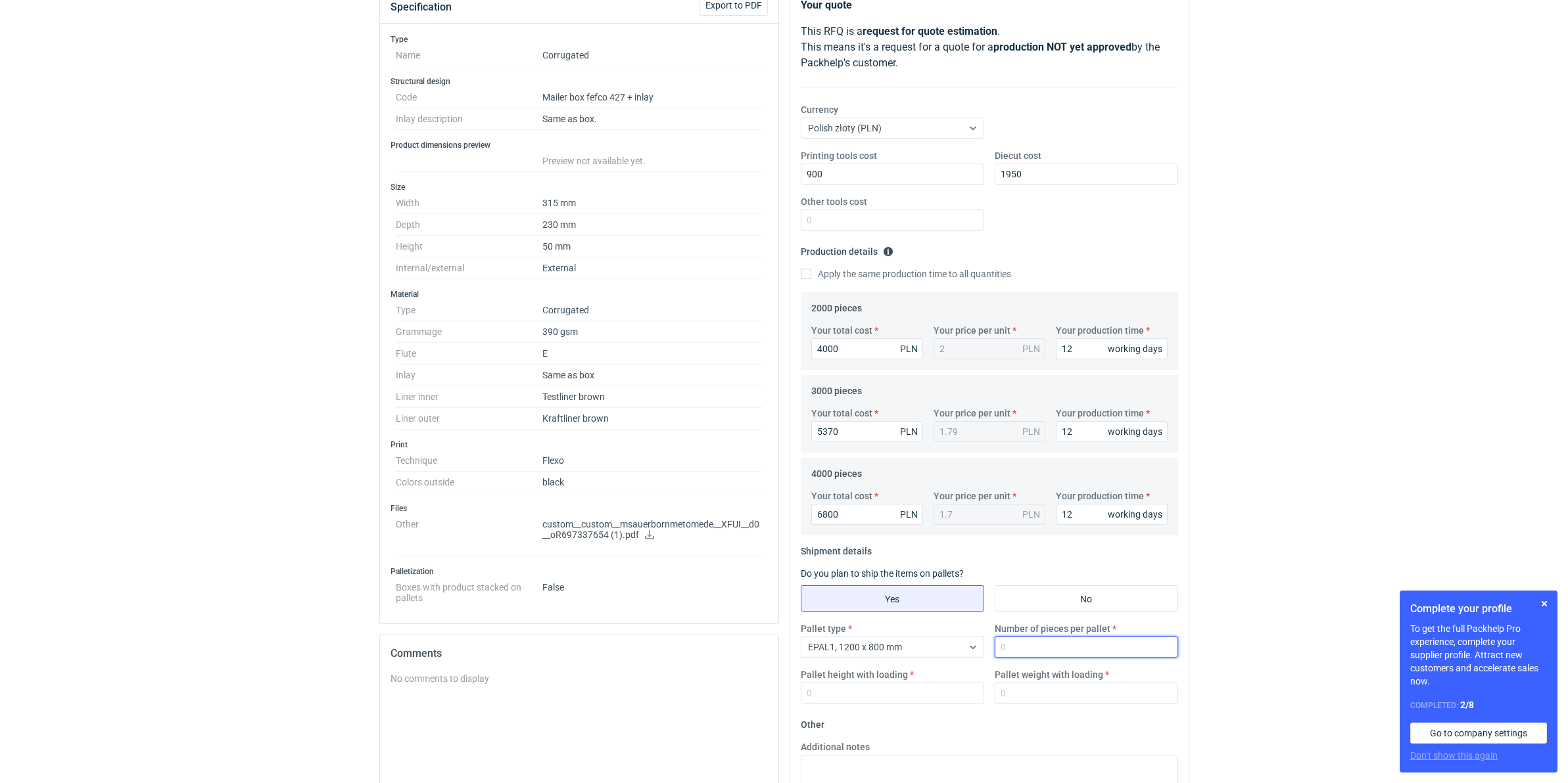
click at [1013, 606] on input "Number of pieces per pallet" at bounding box center [1086, 647] width 183 height 21
click at [1044, 606] on div "Pallet type EPAL1, 1200 x 800 mm Number of pieces per pallet Pallet height with…" at bounding box center [989, 669] width 388 height 92
click at [1042, 606] on input "Number of pieces per pallet" at bounding box center [1086, 647] width 183 height 21
type input "825"
type input "7"
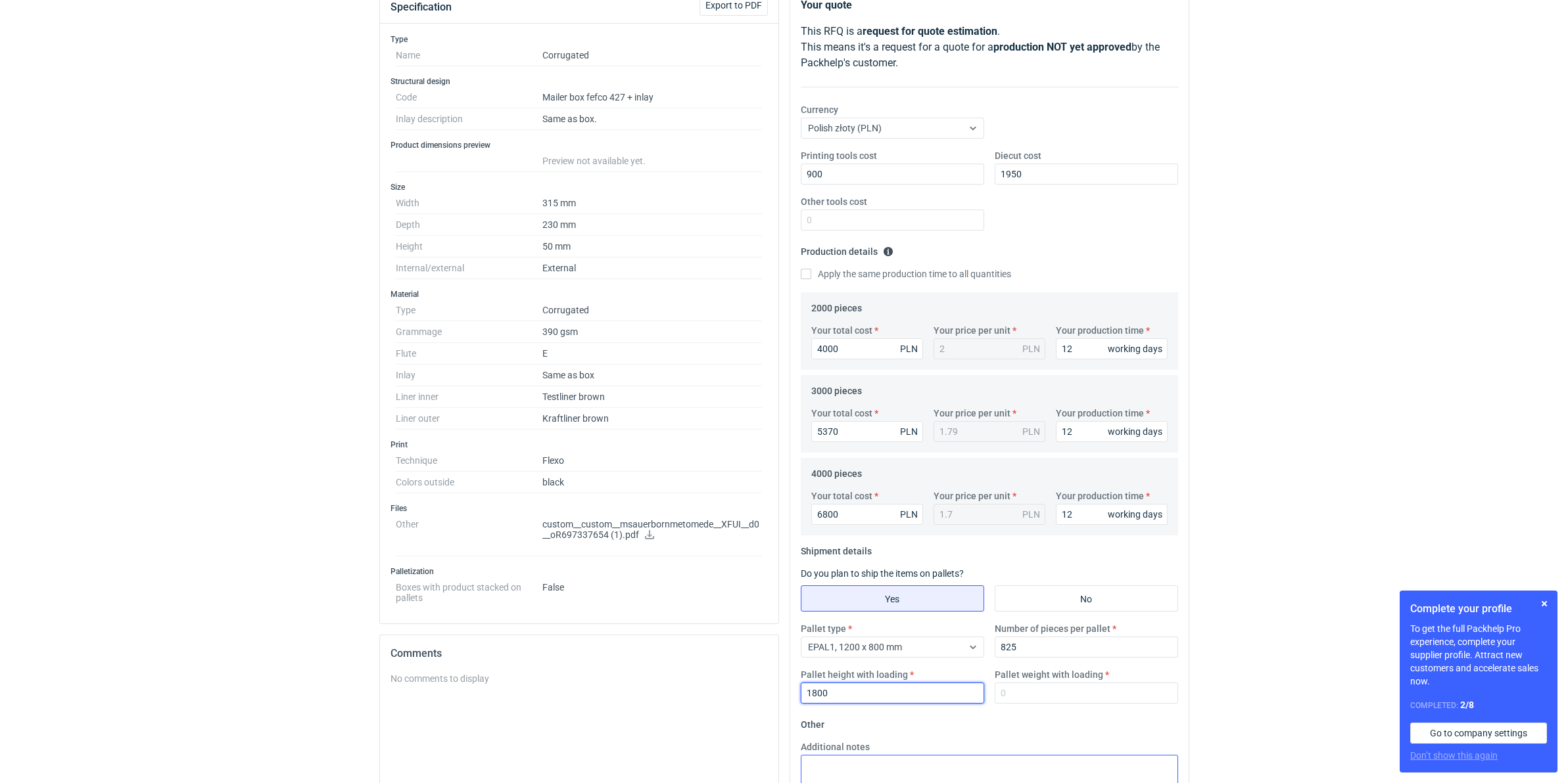
type input "1800"
drag, startPoint x: 1332, startPoint y: 538, endPoint x: 1570, endPoint y: 590, distance: 243.6
click at [1251, 539] on div "RFQs Specs Designs Items Orders Customers Tools Analytics 99+ 99+ MN Małgorzata…" at bounding box center [784, 227] width 1568 height 783
click at [1251, 598] on button "button" at bounding box center [1544, 603] width 16 height 16
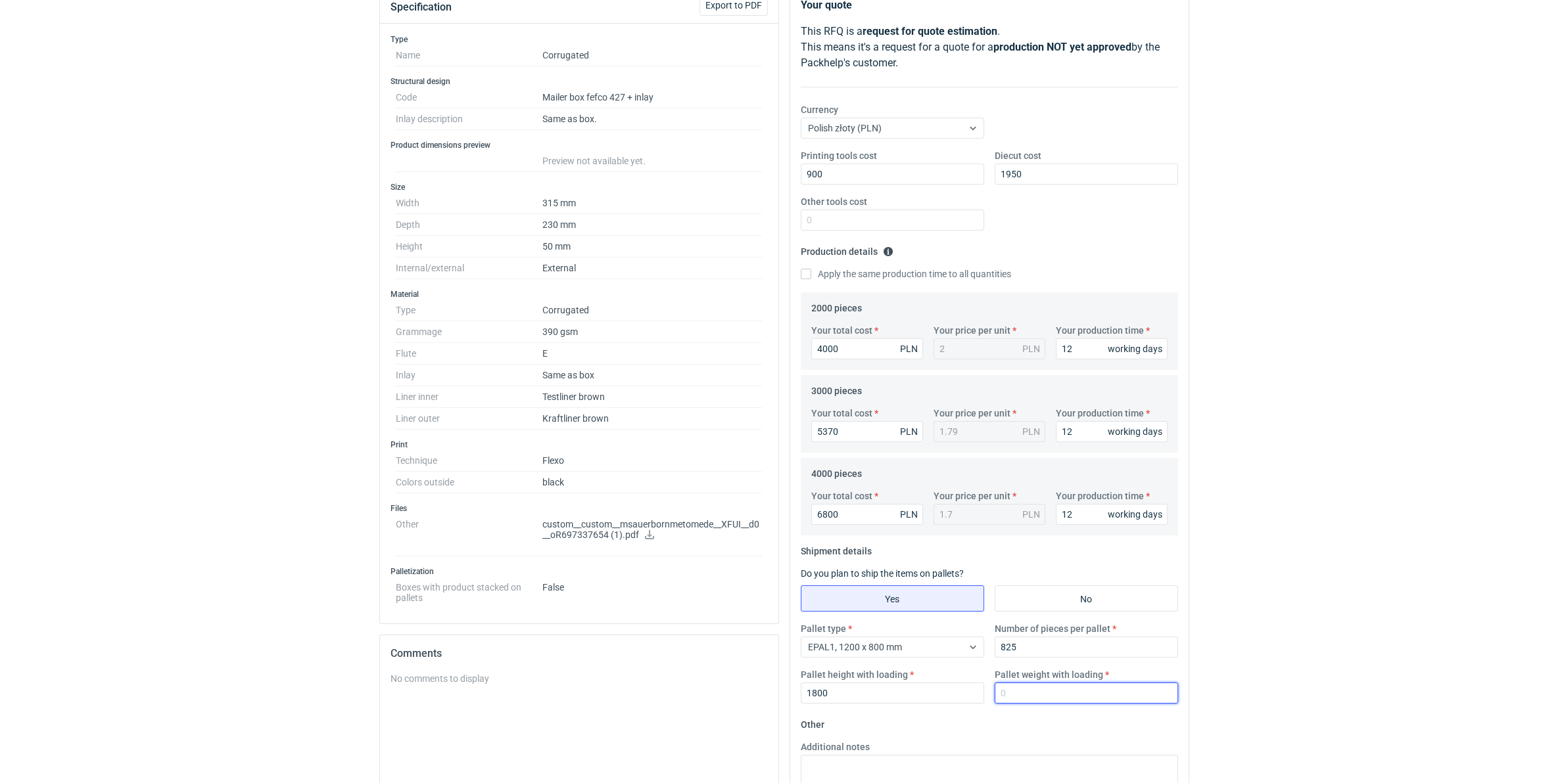
click at [1016, 606] on input "Pallet weight with loading" at bounding box center [1086, 693] width 183 height 21
type input "450"
click at [1251, 552] on div "RFQs Specs Designs Items Orders Customers Tools Analytics 99+ 99+ MN Małgorzata…" at bounding box center [784, 227] width 1568 height 783
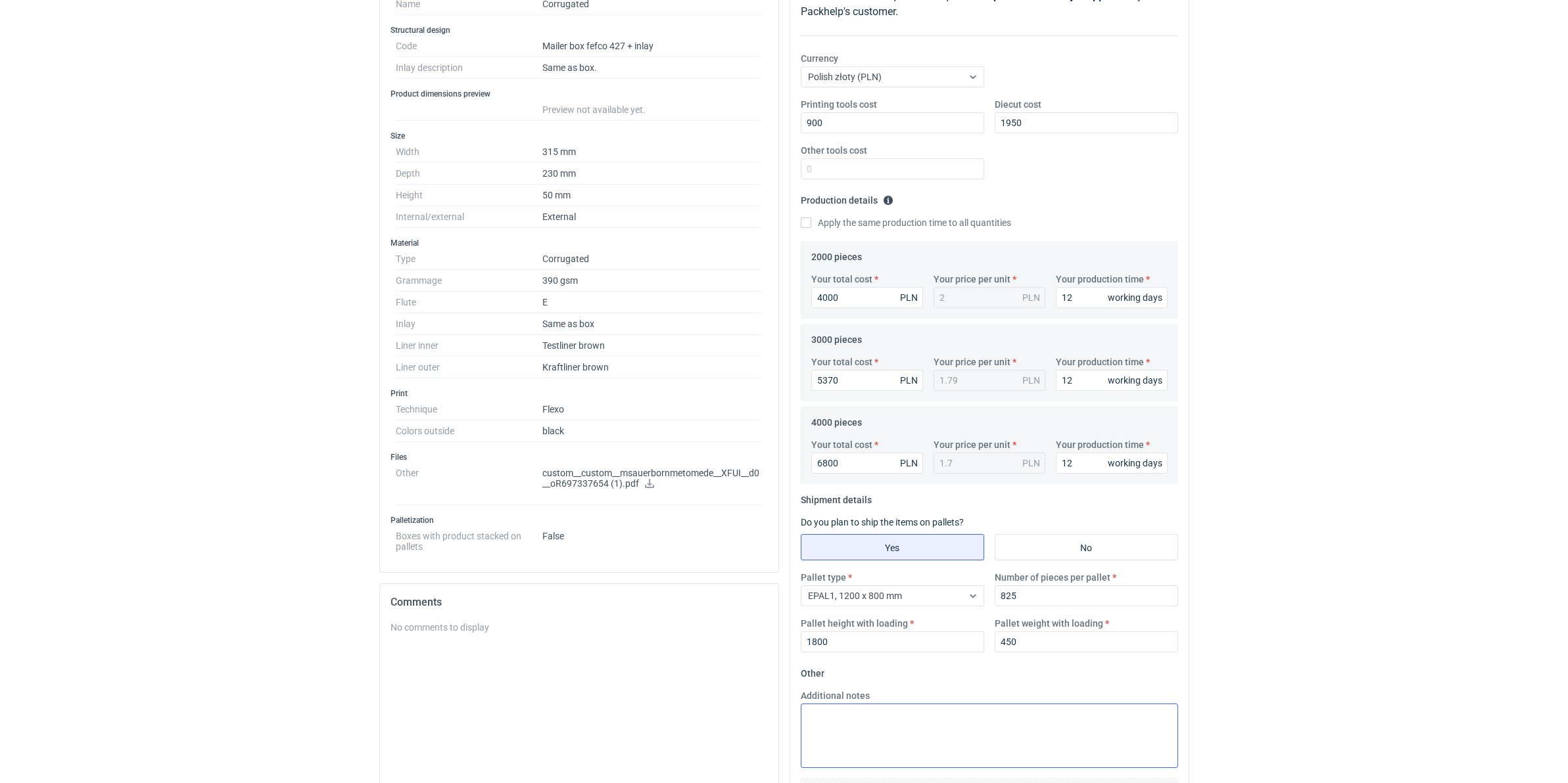
scroll to position [333, 0]
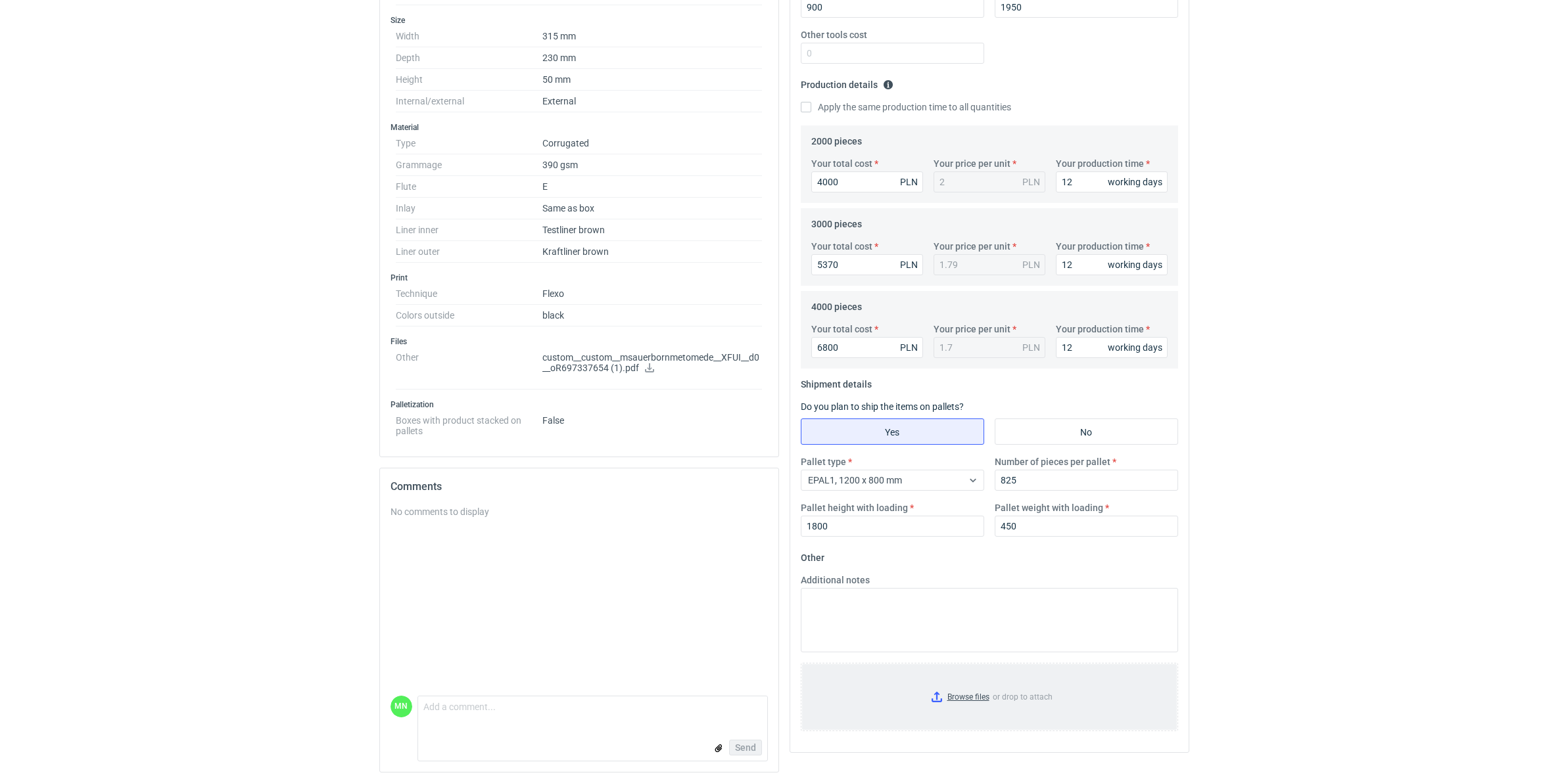
click at [978, 606] on input "Browse files or drop to attach" at bounding box center [989, 697] width 375 height 65
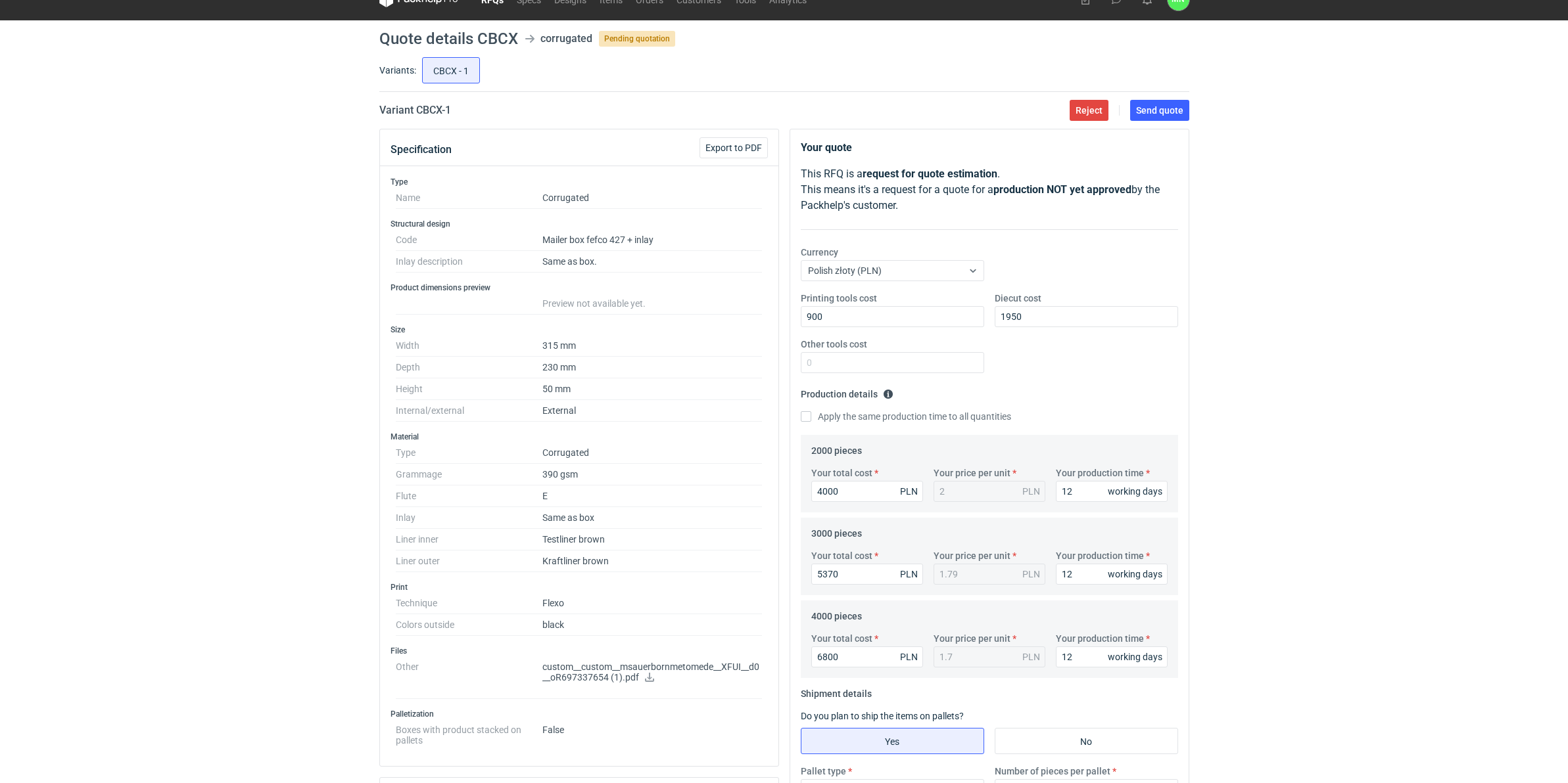
scroll to position [0, 0]
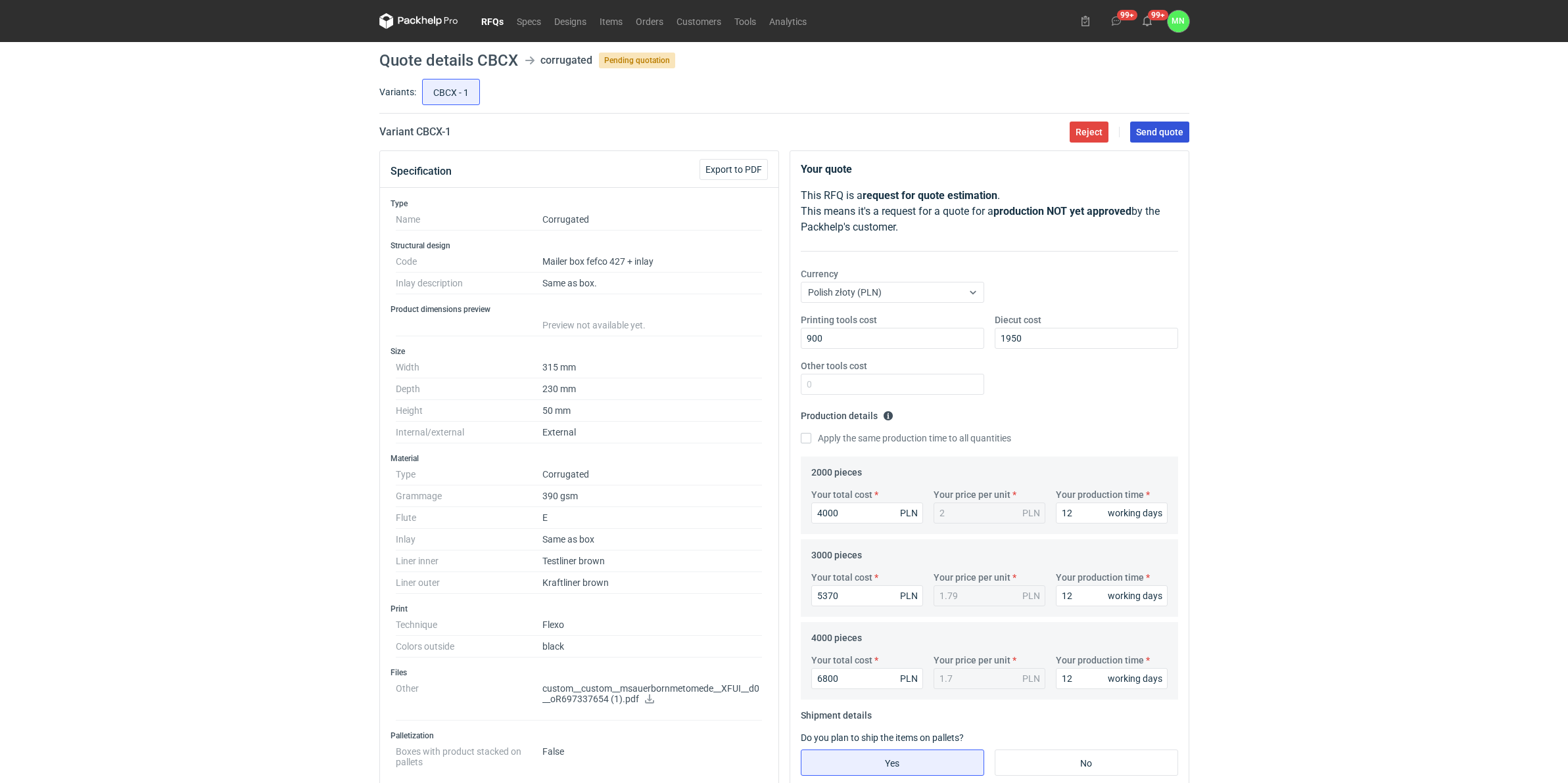
click at [1173, 133] on span "Send quote" at bounding box center [1159, 132] width 48 height 9
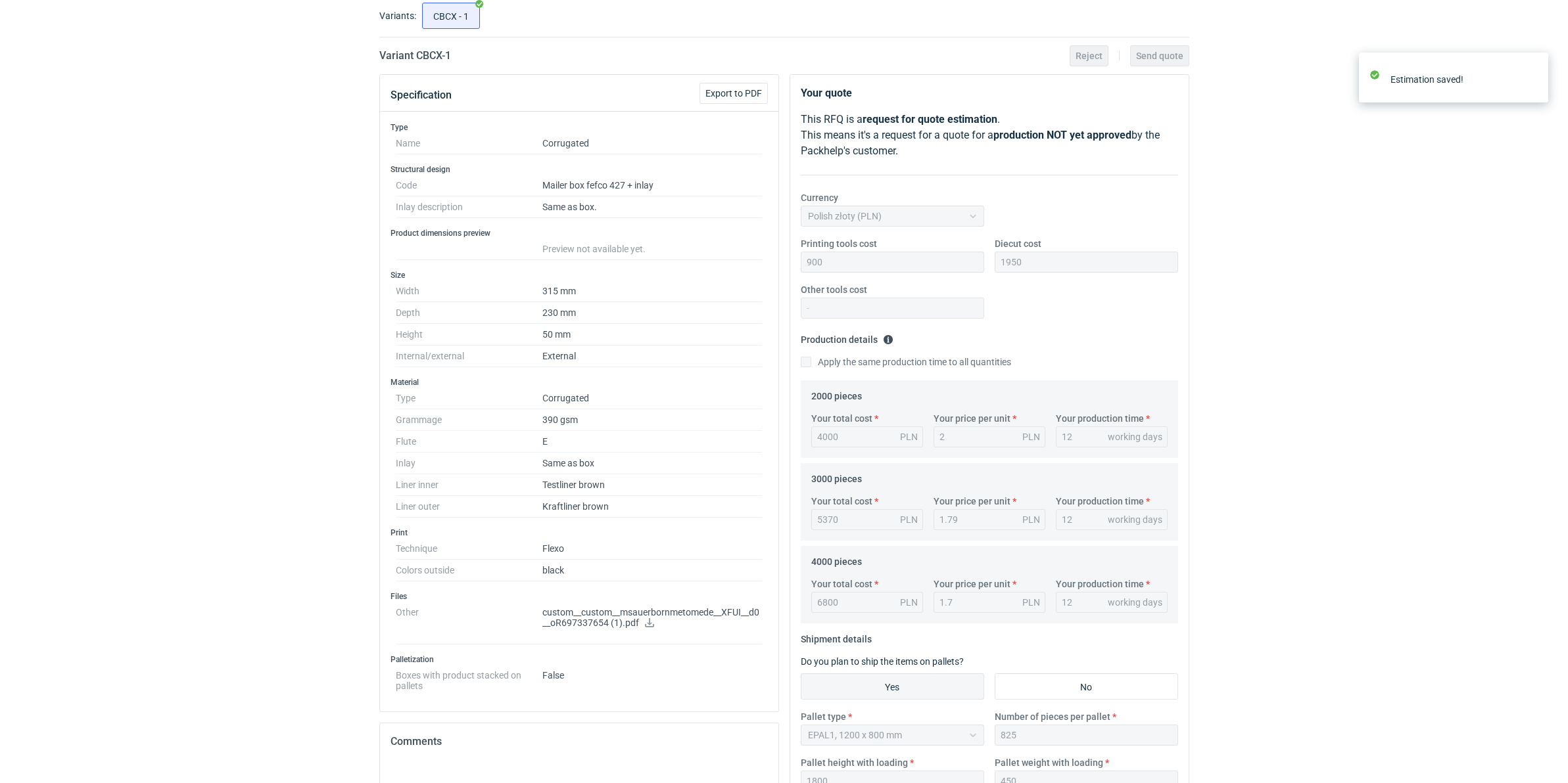
scroll to position [333, 0]
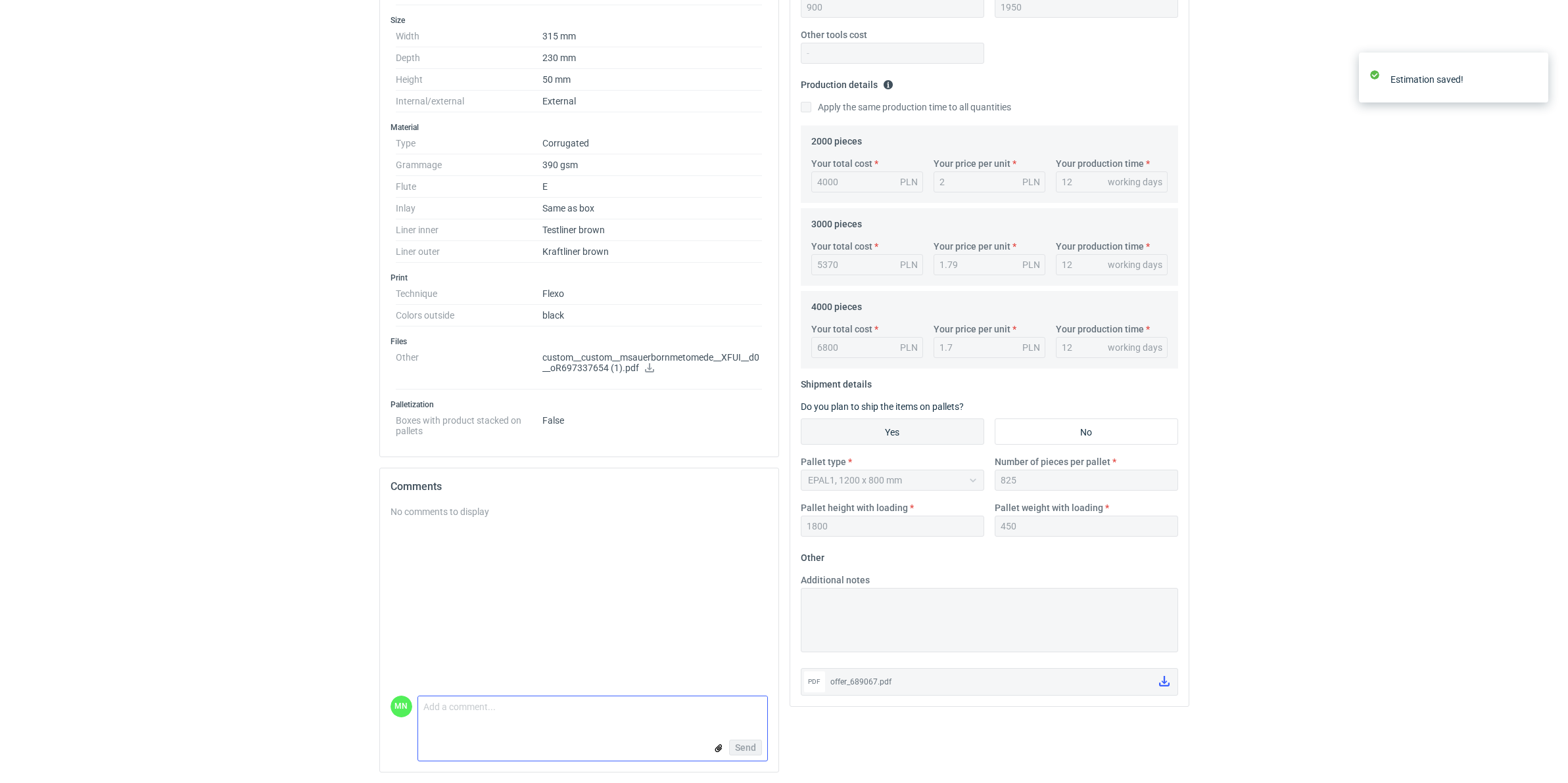
click at [544, 606] on textarea "Comment message" at bounding box center [592, 710] width 349 height 28
type textarea "wycena na podstawie załączonego pliku"
click at [744, 606] on span "Send" at bounding box center [745, 747] width 21 height 9
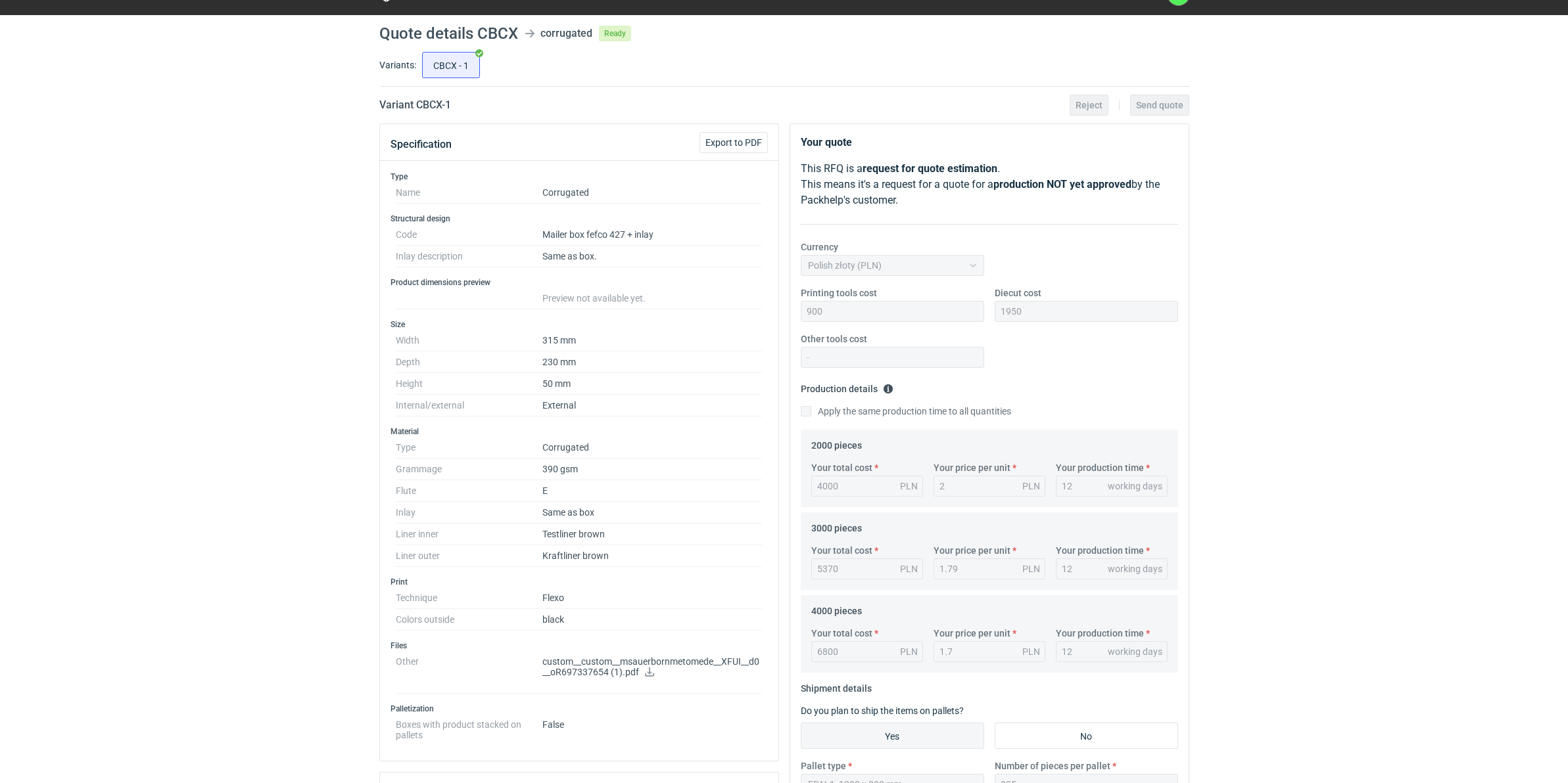
scroll to position [5, 0]
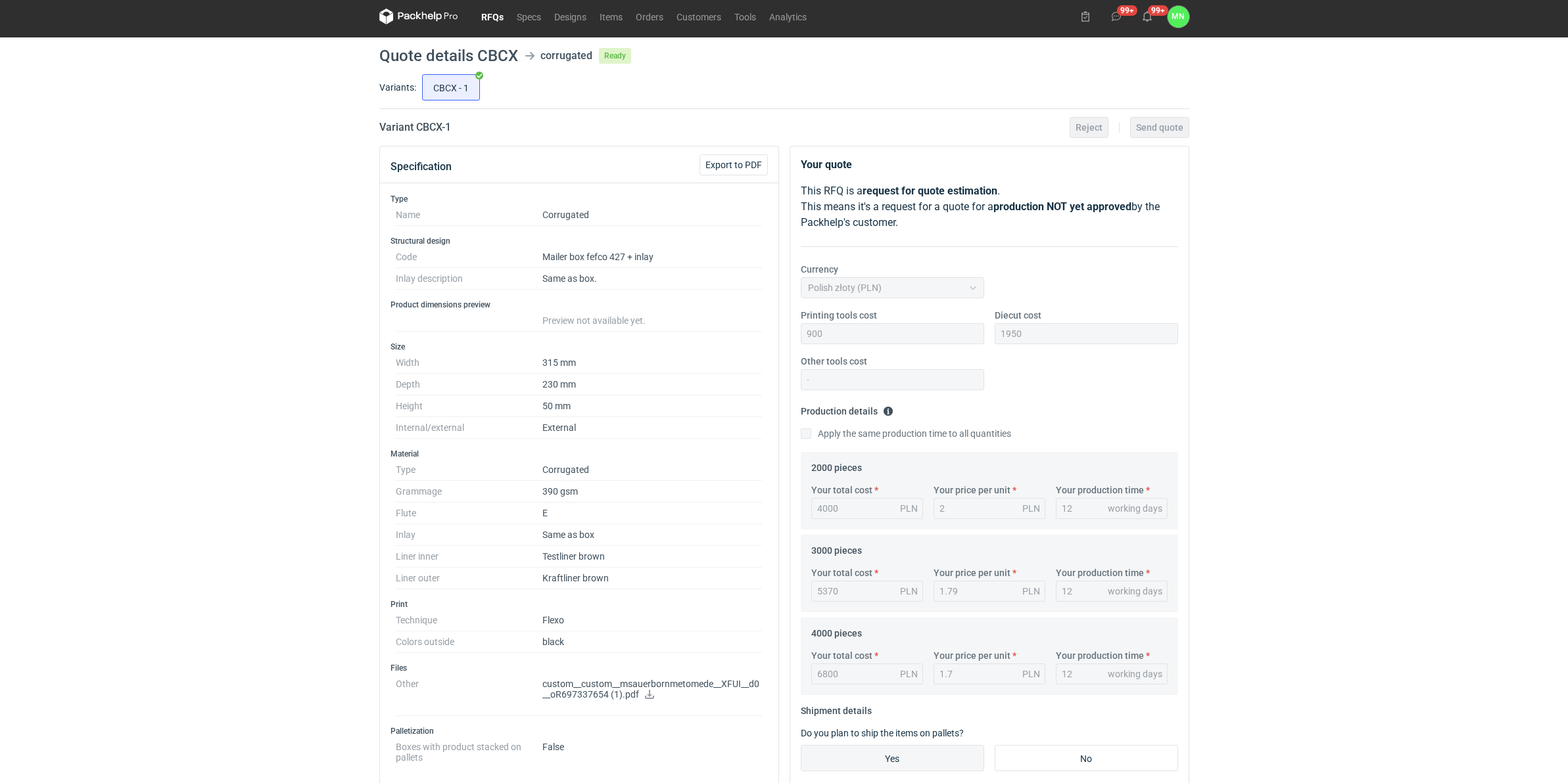
click at [481, 18] on link "RFQs" at bounding box center [493, 16] width 36 height 16
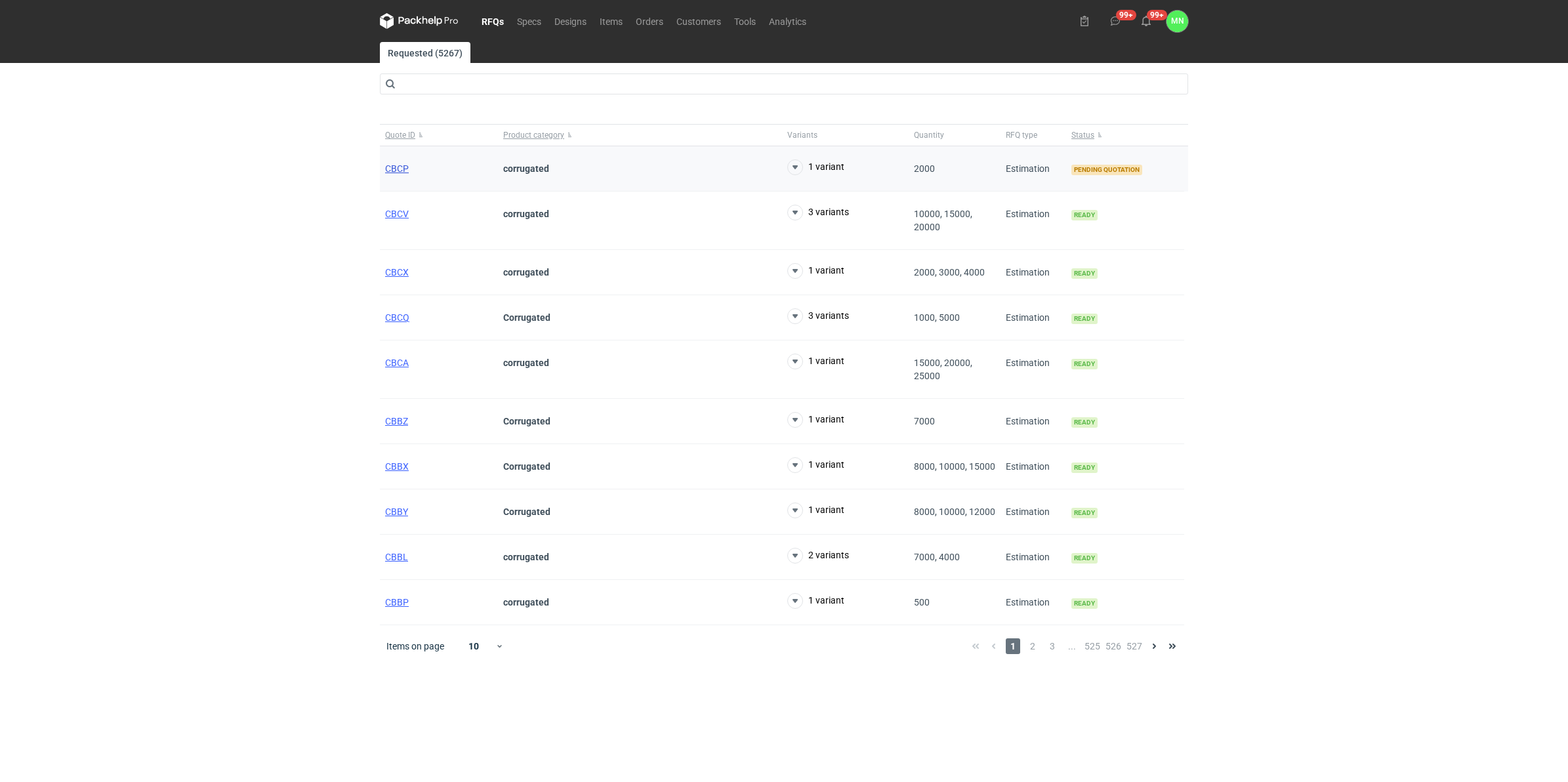
click at [401, 166] on span "CBCP" at bounding box center [397, 169] width 23 height 10
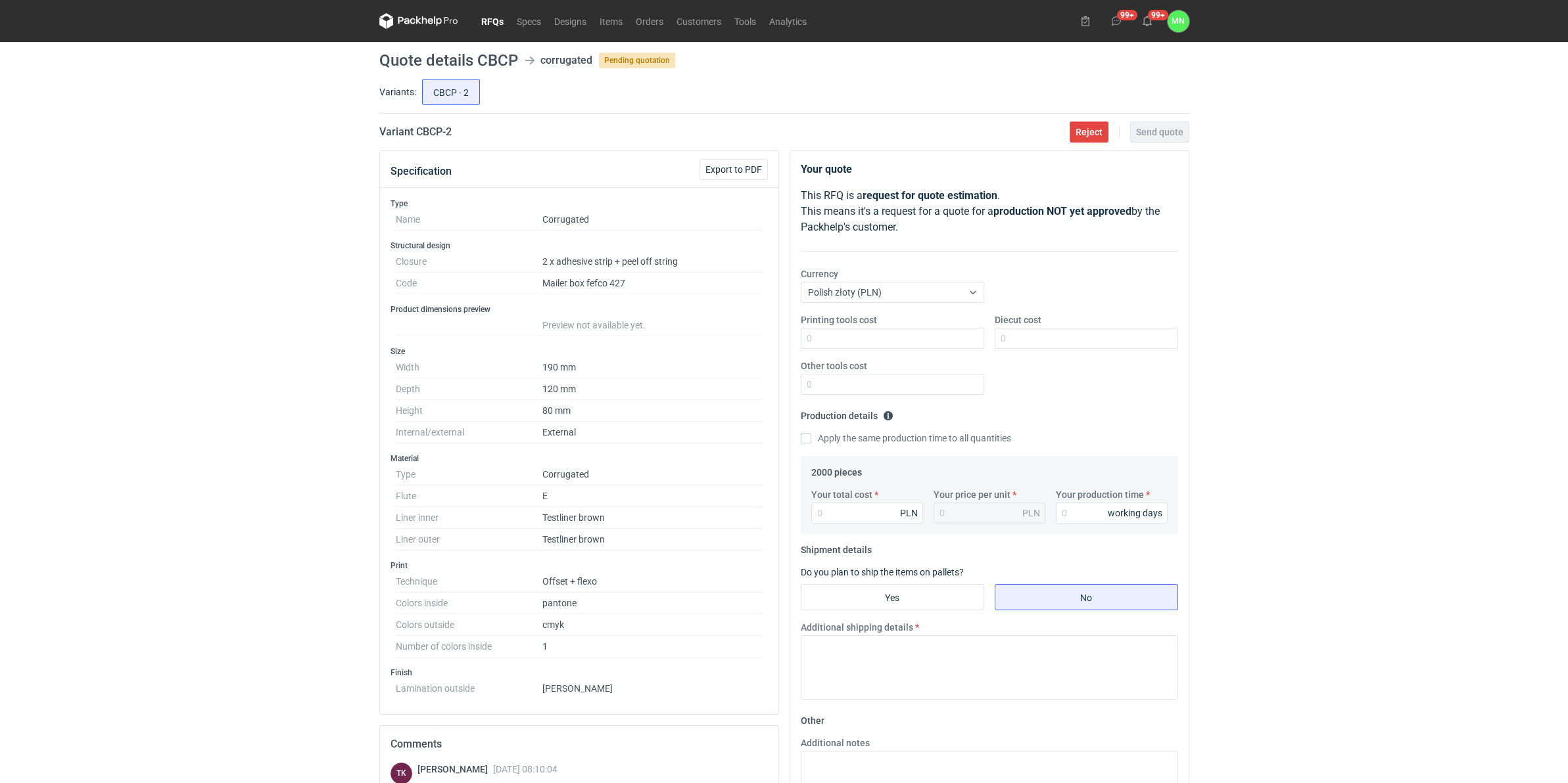
click at [135, 606] on div "RFQs Specs Designs Items Orders Customers Tools Analytics 99+ 99+ MN Małgorzata…" at bounding box center [784, 391] width 1568 height 783
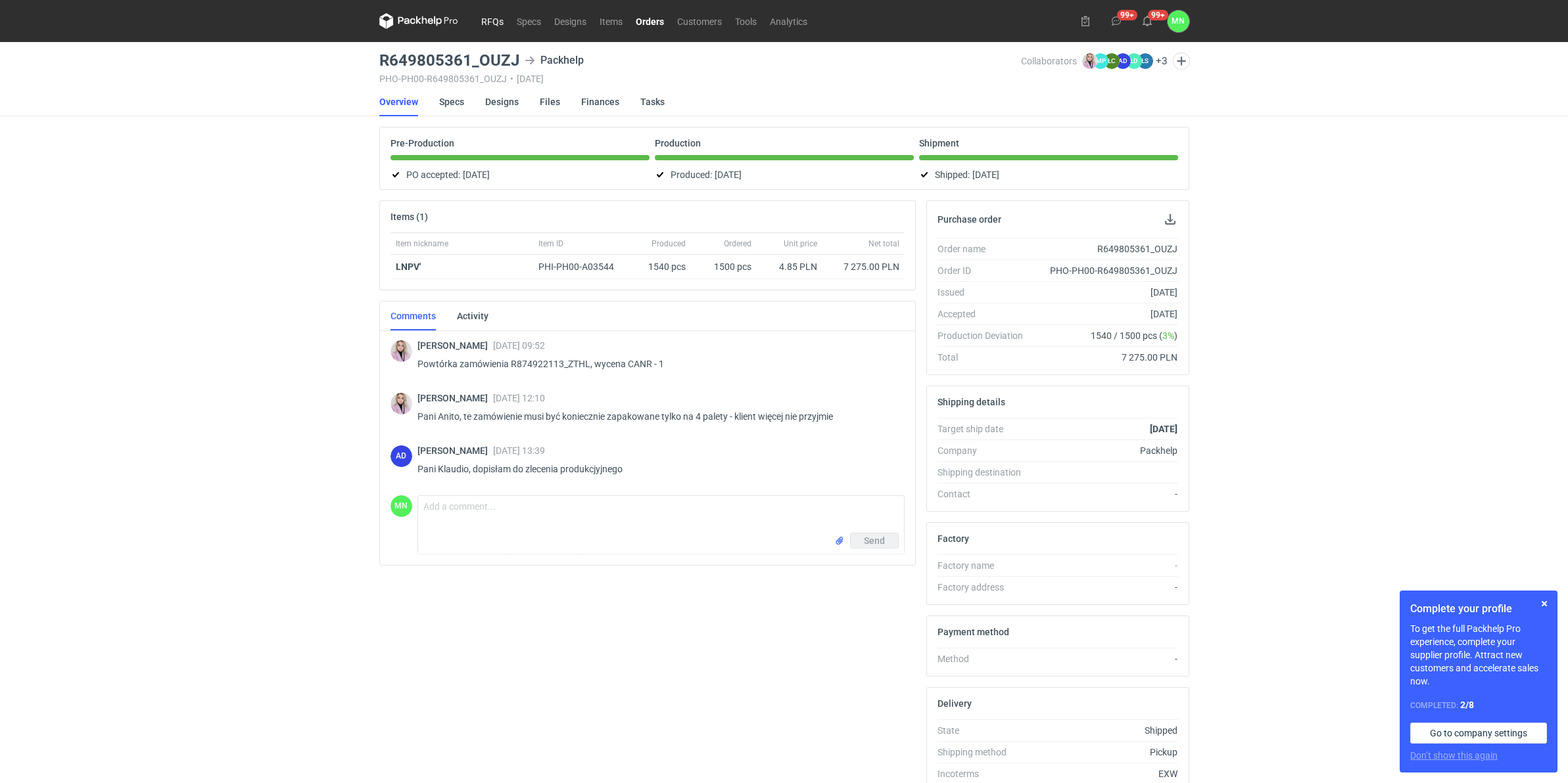
click at [482, 21] on link "RFQs" at bounding box center [493, 21] width 36 height 16
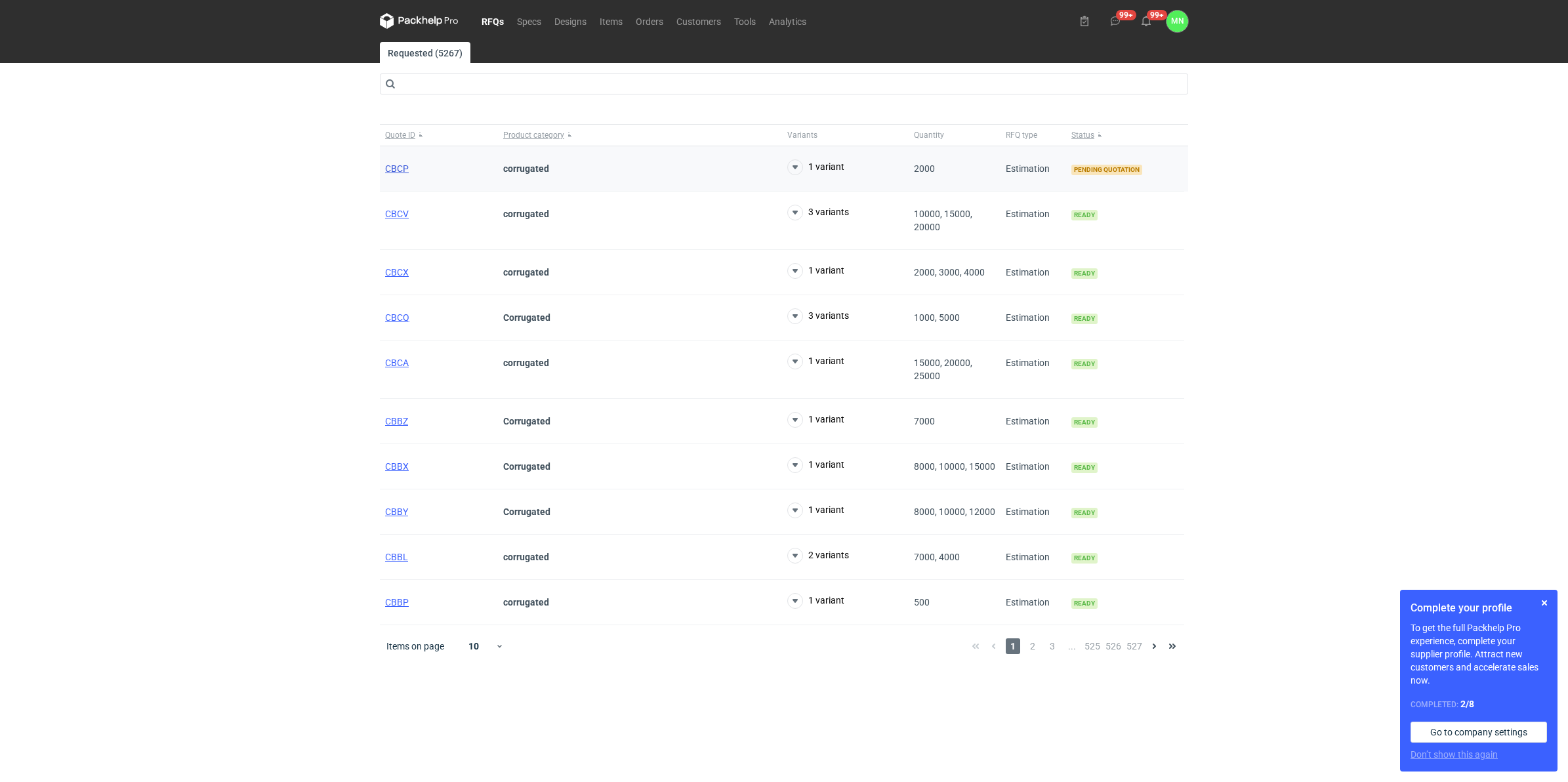
click at [399, 169] on span "CBCP" at bounding box center [397, 169] width 23 height 10
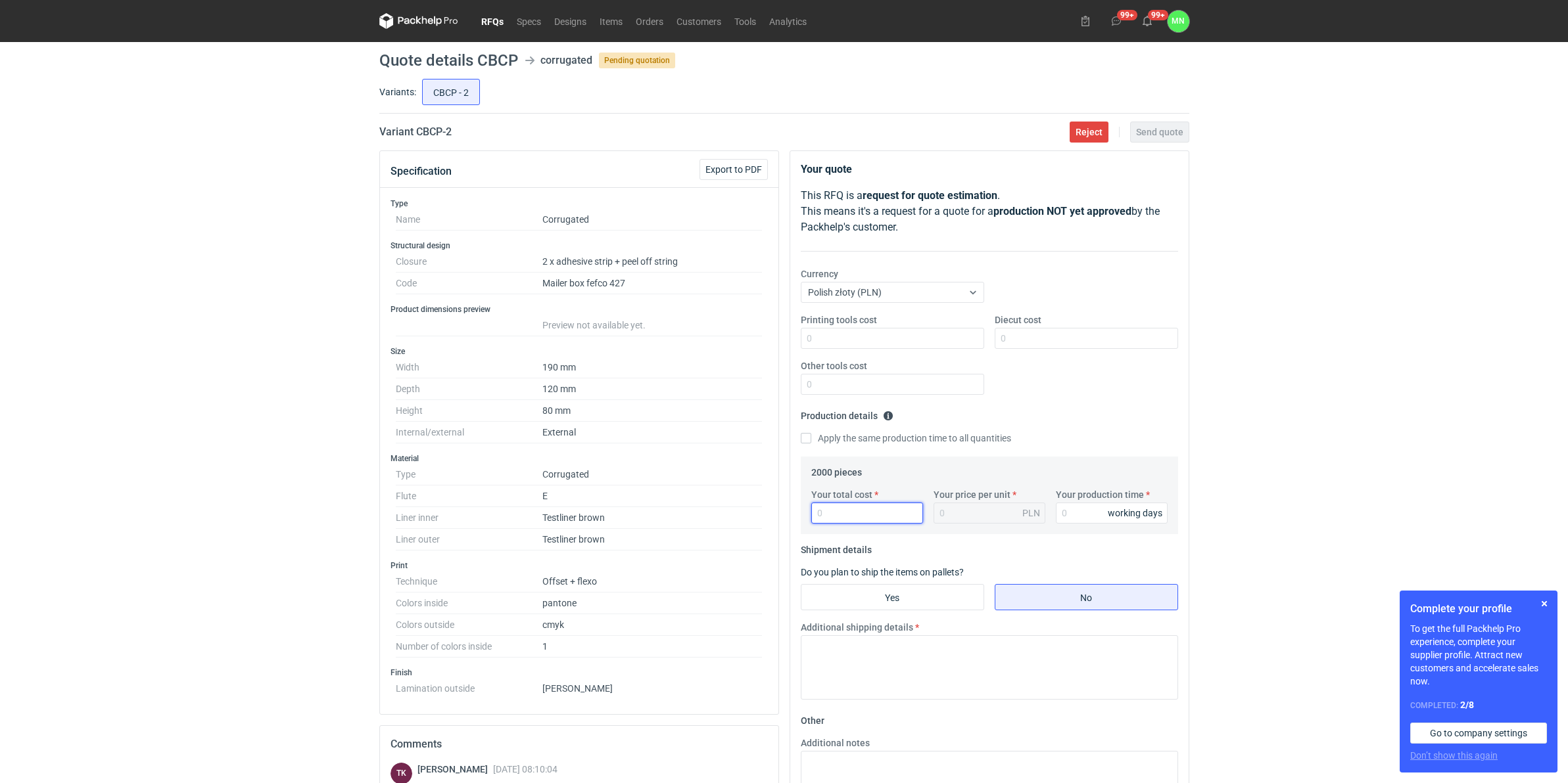
click at [859, 511] on input "Your total cost" at bounding box center [867, 513] width 112 height 21
type input "6780"
type input "3.39"
type input "6780"
type input "15"
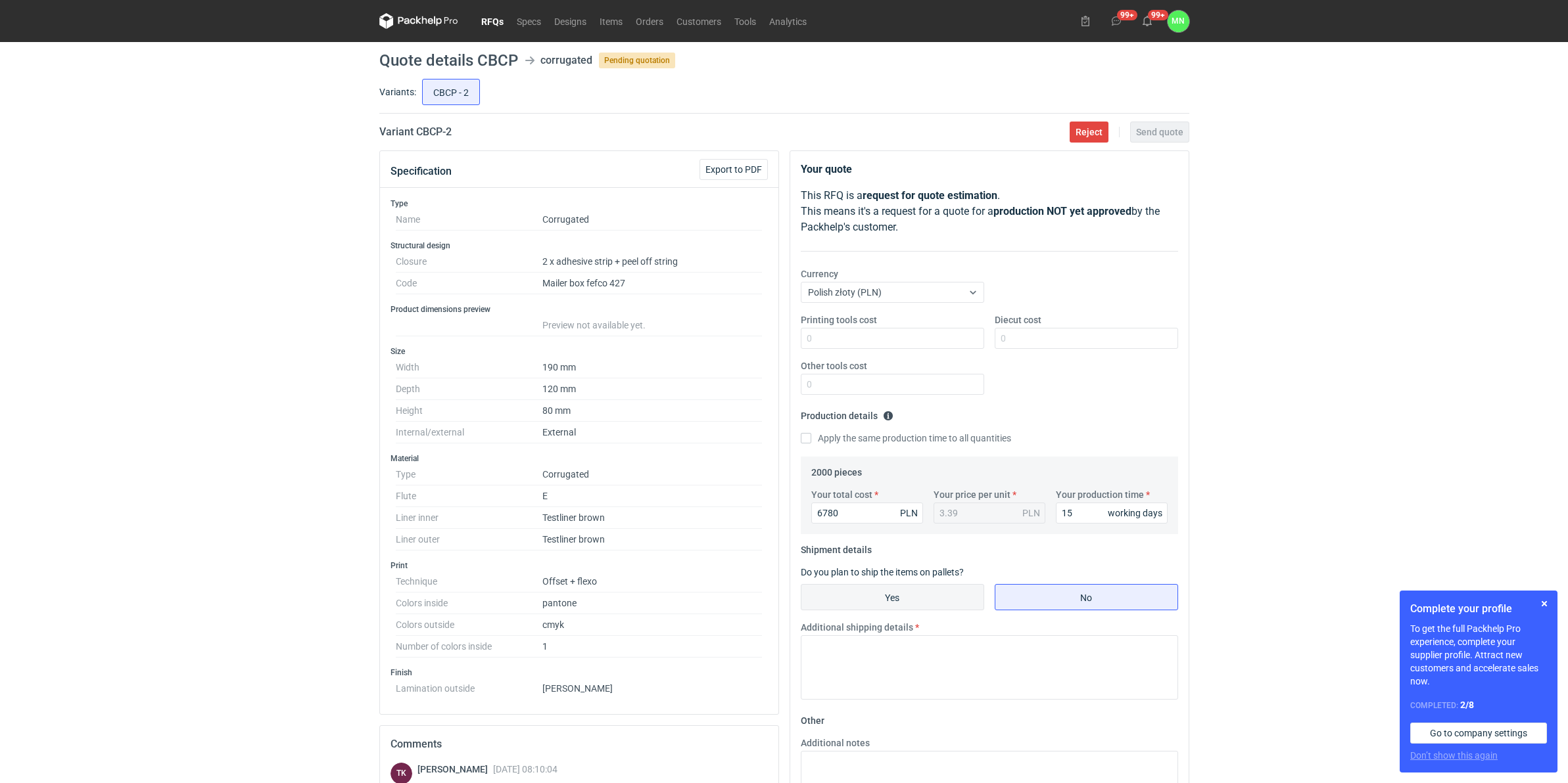
click at [904, 588] on input "Yes" at bounding box center [892, 597] width 182 height 25
radio input "true"
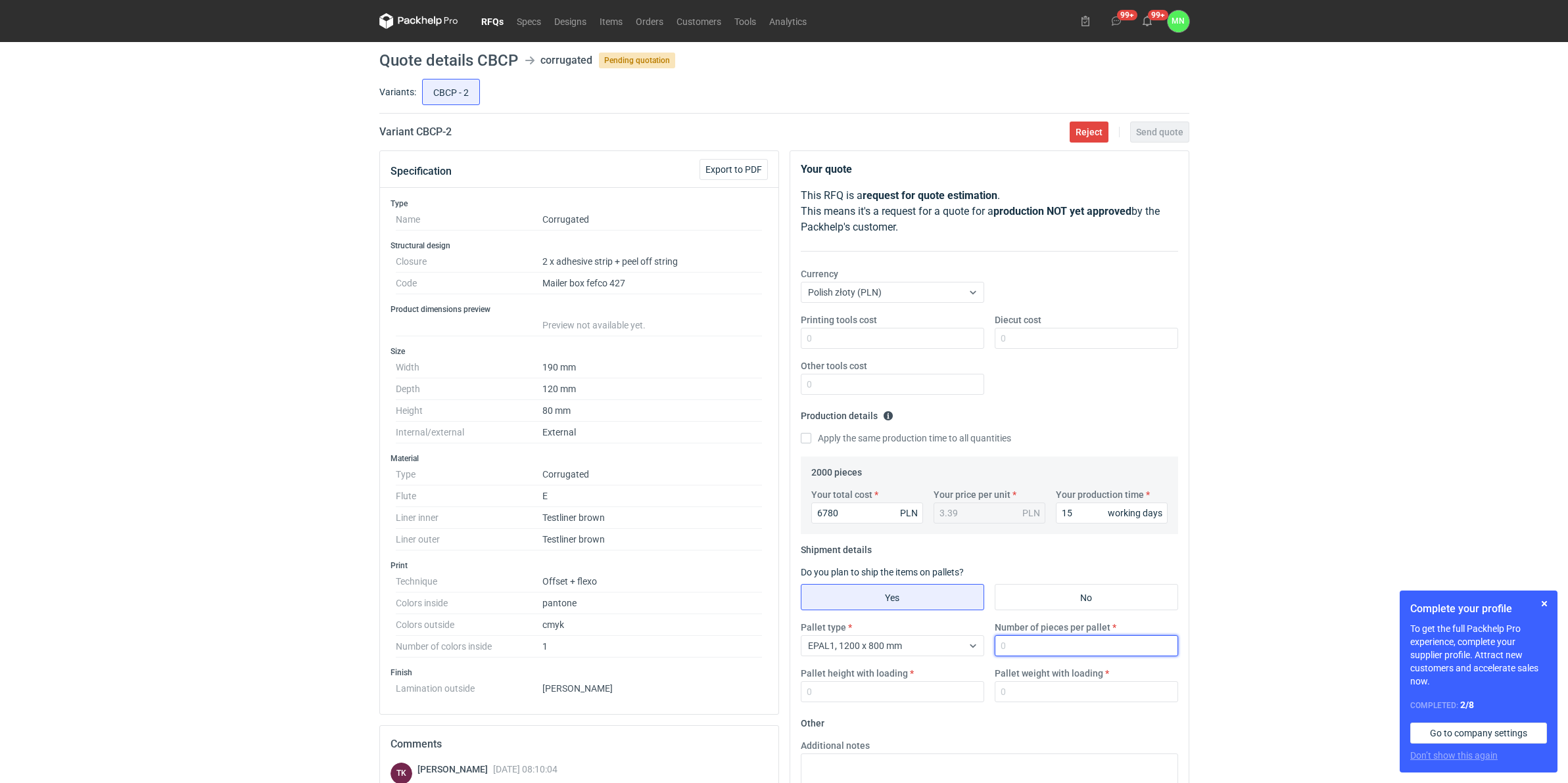
click at [1042, 636] on input "Number of pieces per pallet" at bounding box center [1086, 646] width 183 height 21
type input "3300"
type input "1800"
click at [865, 336] on input "Printing tools cost" at bounding box center [892, 338] width 183 height 21
type input "500"
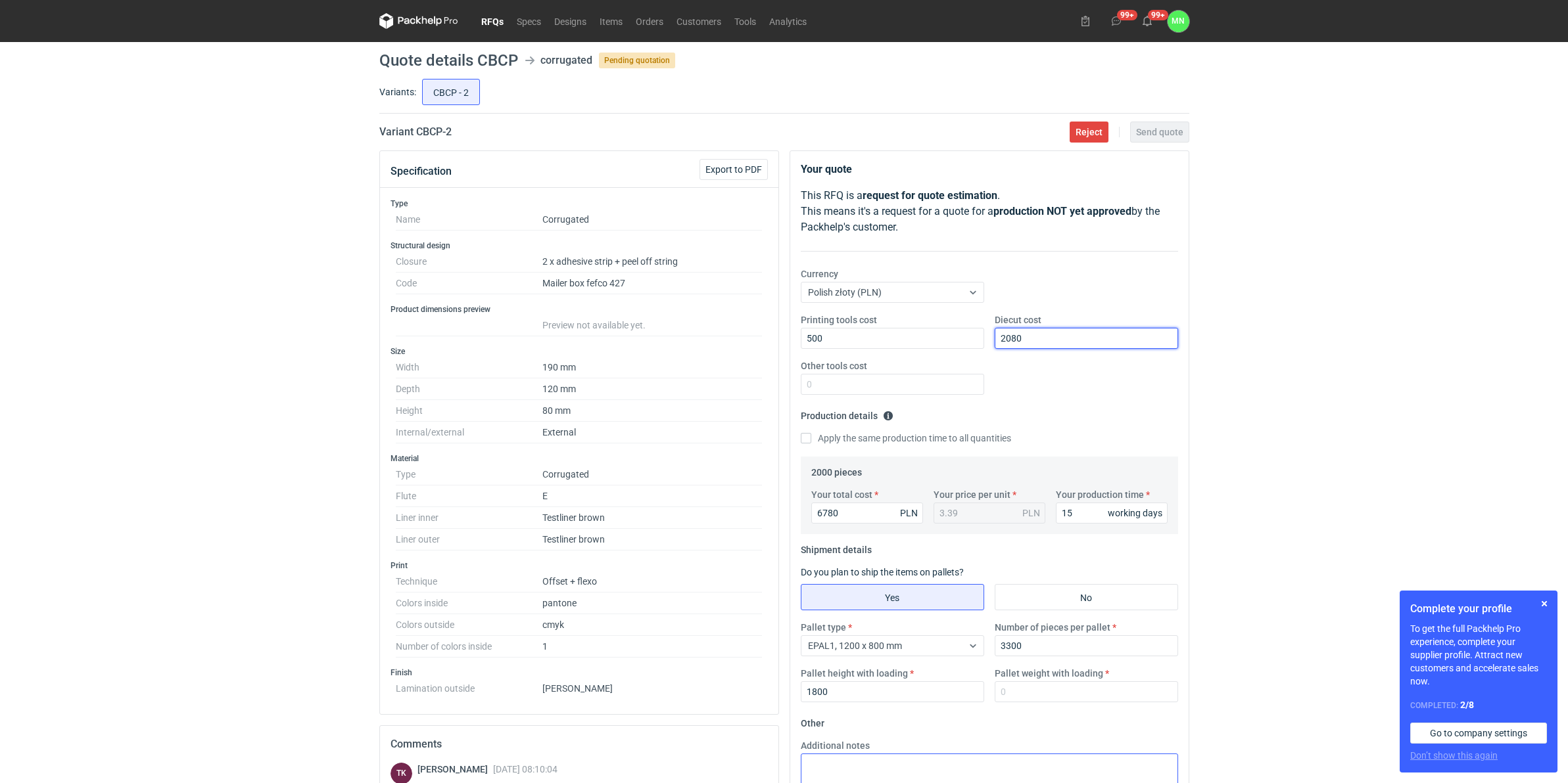
type input "2080"
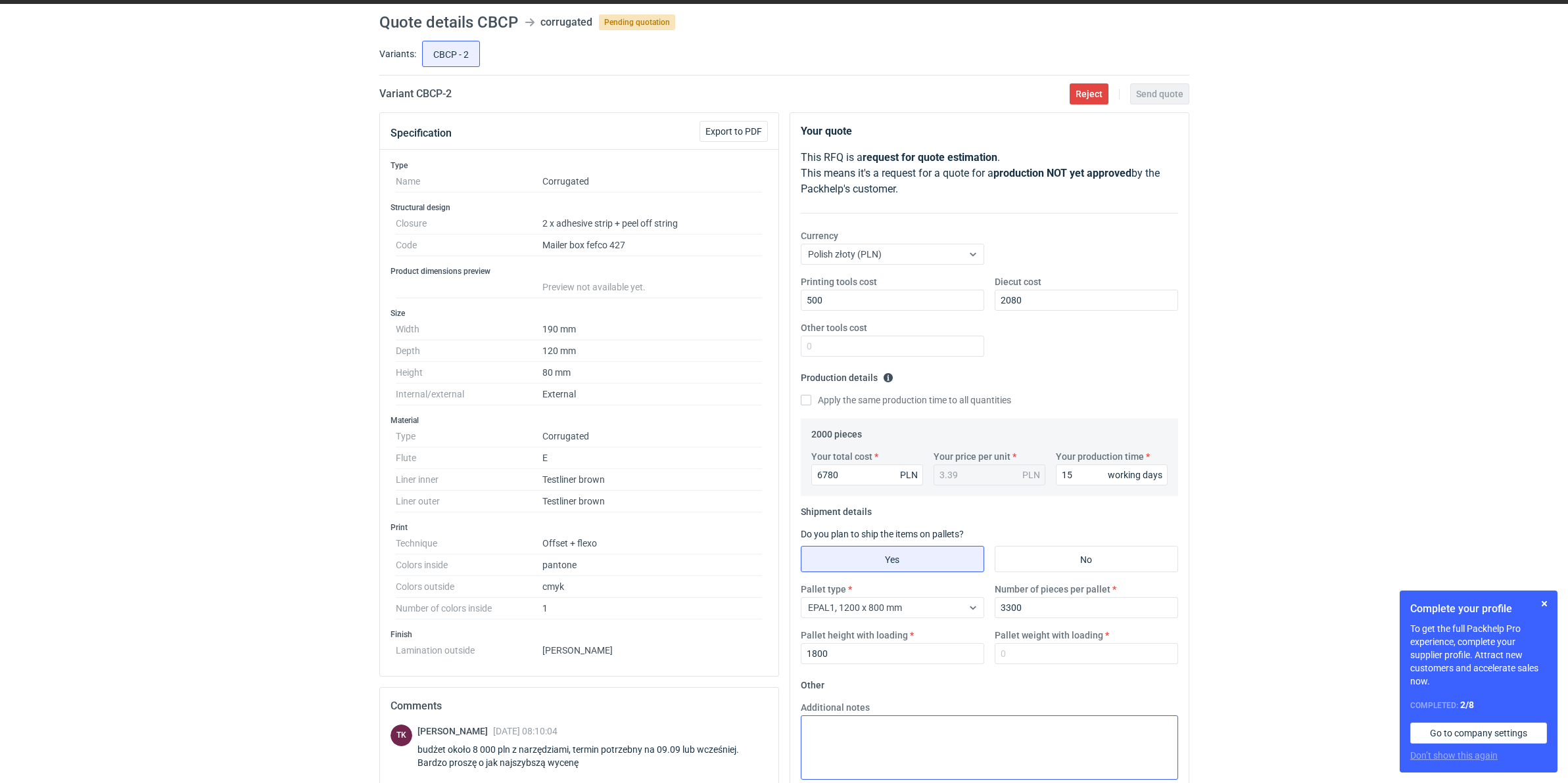
scroll to position [165, 0]
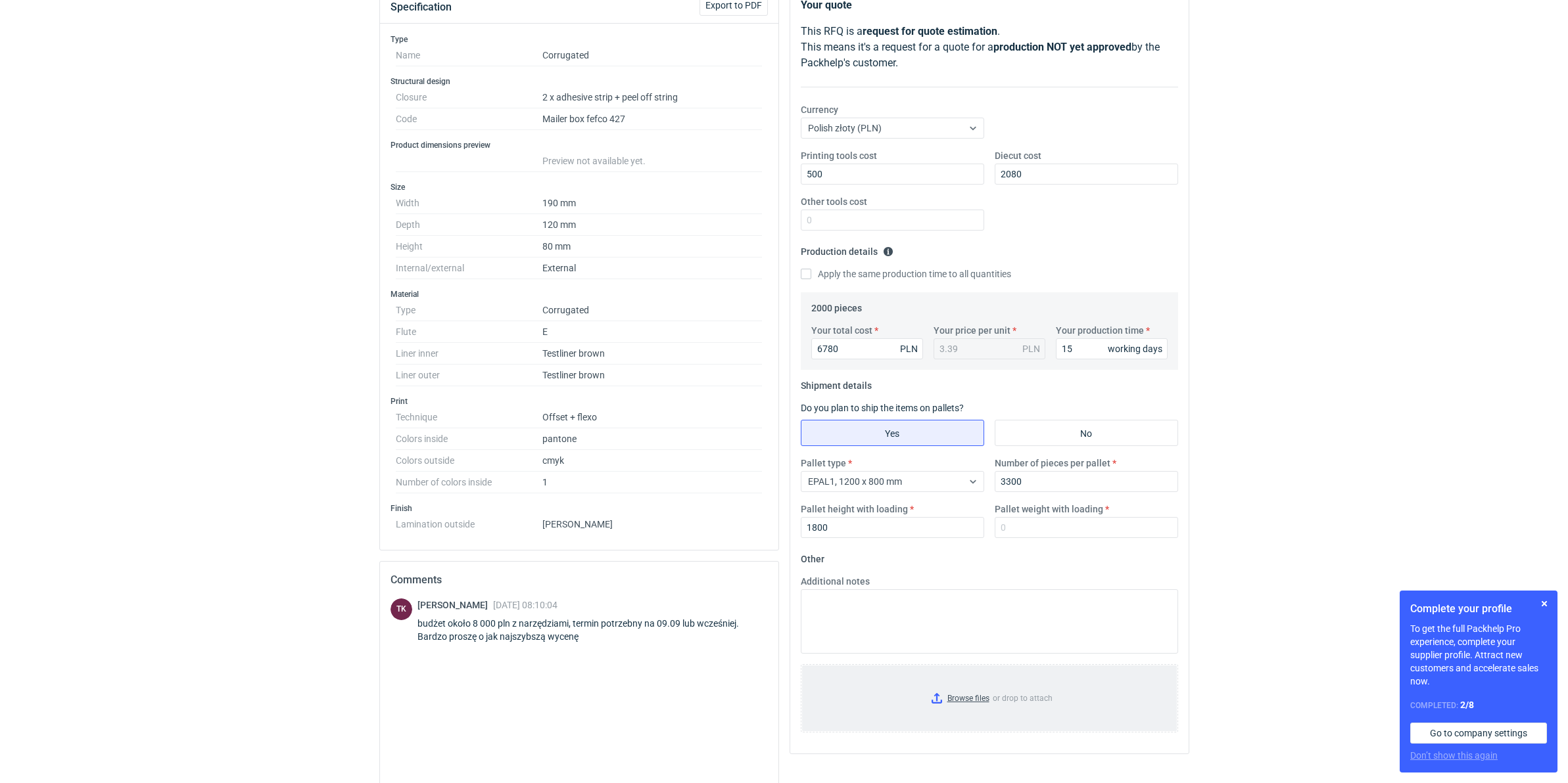
click at [977, 696] on input "Browse files or drop to attach" at bounding box center [989, 698] width 375 height 65
click at [1300, 417] on div "RFQs Specs Designs Items Orders Customers Tools Analytics 99+ 99+ MN [PERSON_NA…" at bounding box center [784, 227] width 1568 height 783
click at [1013, 527] on input "Pallet weight with loading" at bounding box center [1086, 528] width 183 height 21
type input "500"
drag, startPoint x: 1357, startPoint y: 478, endPoint x: 1499, endPoint y: 598, distance: 185.9
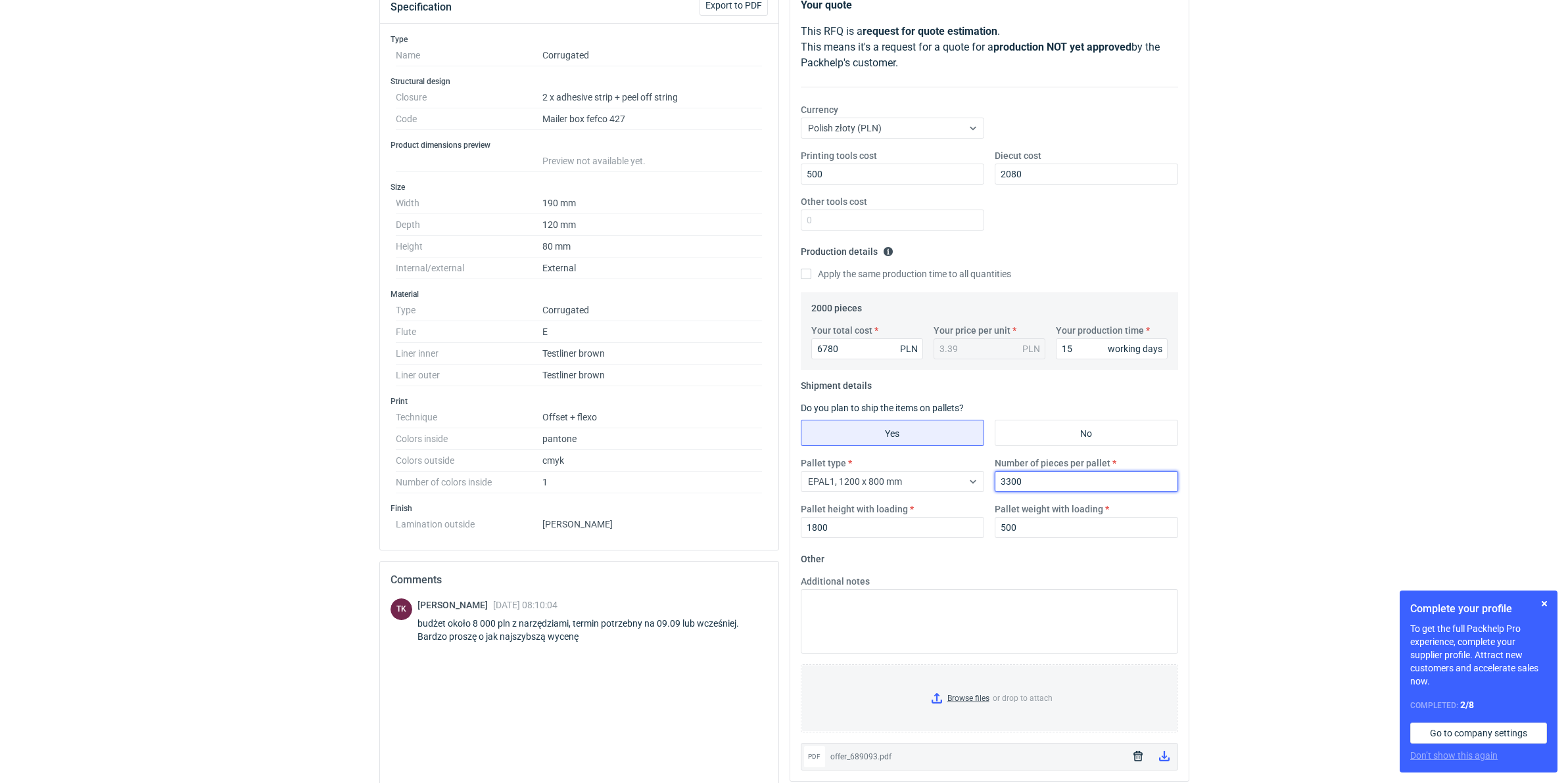
click at [1358, 478] on div "RFQs Specs Designs Items Orders Customers Tools Analytics 99+ 99+ MN [PERSON_NA…" at bounding box center [784, 227] width 1568 height 783
click at [1544, 603] on button "button" at bounding box center [1544, 603] width 16 height 16
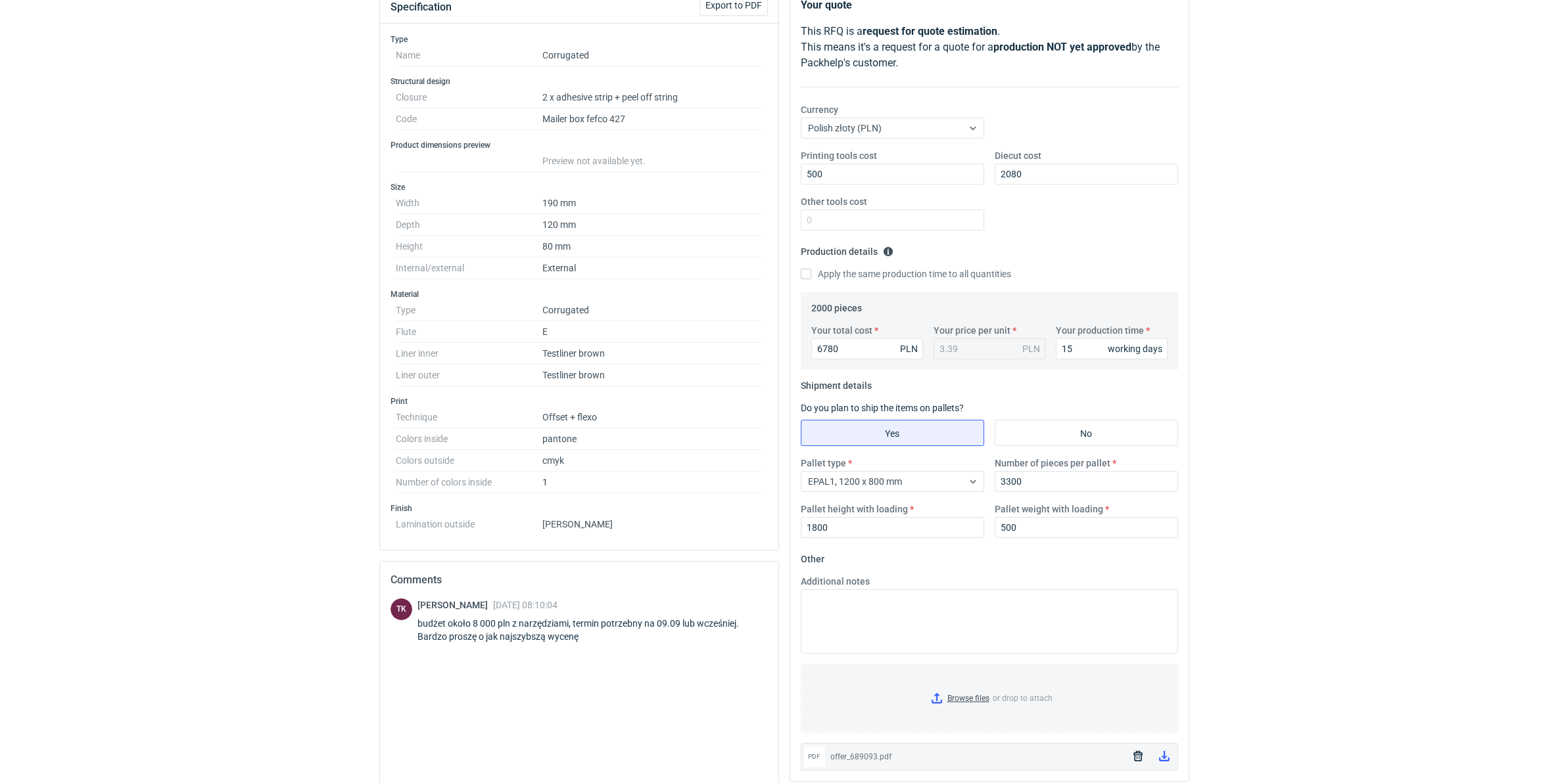
click at [1427, 550] on div "RFQs Specs Designs Items Orders Customers Tools Analytics 99+ 99+ MN [PERSON_NA…" at bounding box center [784, 227] width 1568 height 783
click at [835, 605] on textarea "Additional notes" at bounding box center [989, 622] width 378 height 65
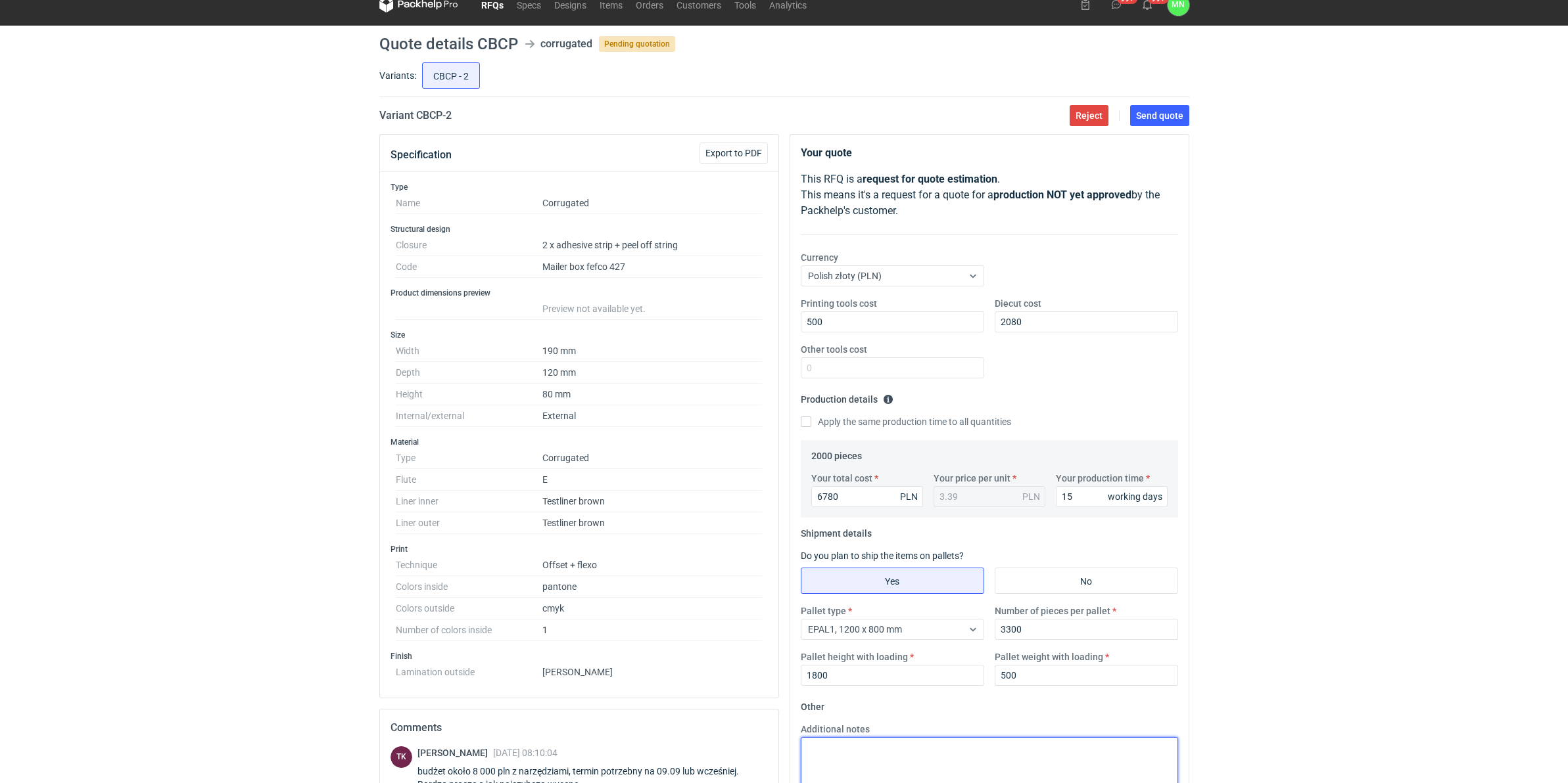
scroll to position [0, 0]
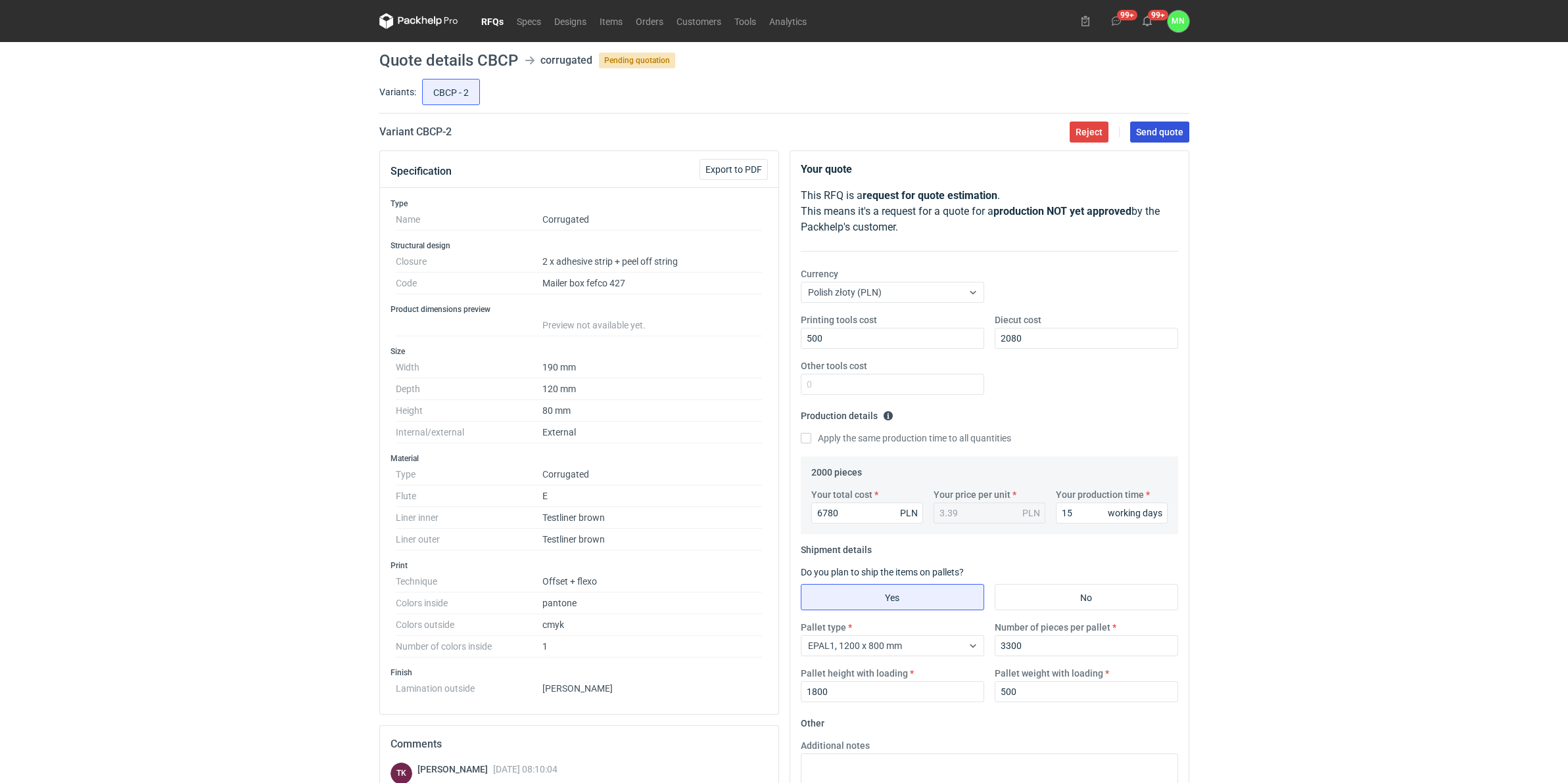
click at [1141, 139] on button "Send quote" at bounding box center [1159, 132] width 59 height 21
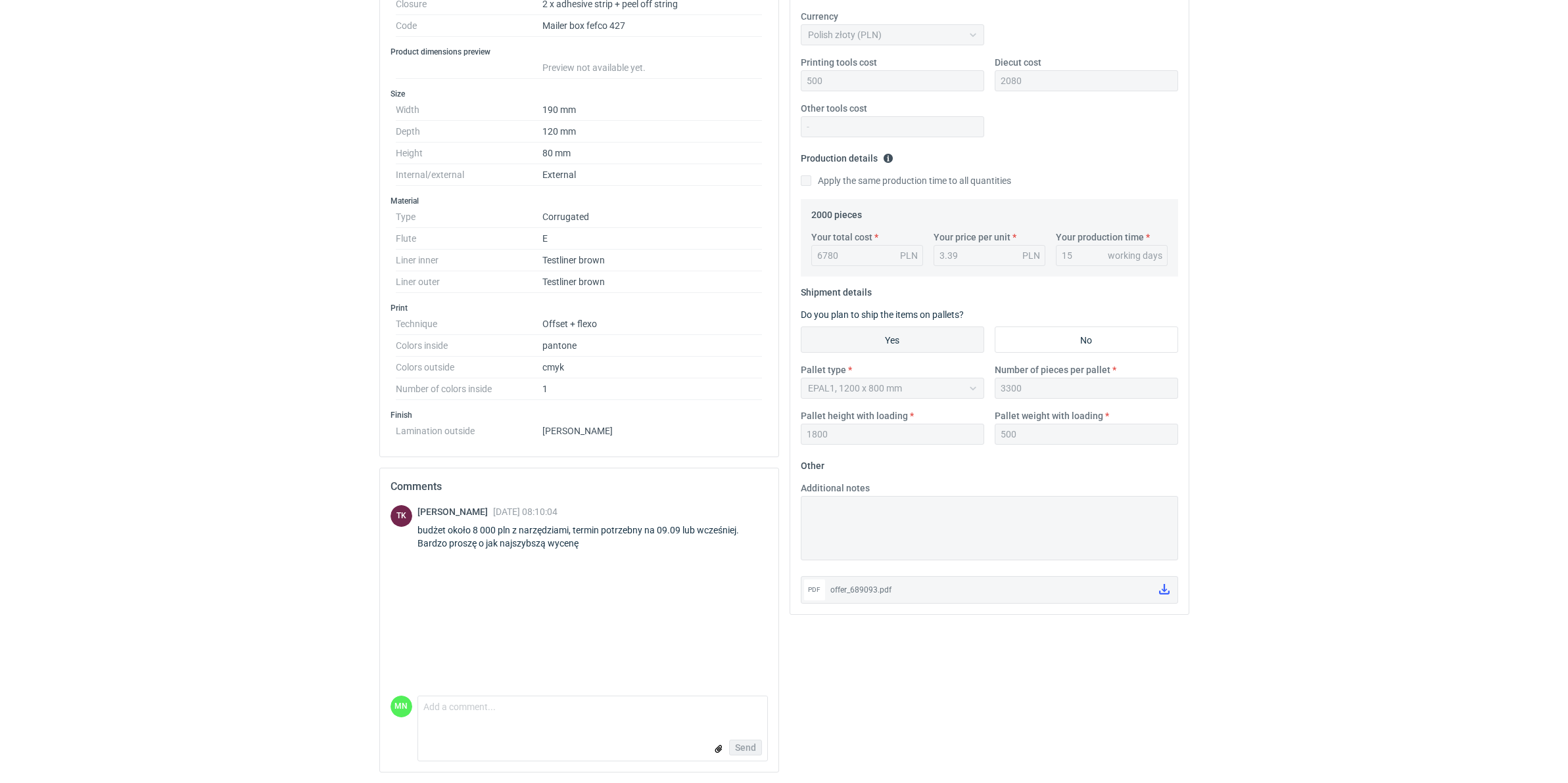
scroll to position [260, 0]
click at [662, 726] on form "Comment message Send" at bounding box center [592, 729] width 351 height 65
click at [652, 718] on textarea "Comment message" at bounding box center [592, 710] width 349 height 28
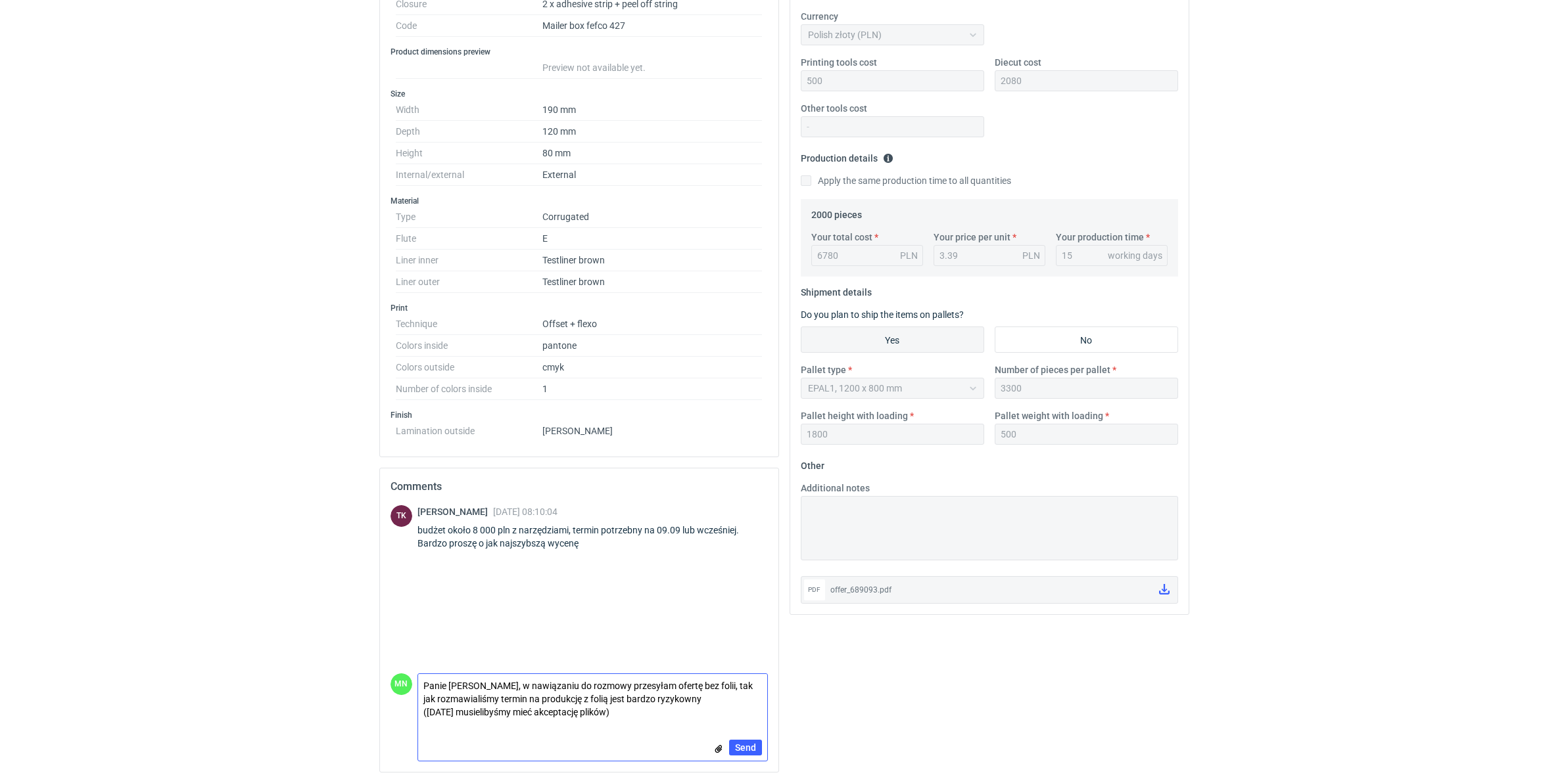
type textarea "Panie [PERSON_NAME], w nawiązaniu do rozmowy przesyłam ofertę bez folii, tak ja…"
click at [718, 749] on input "file" at bounding box center [718, 749] width 10 height 14
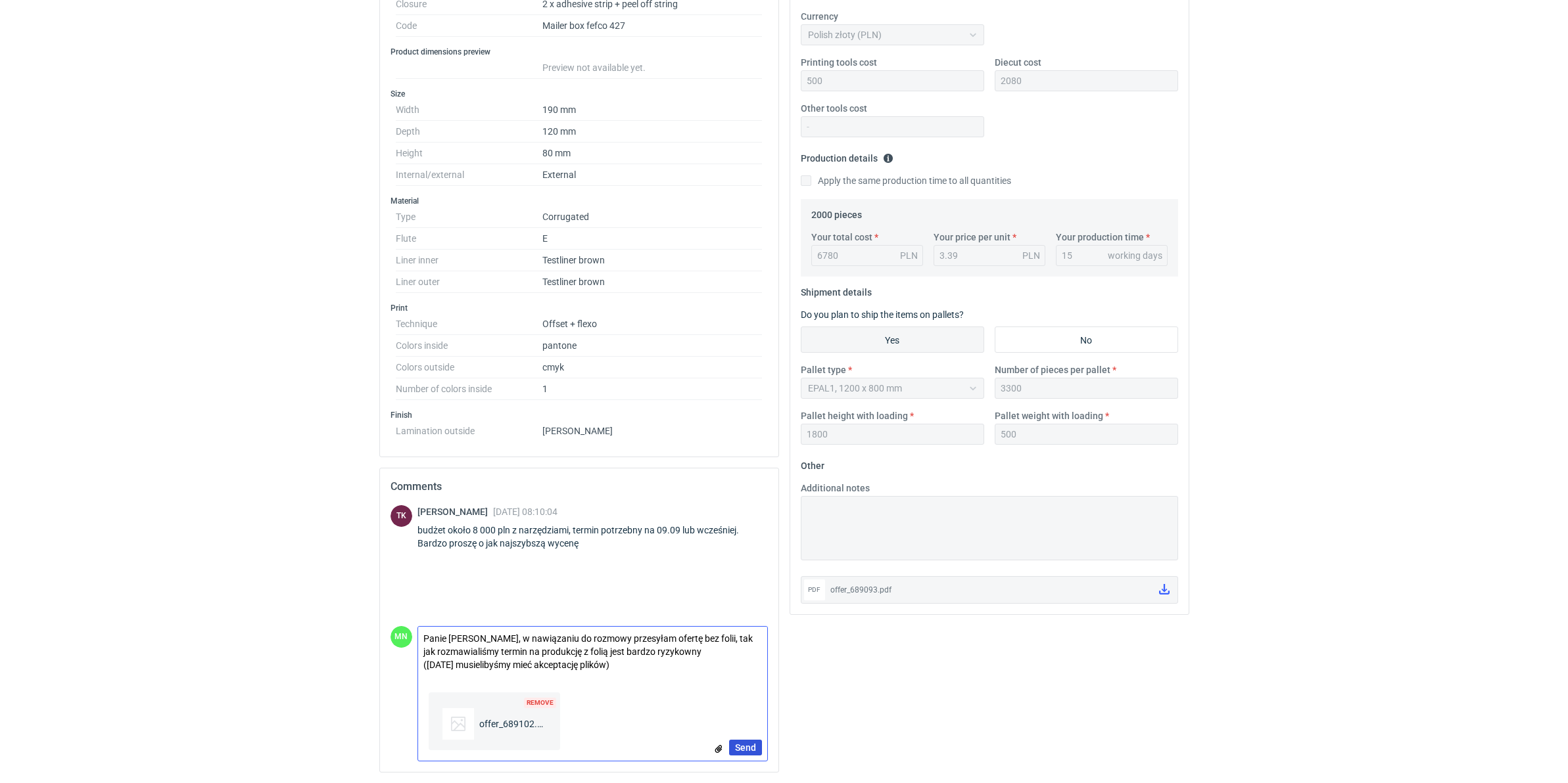
click at [751, 747] on span "Send" at bounding box center [745, 747] width 21 height 9
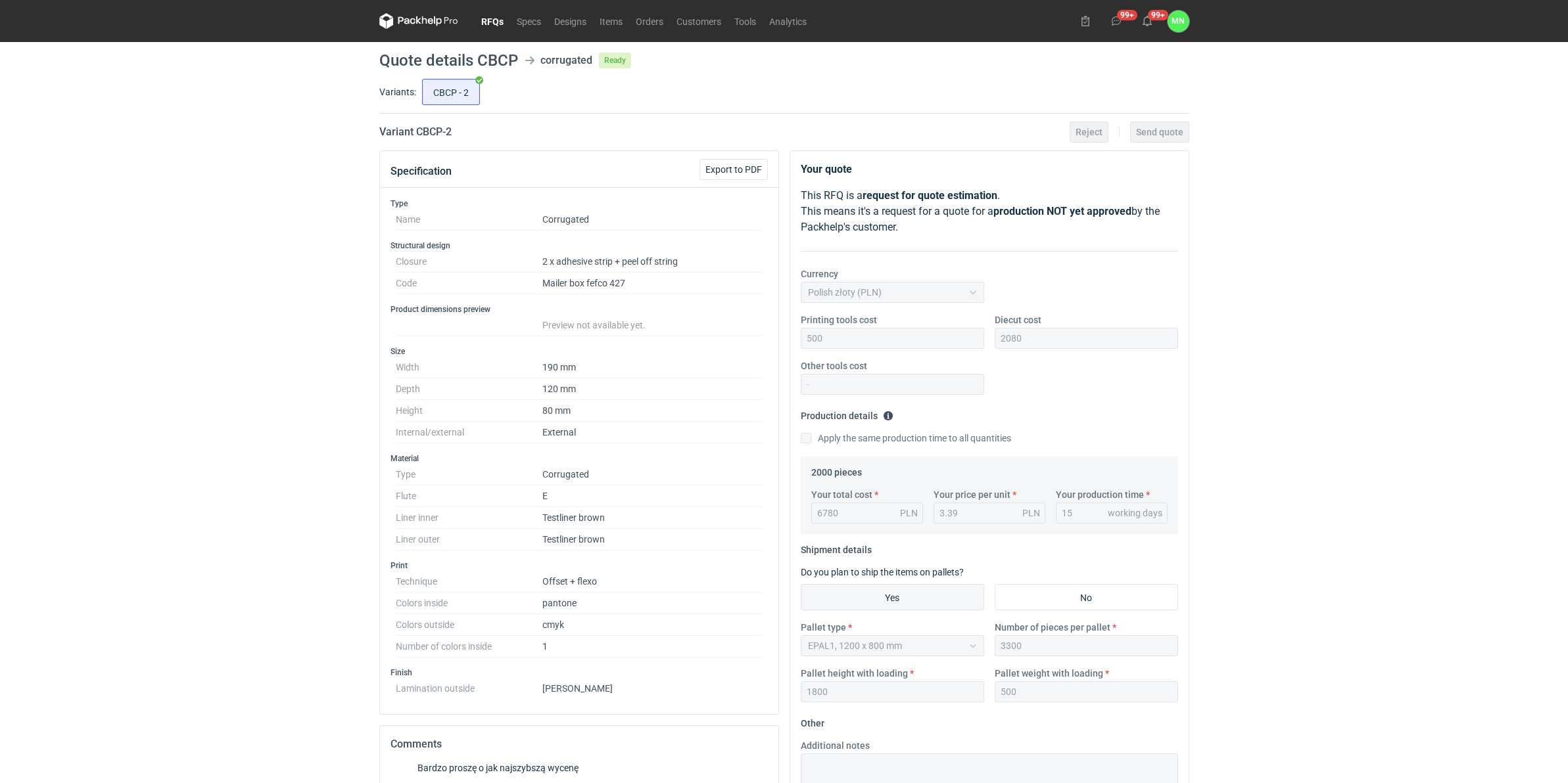
click at [493, 18] on link "RFQs" at bounding box center [493, 21] width 36 height 16
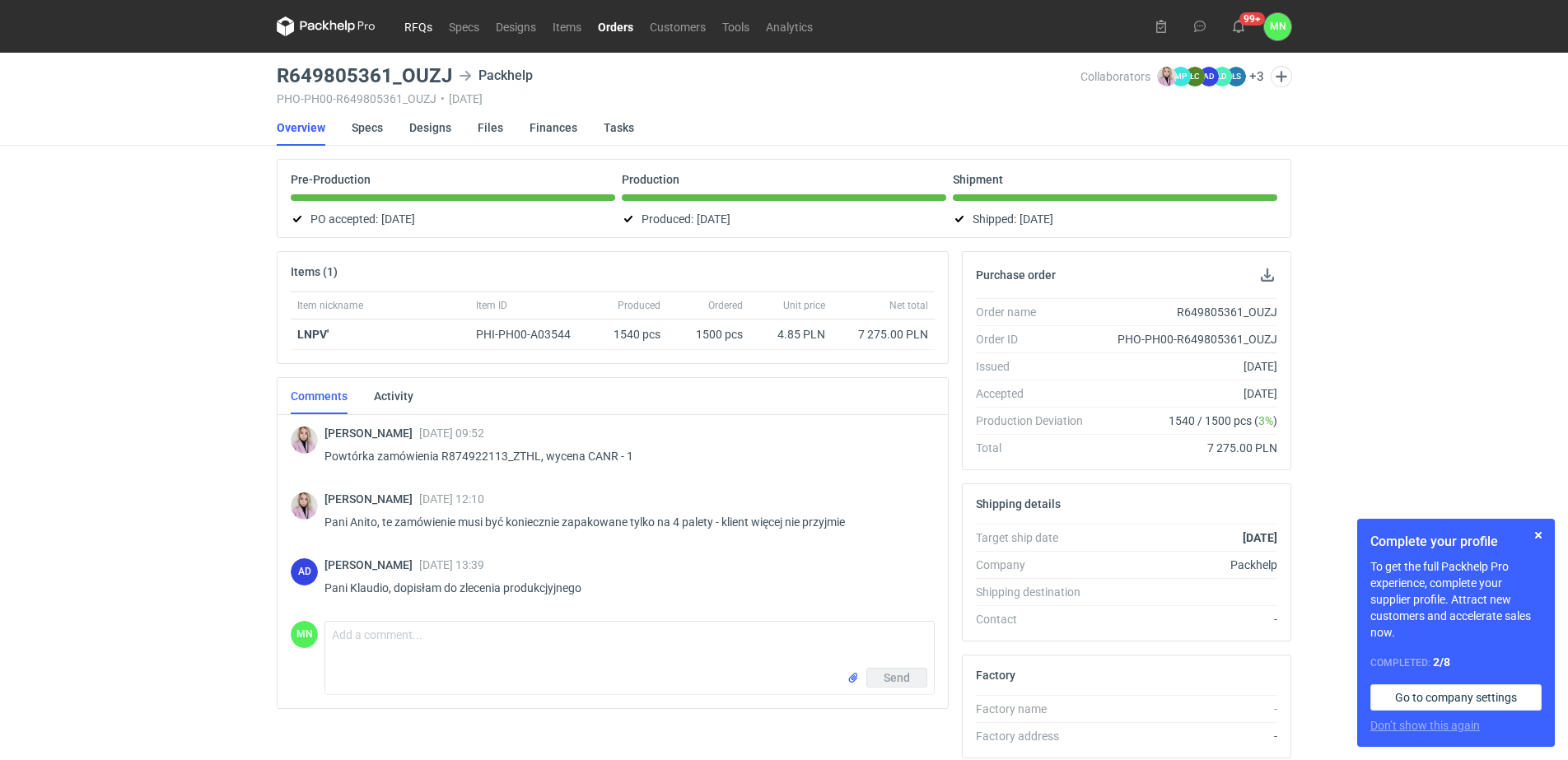
click at [411, 22] on link "RFQs" at bounding box center [419, 26] width 45 height 20
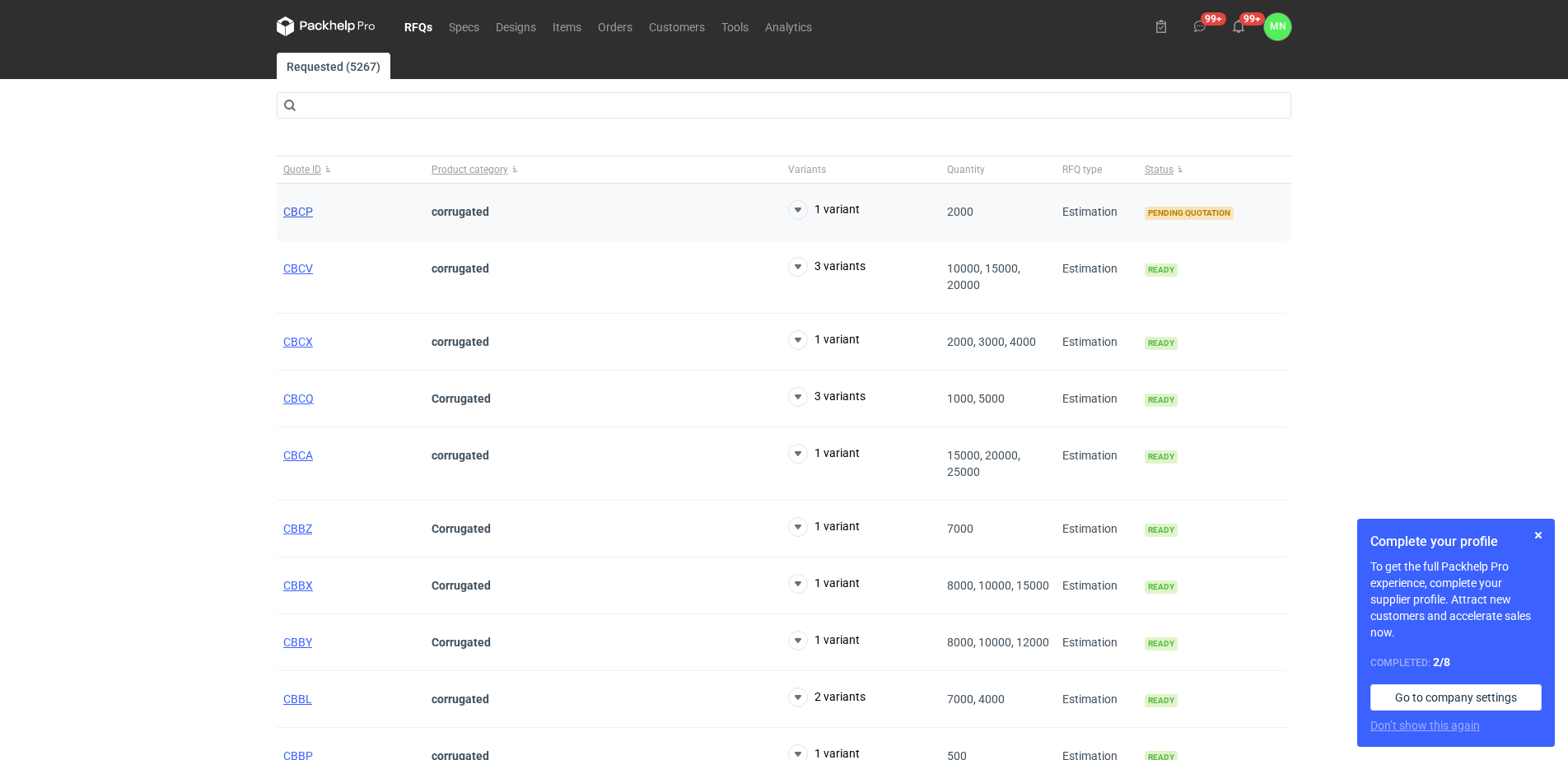
click at [306, 216] on span "CBCP" at bounding box center [298, 211] width 29 height 13
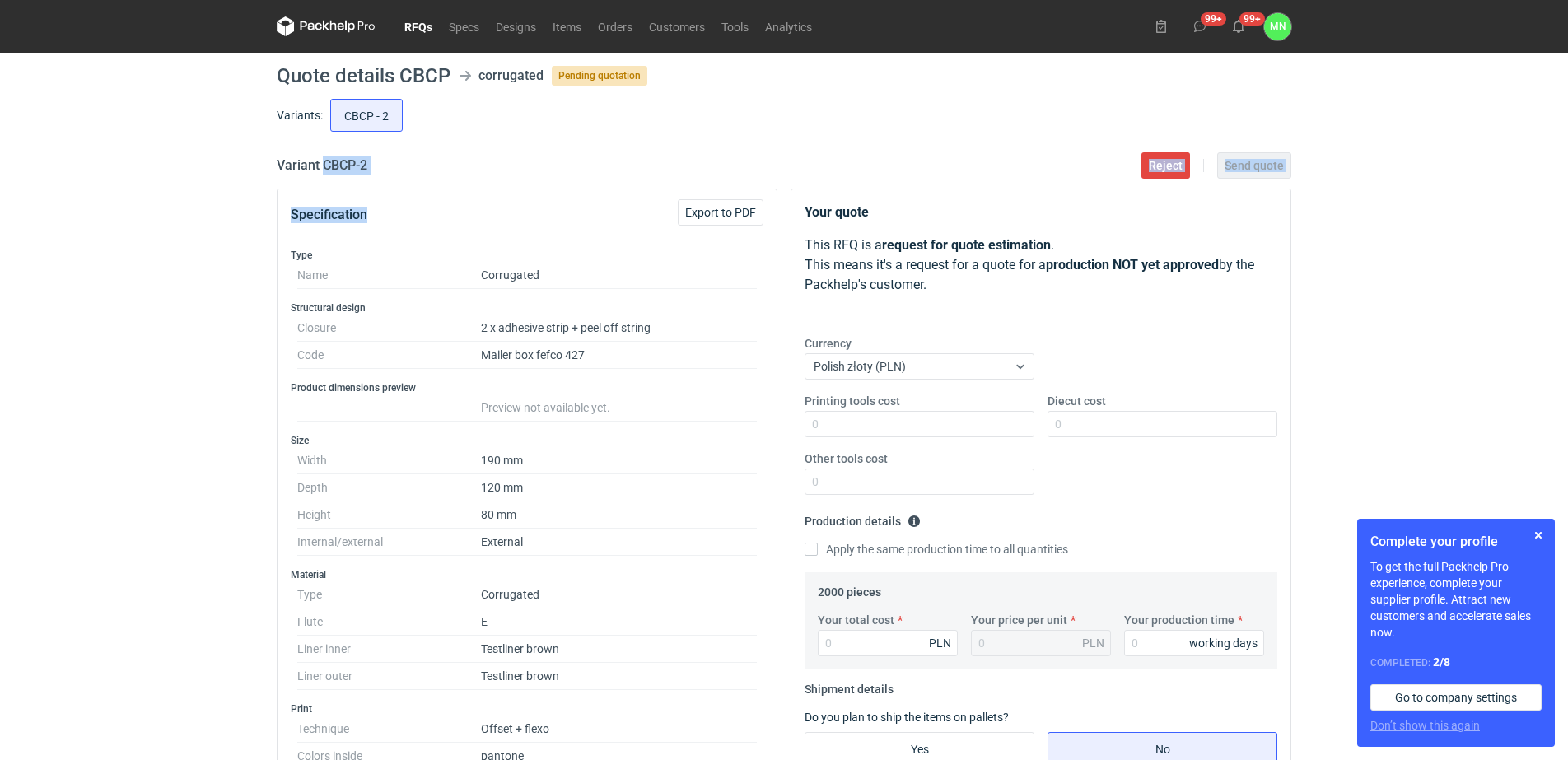
drag, startPoint x: 383, startPoint y: 176, endPoint x: 322, endPoint y: 169, distance: 61.4
click at [322, 169] on main "Quote details CBCP corrugated Pending quotation Variants: CBCP - 2 Variant CBCP…" at bounding box center [784, 678] width 1028 height 1251
drag, startPoint x: 322, startPoint y: 169, endPoint x: 390, endPoint y: 166, distance: 68.1
click at [387, 171] on div "Variant CBCP - 2 Reject Send quote" at bounding box center [784, 165] width 1015 height 20
click at [379, 160] on div "Variant CBCP - 2 Reject Send quote" at bounding box center [784, 165] width 1015 height 20
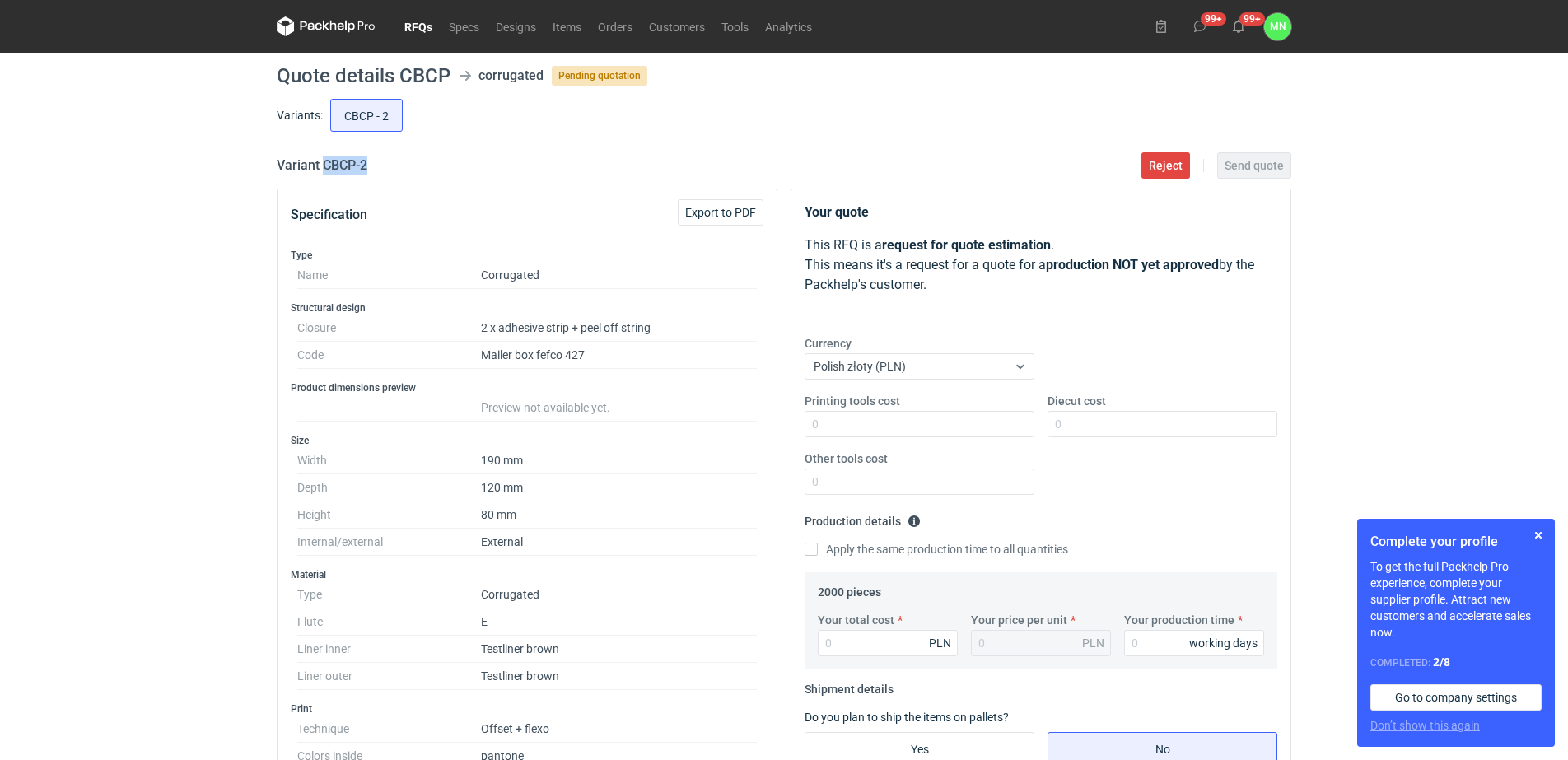
drag, startPoint x: 378, startPoint y: 163, endPoint x: 322, endPoint y: 163, distance: 56.0
click at [322, 163] on div "Variant CBCP - 2 Reject Send quote" at bounding box center [784, 165] width 1015 height 20
copy h2 "CBCP - 2"
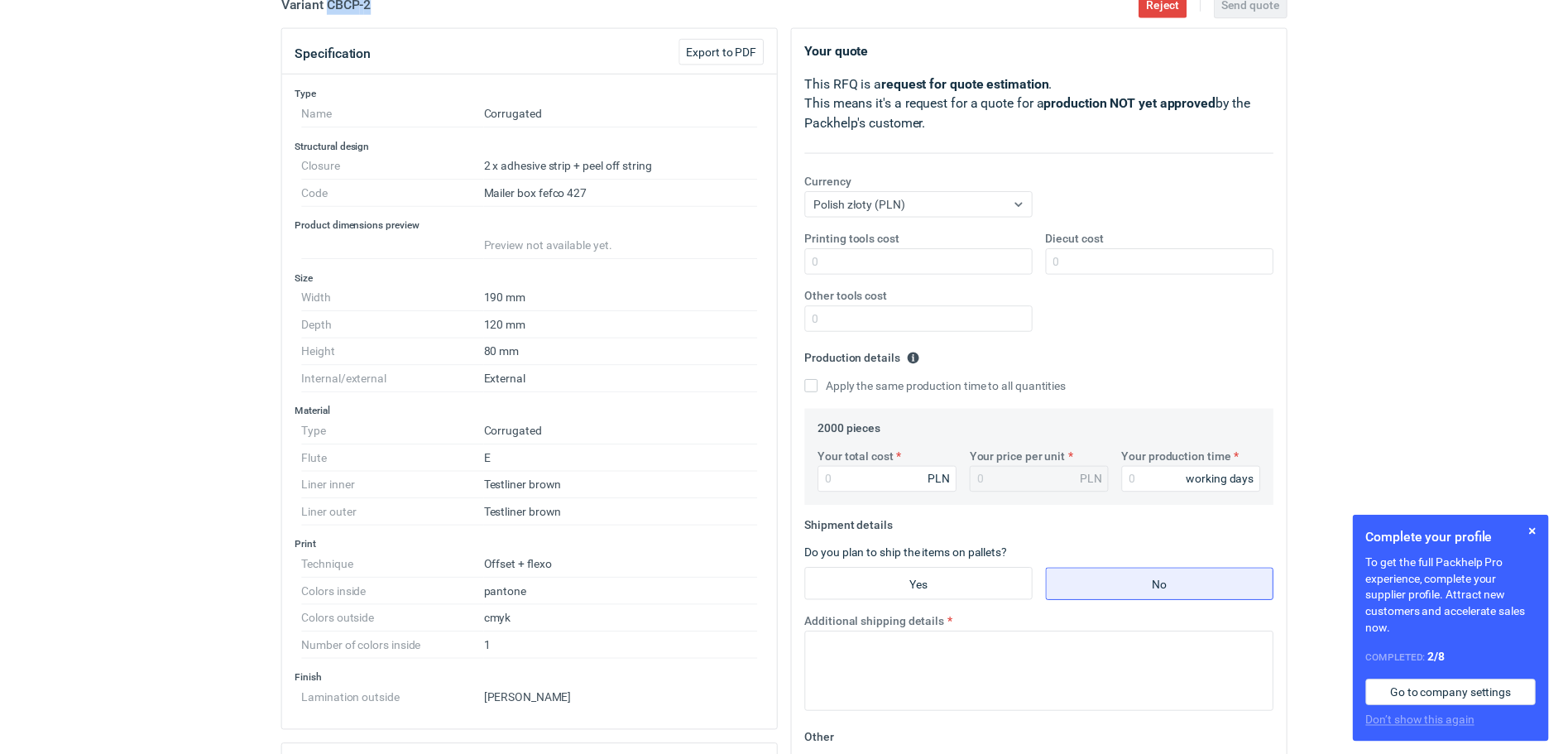
scroll to position [207, 0]
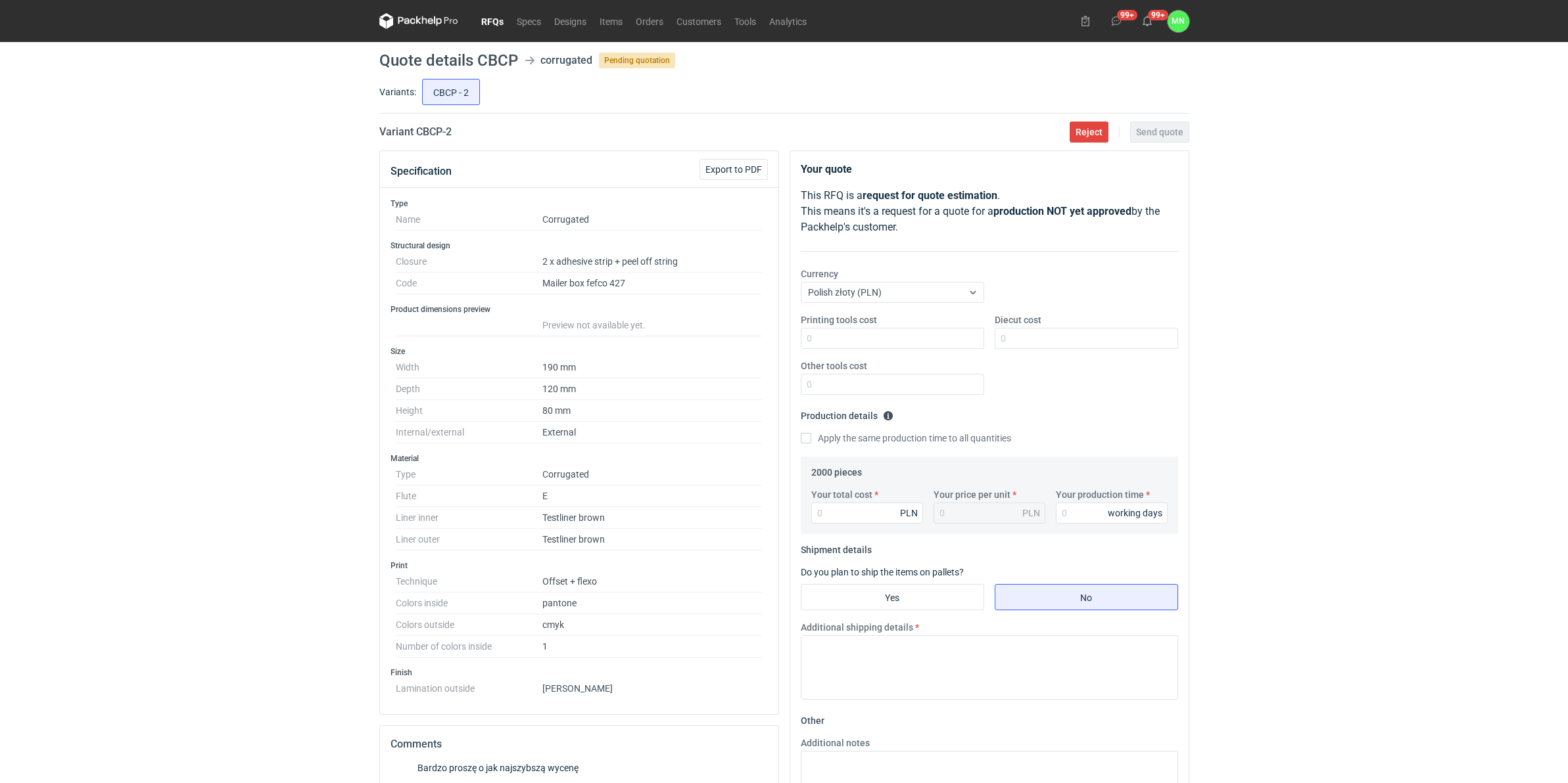
scroll to position [85, 0]
